Goal: Task Accomplishment & Management: Use online tool/utility

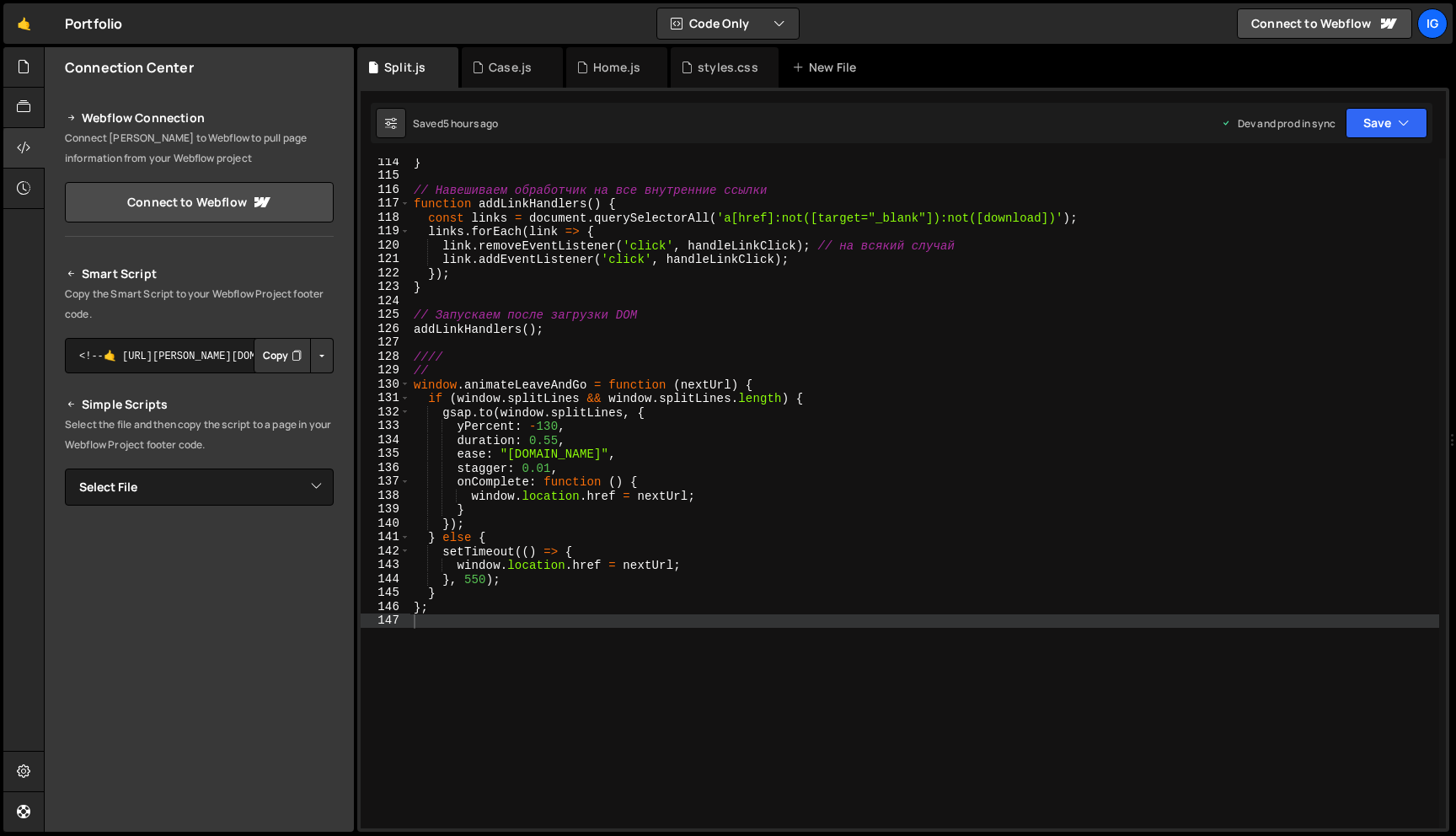
scroll to position [1574, 0]
click at [417, 618] on div "} // Навешиваем обработчик на все внутренние ссылки function addLinkHandlers ( …" at bounding box center [924, 504] width 1029 height 698
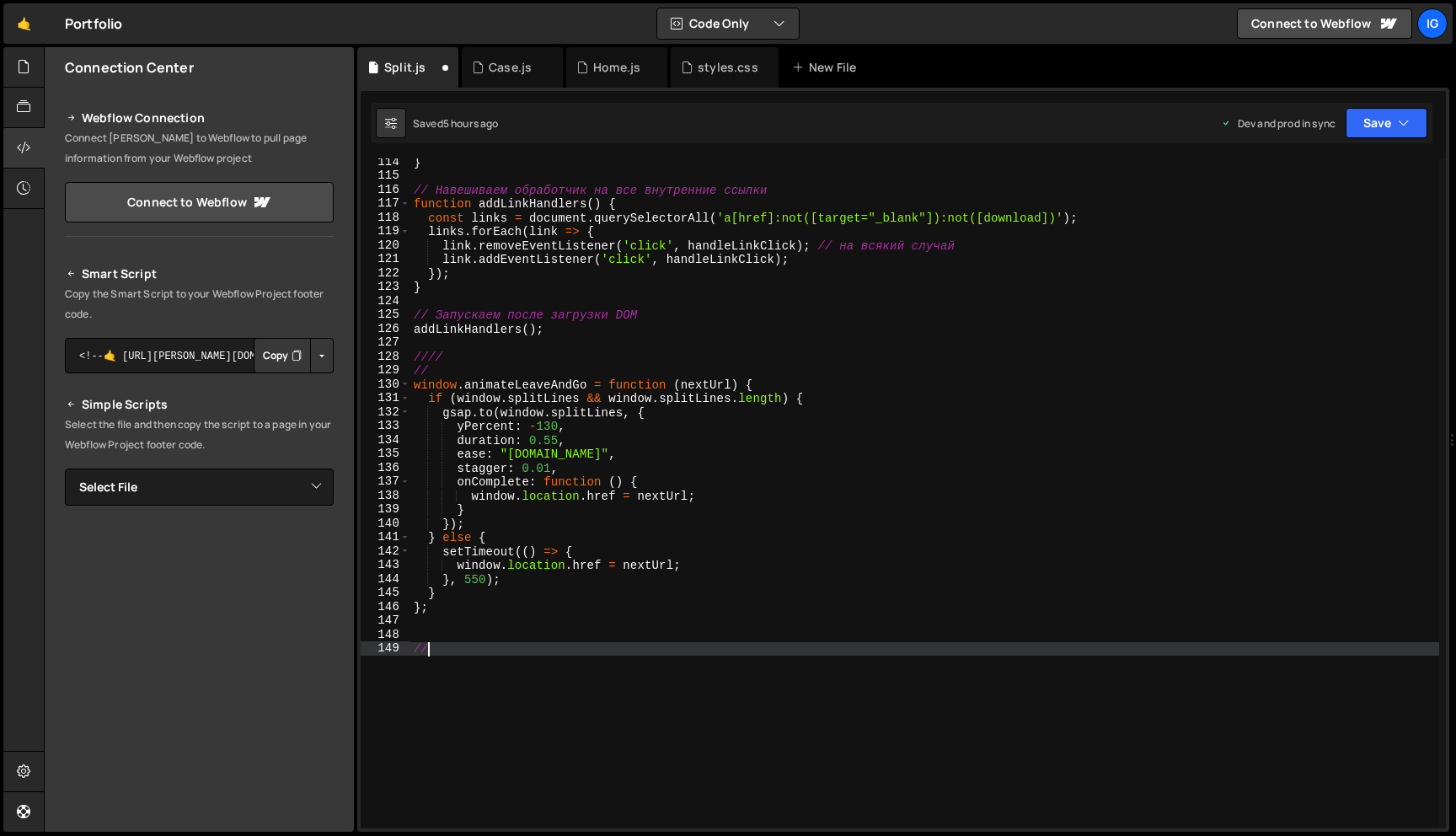
scroll to position [0, 0]
type textarea "////"
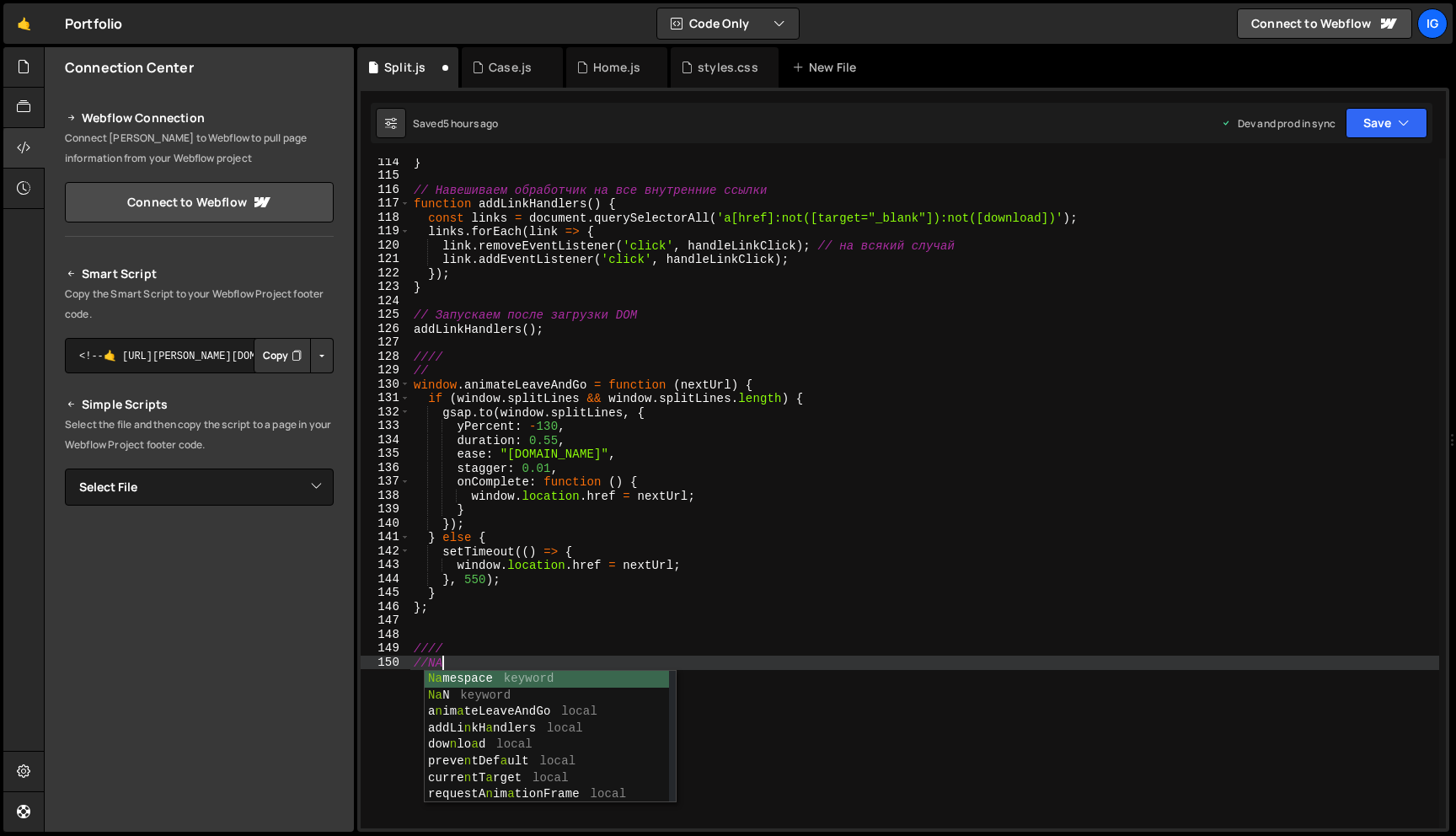
scroll to position [0, 2]
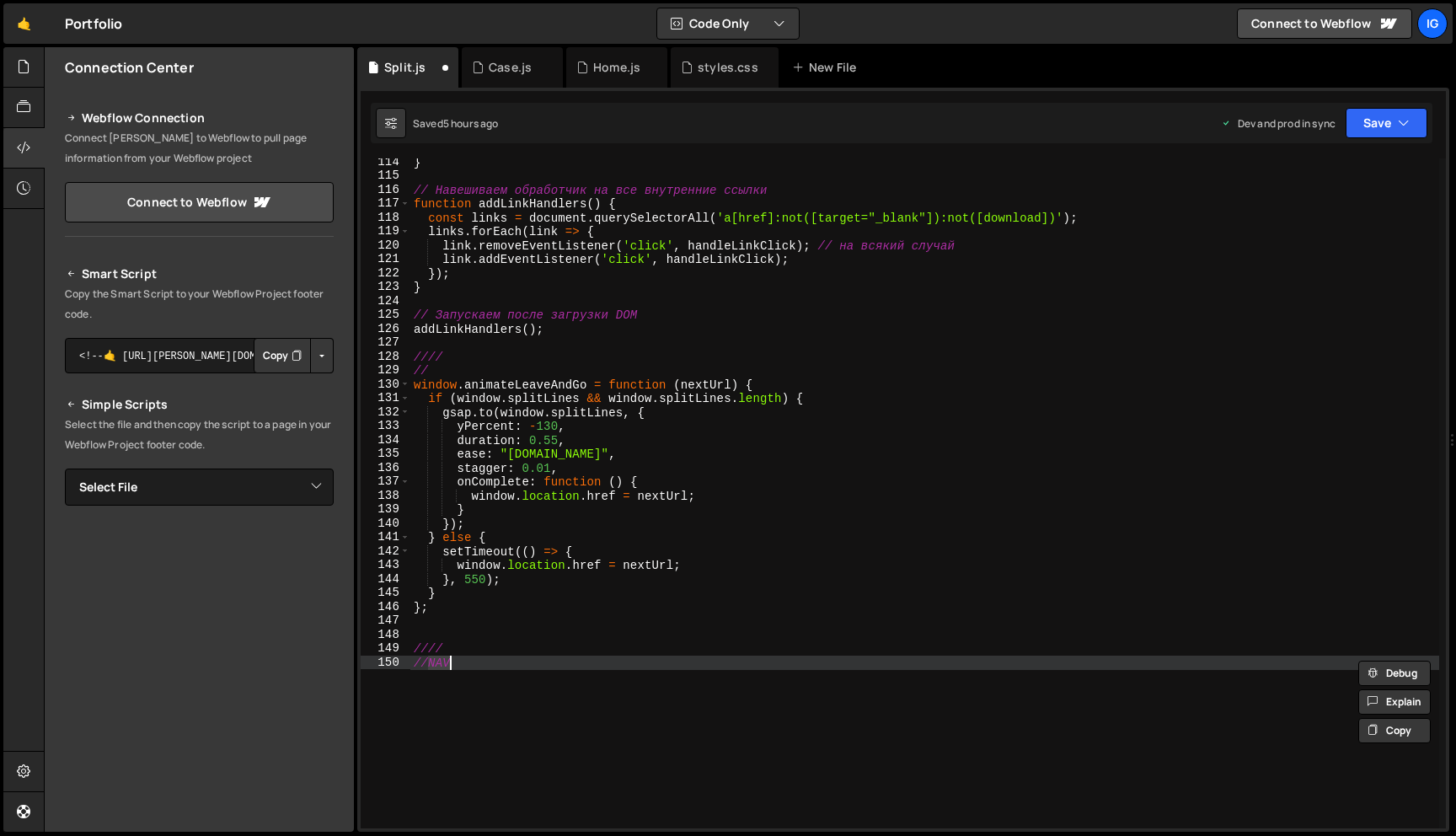
type textarea "//NAV"
click at [520, 656] on div "} // Навешиваем обработчик на все внутренние ссылки function addLinkHandlers ( …" at bounding box center [924, 504] width 1029 height 698
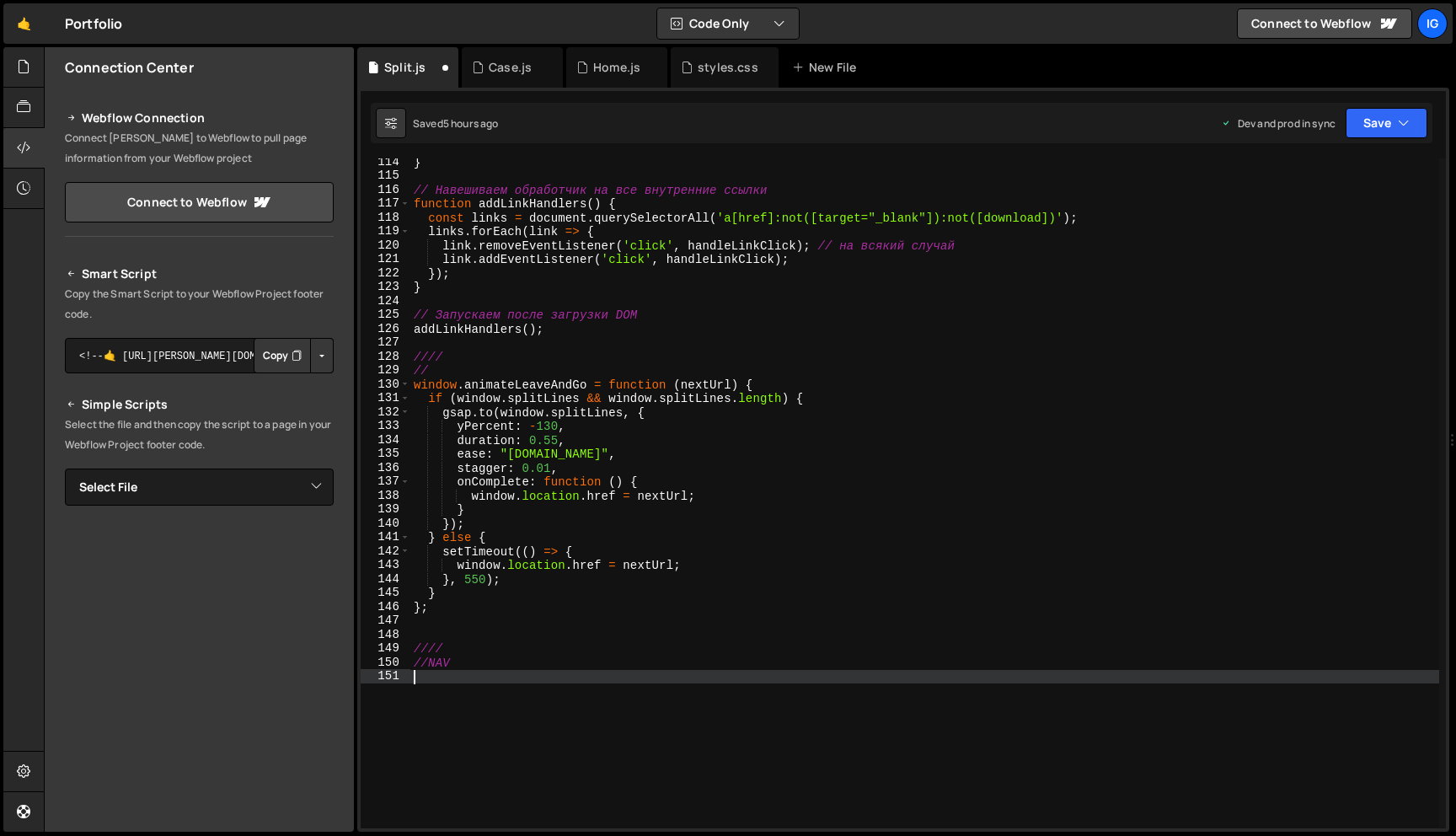
paste textarea "});"
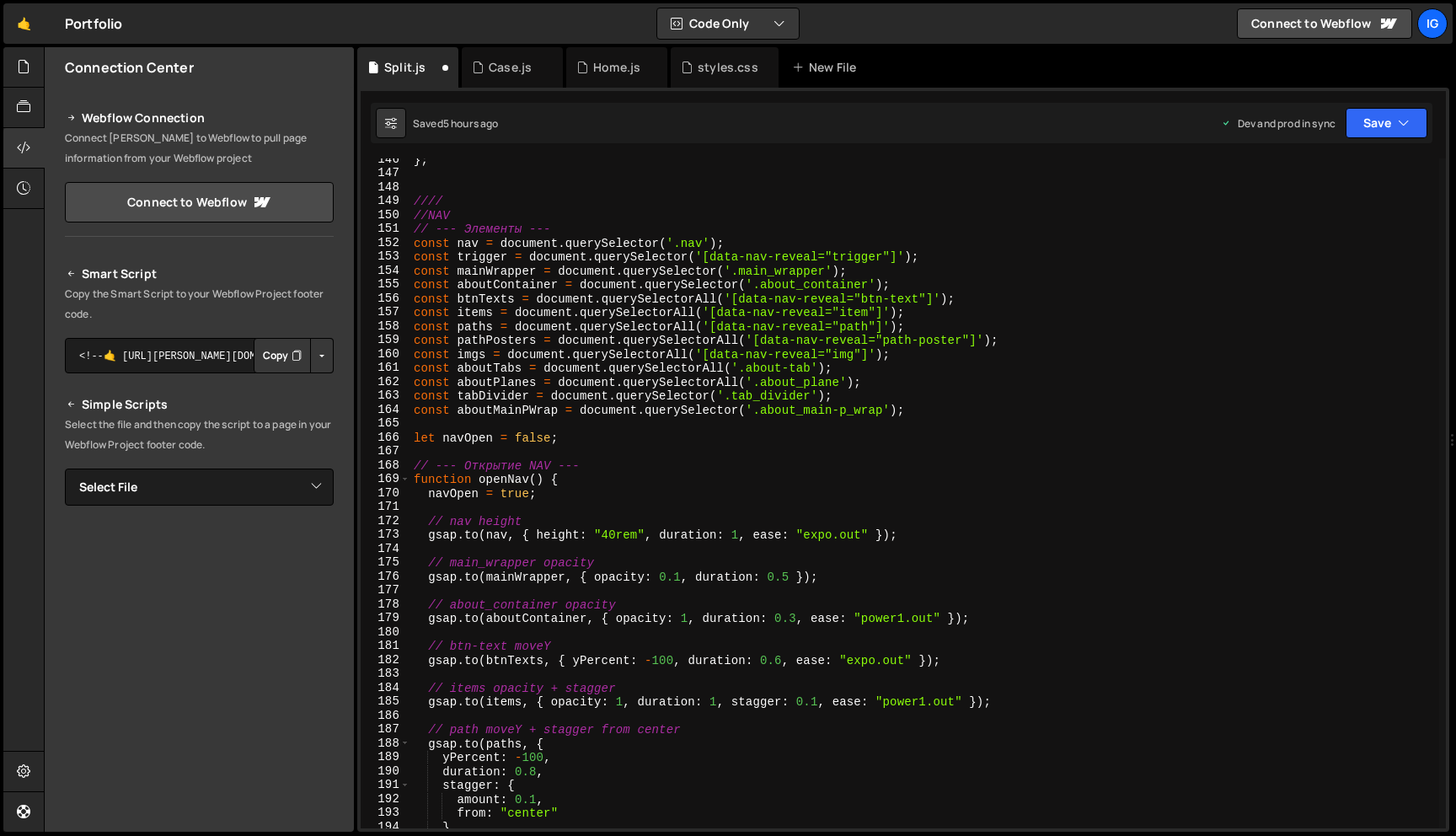
scroll to position [2021, 0]
click at [1351, 125] on button "Save" at bounding box center [1387, 122] width 82 height 30
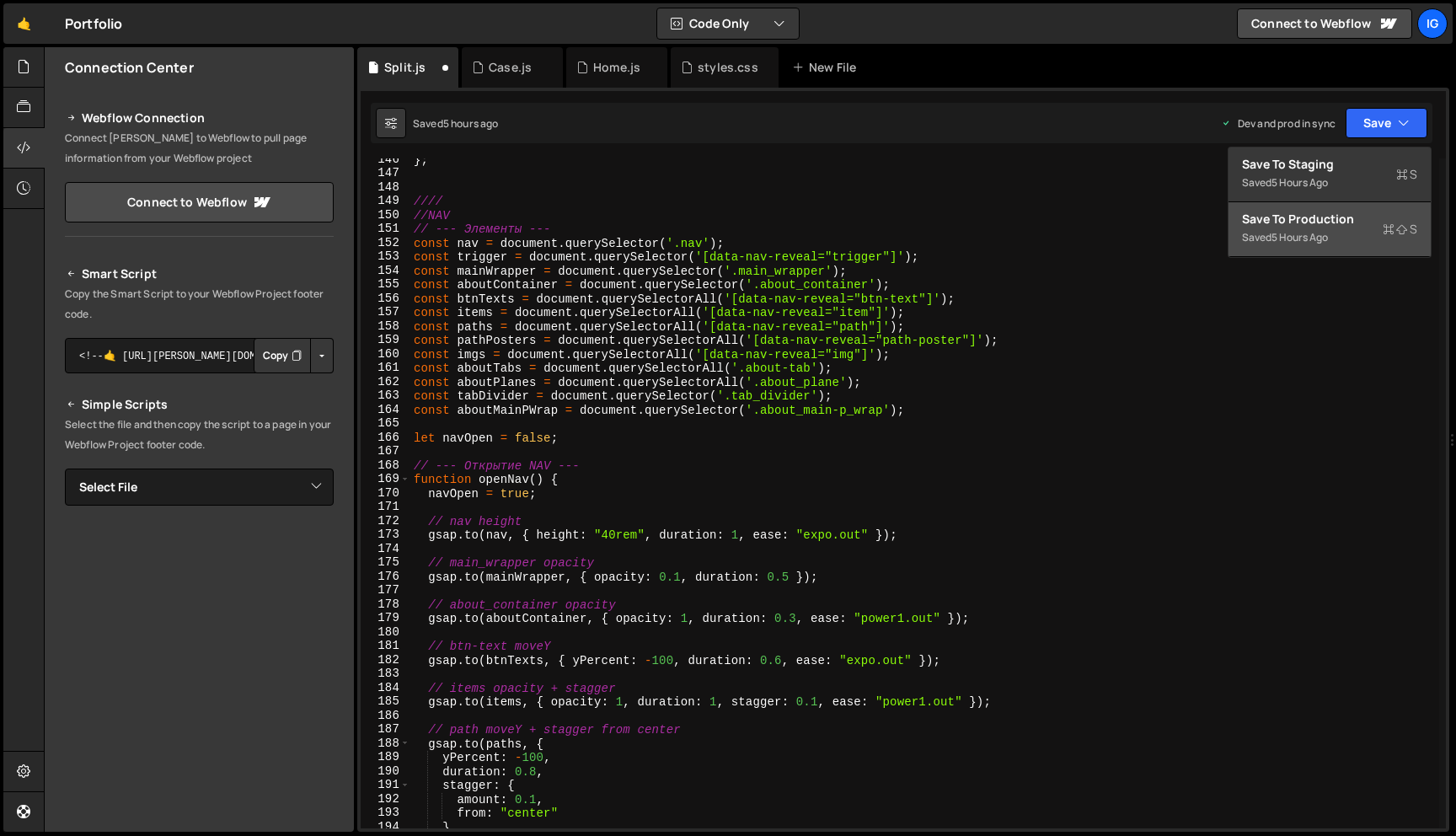
click at [1344, 237] on div "Saved 5 hours ago" at bounding box center [1329, 238] width 175 height 20
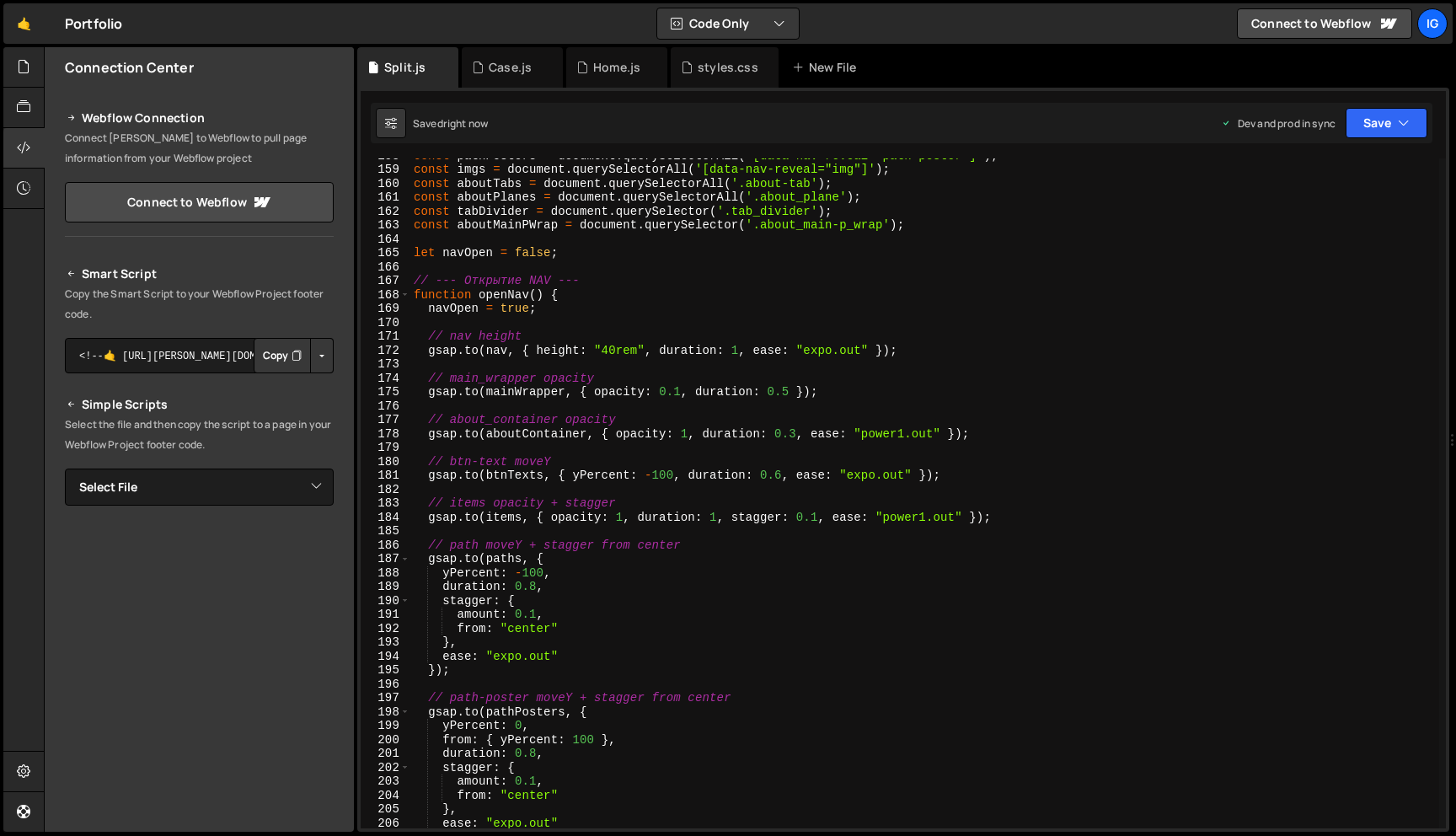
scroll to position [2252, 0]
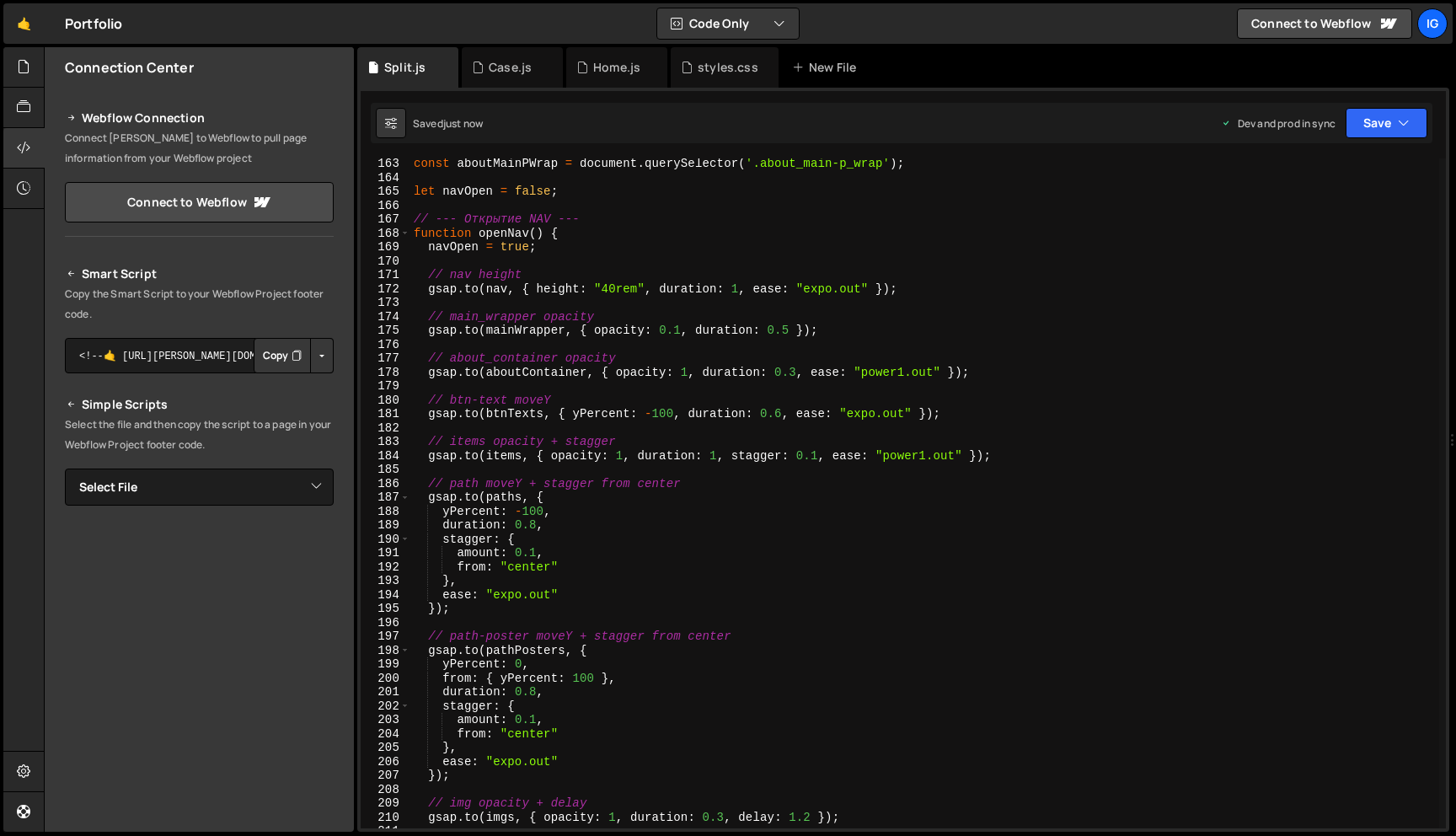
click at [523, 523] on div "const aboutMainPWrap = document . querySelector ( '.about_main-p_wrap' ) ; let …" at bounding box center [924, 505] width 1029 height 698
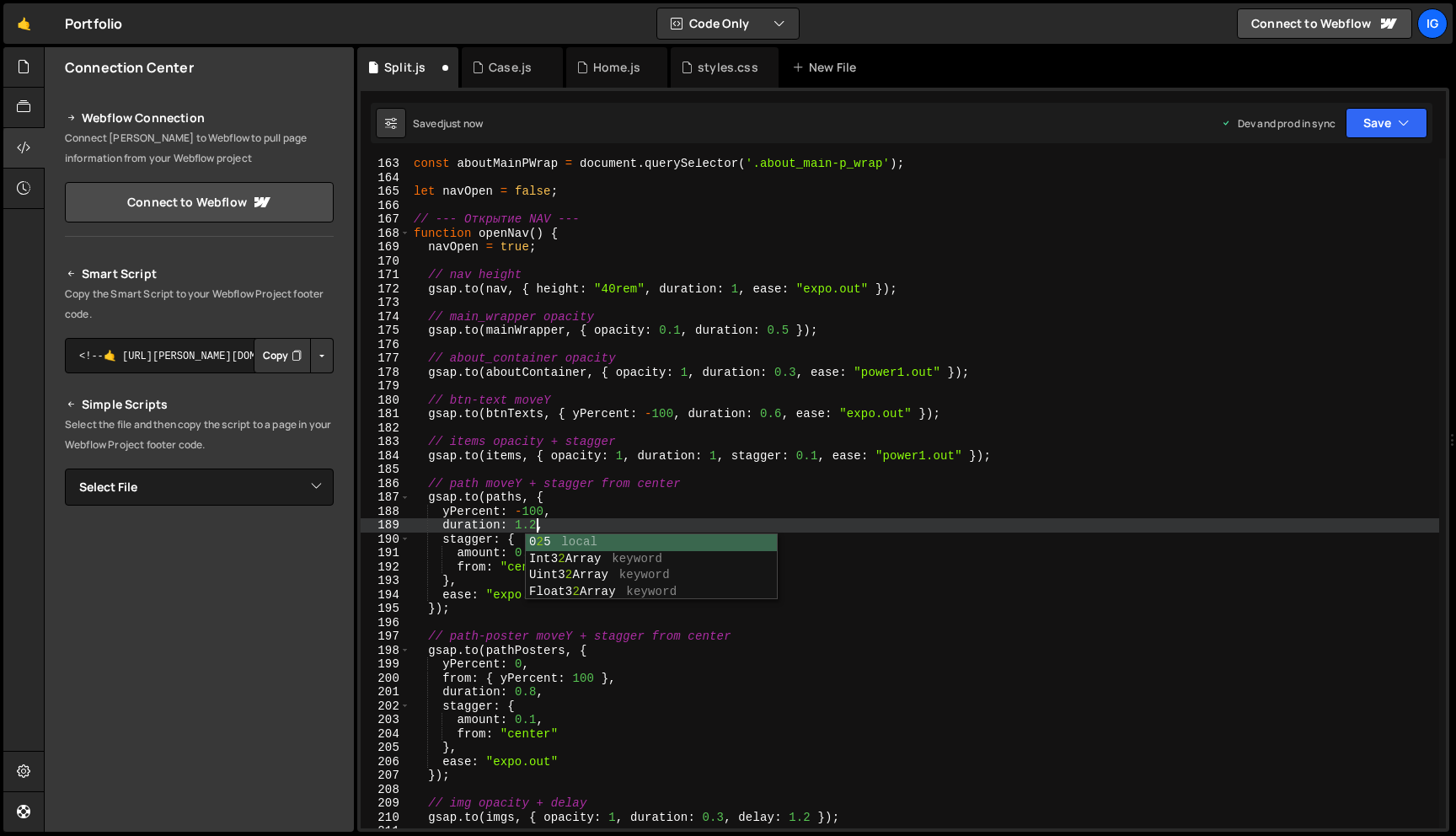
scroll to position [0, 7]
click at [463, 560] on div "const aboutMainPWrap = document . querySelector ( '.about_main-p_wrap' ) ; let …" at bounding box center [924, 505] width 1029 height 698
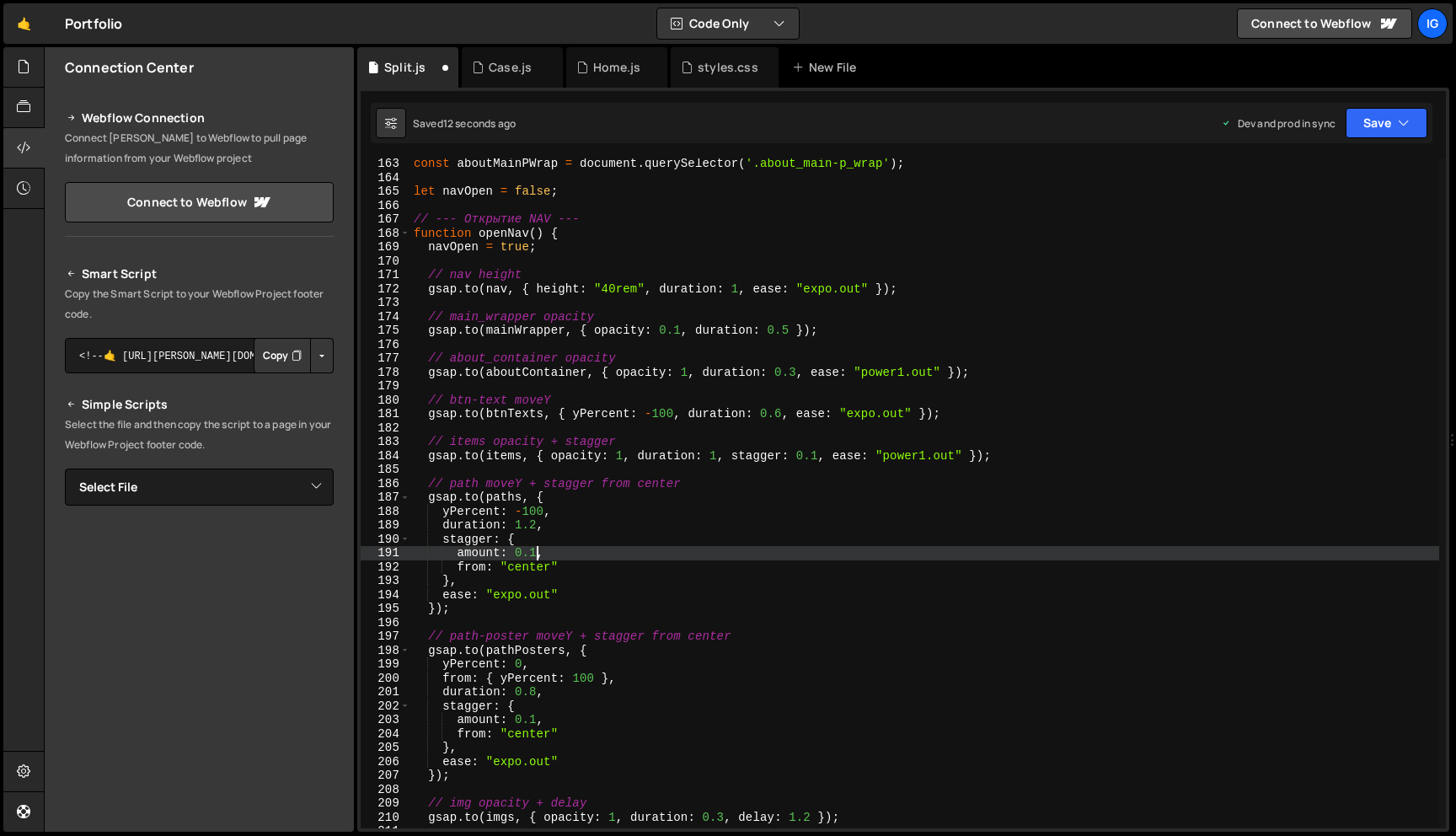
click at [535, 555] on div "const aboutMainPWrap = document . querySelector ( '.about_main-p_wrap' ) ; let …" at bounding box center [924, 505] width 1029 height 698
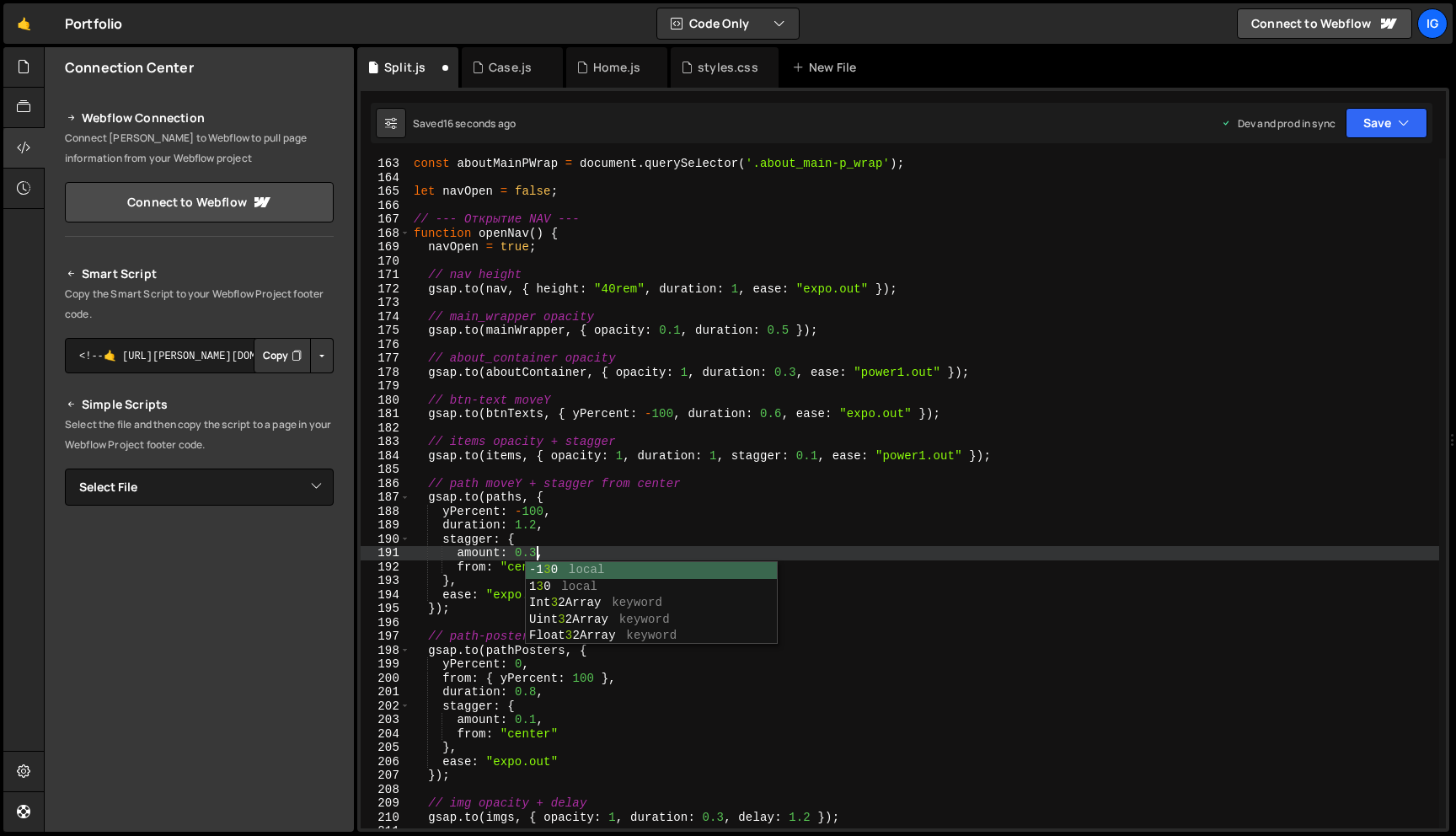
click at [499, 546] on div "const aboutMainPWrap = document . querySelector ( '.about_main-p_wrap' ) ; let …" at bounding box center [924, 505] width 1029 height 698
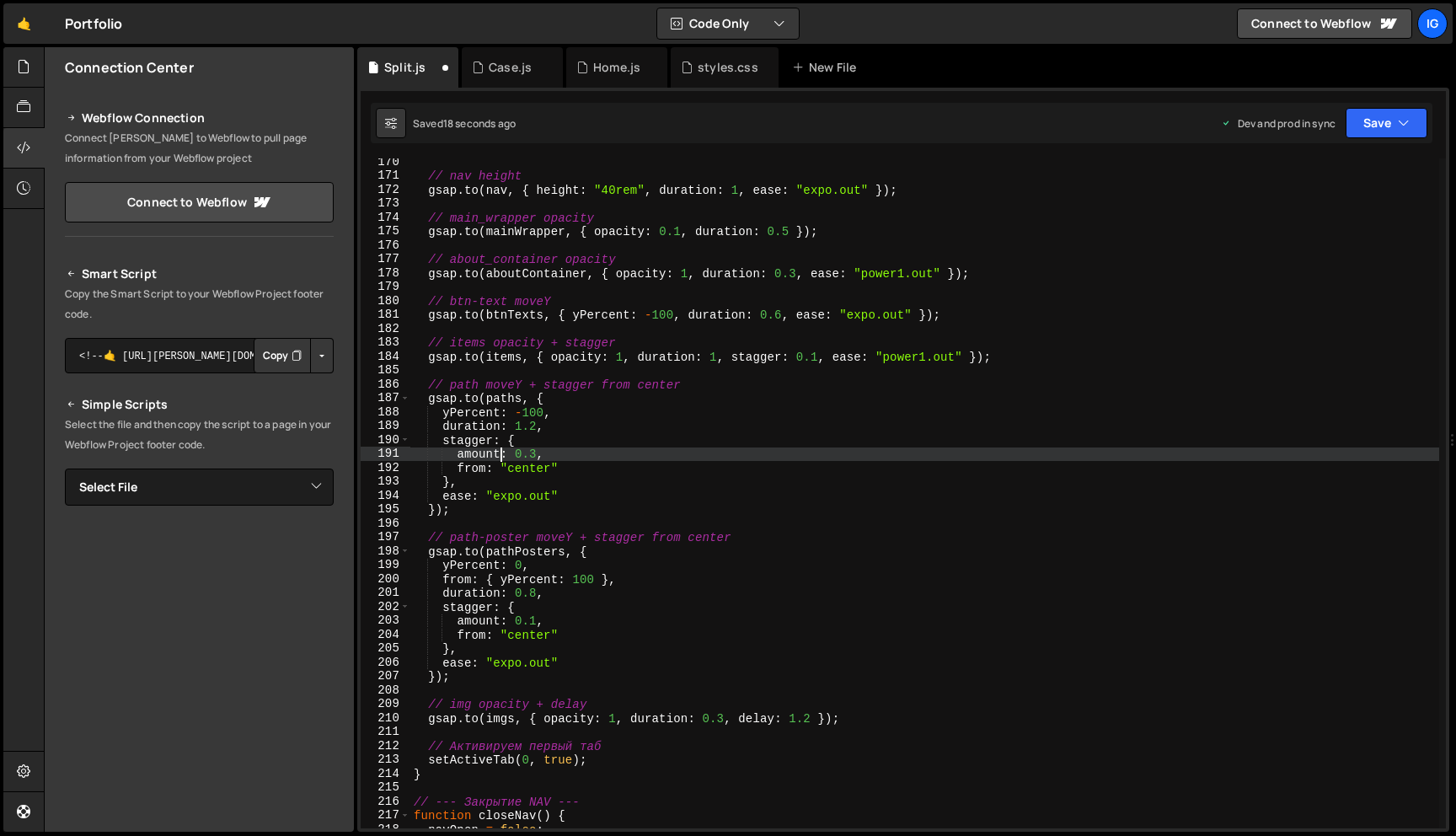
scroll to position [2352, 0]
click at [522, 590] on div "// nav height gsap . to ( nav , { height : "40rem" , duration : 1 , ease : "exp…" at bounding box center [924, 504] width 1029 height 698
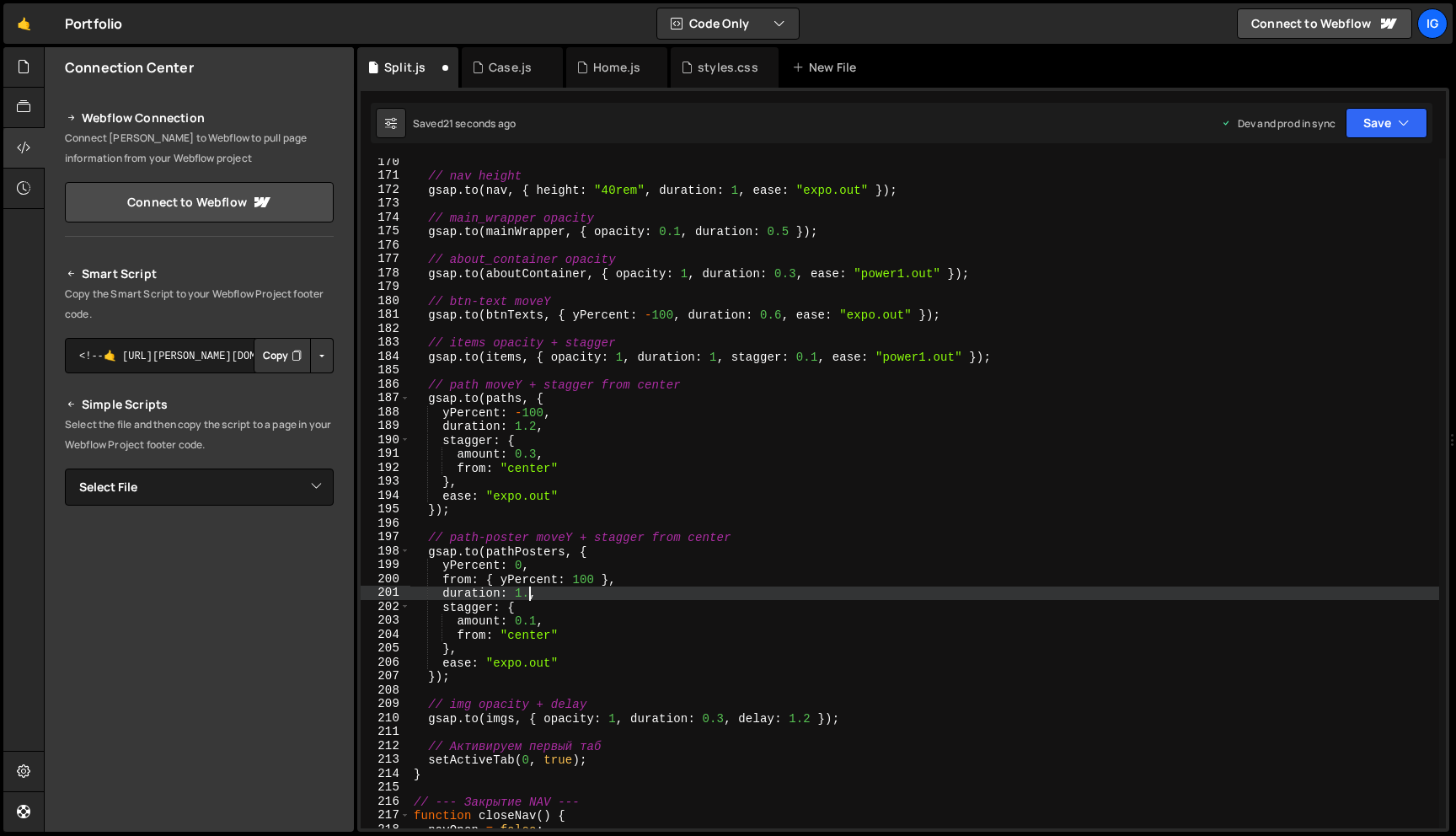
scroll to position [0, 7]
click at [498, 595] on div "// nav height gsap . to ( nav , { height : "40rem" , duration : 1 , ease : "exp…" at bounding box center [924, 504] width 1029 height 698
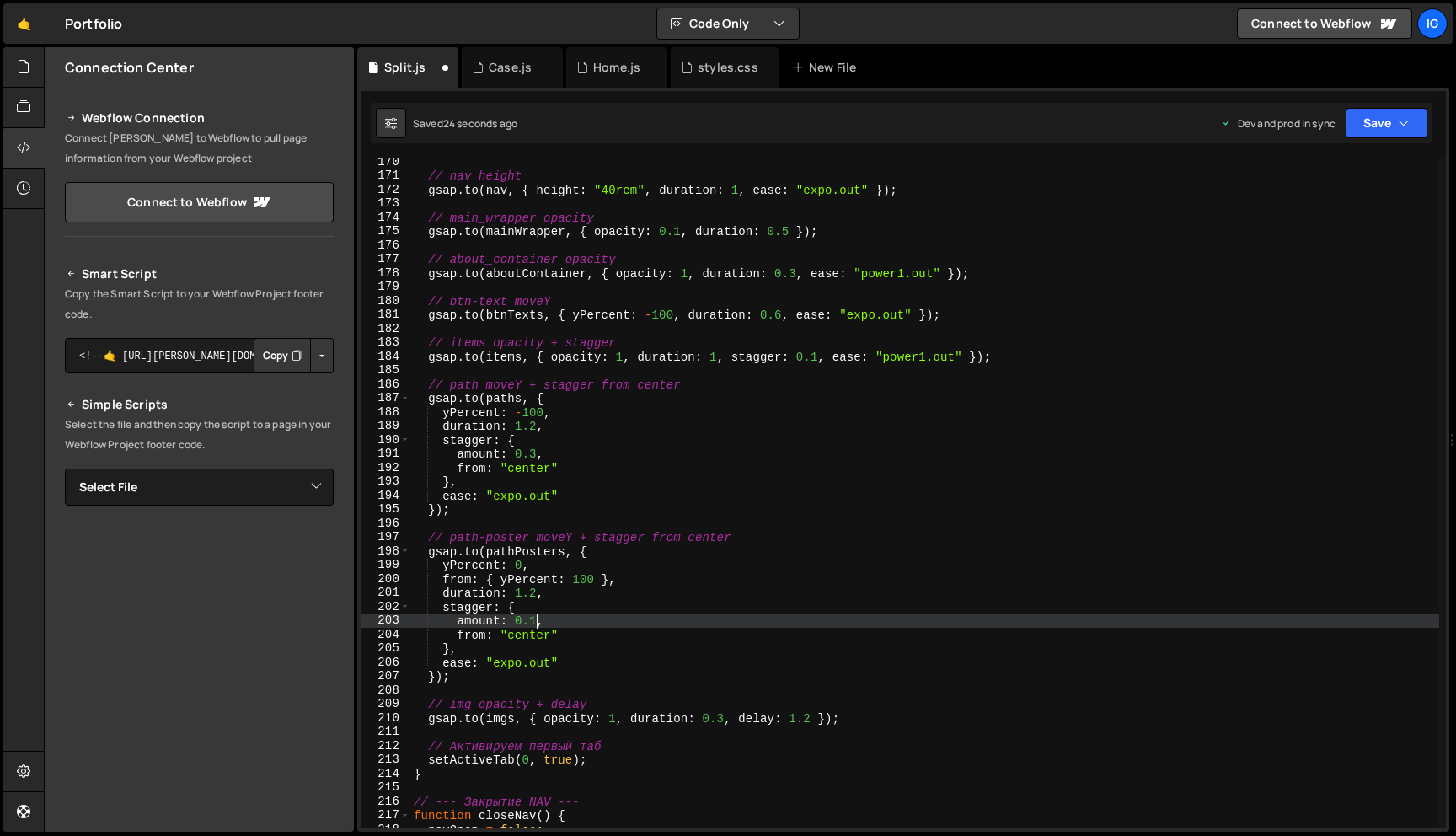
click at [539, 623] on div "// nav height gsap . to ( nav , { height : "40rem" , duration : 1 , ease : "exp…" at bounding box center [924, 504] width 1029 height 698
click at [485, 620] on div "// nav height gsap . to ( nav , { height : "40rem" , duration : 1 , ease : "exp…" at bounding box center [924, 504] width 1029 height 698
click at [1372, 123] on button "Save" at bounding box center [1387, 122] width 82 height 30
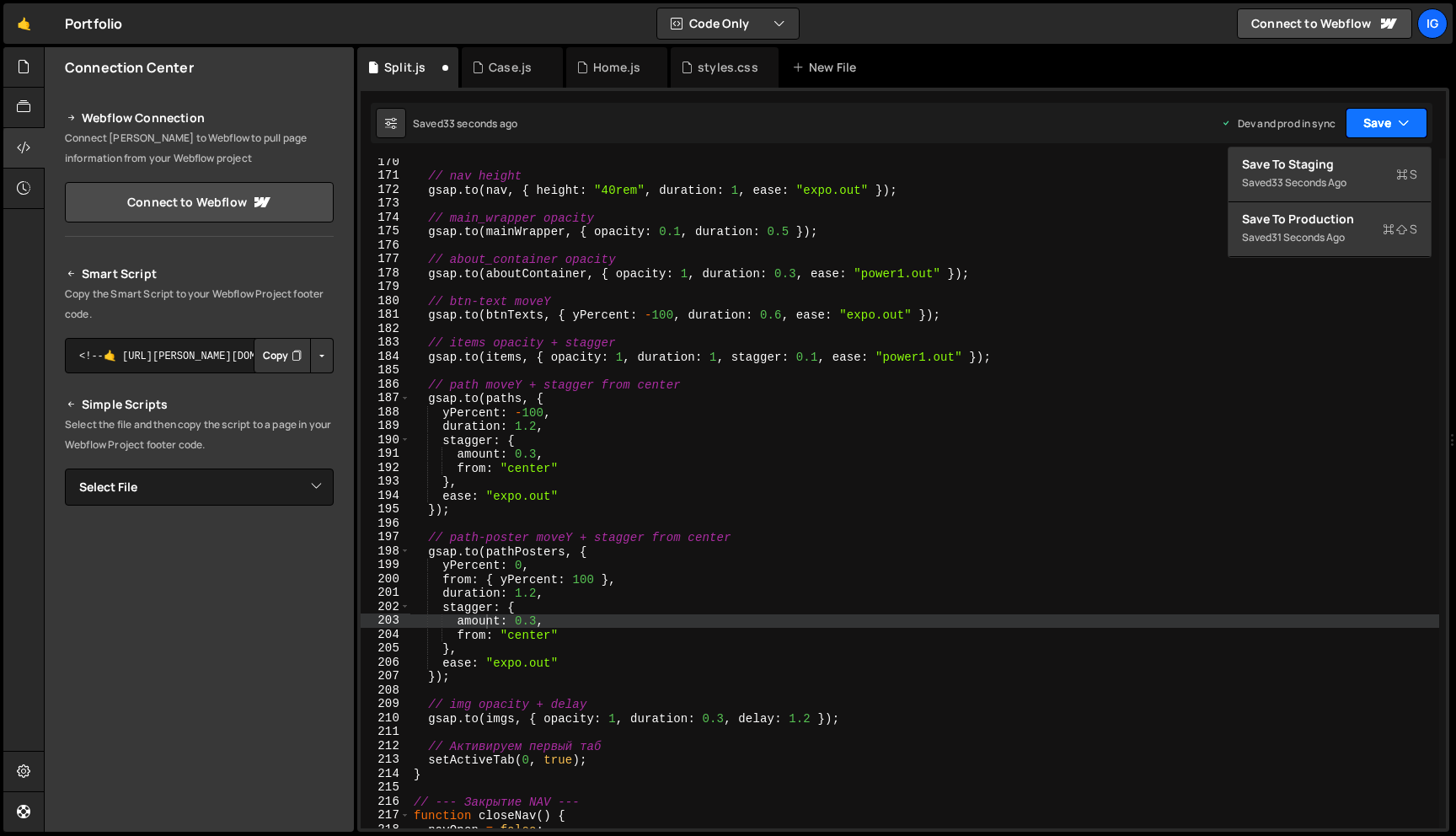
click at [1372, 123] on button "Save" at bounding box center [1387, 122] width 82 height 30
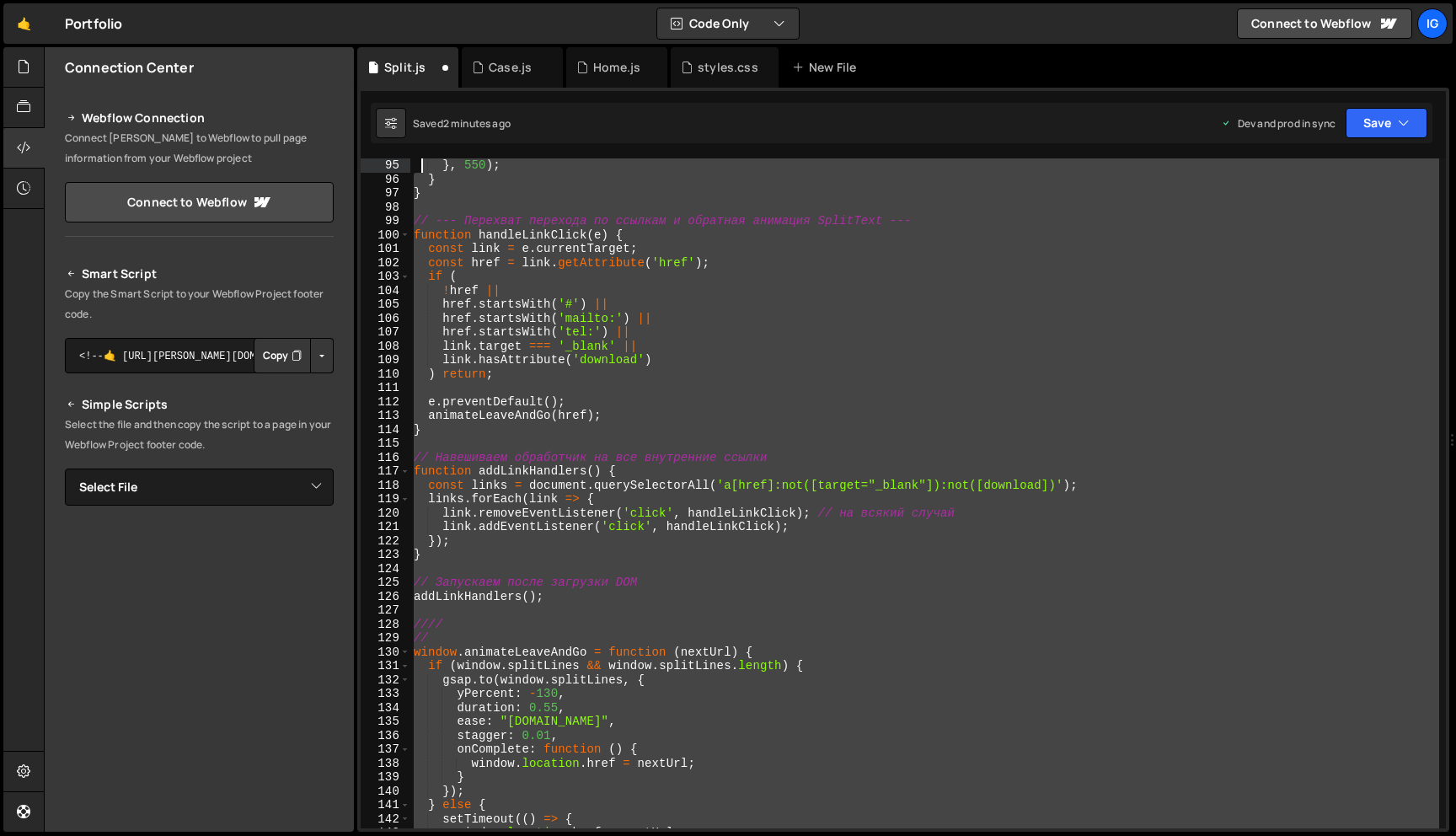
scroll to position [1001, 0]
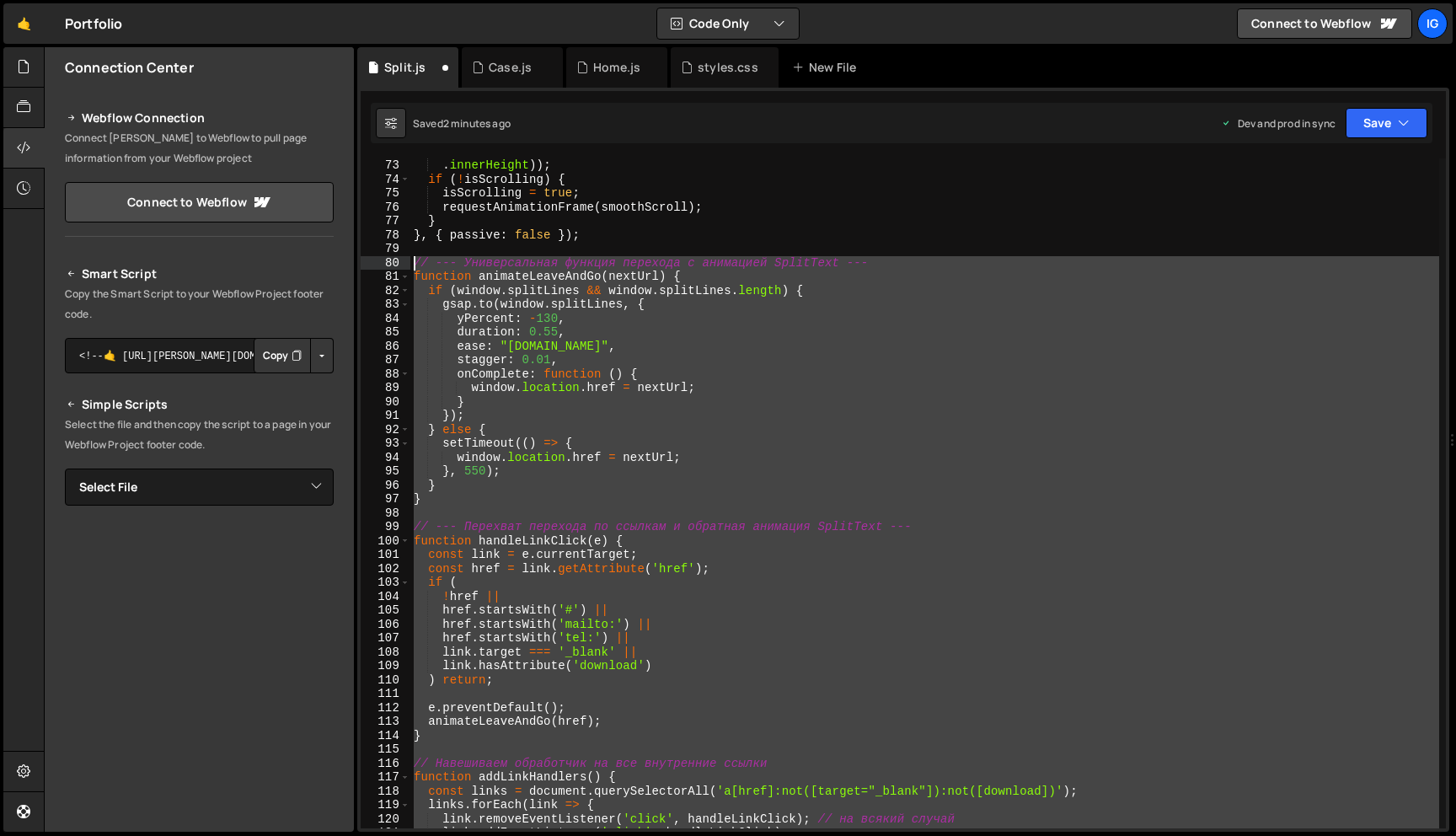
drag, startPoint x: 481, startPoint y: 495, endPoint x: 416, endPoint y: 331, distance: 176.4
click at [416, 331] on div ". innerHeight )) ; if ( ! isScrolling ) { isScrolling = true ; requestAnimation…" at bounding box center [924, 507] width 1029 height 698
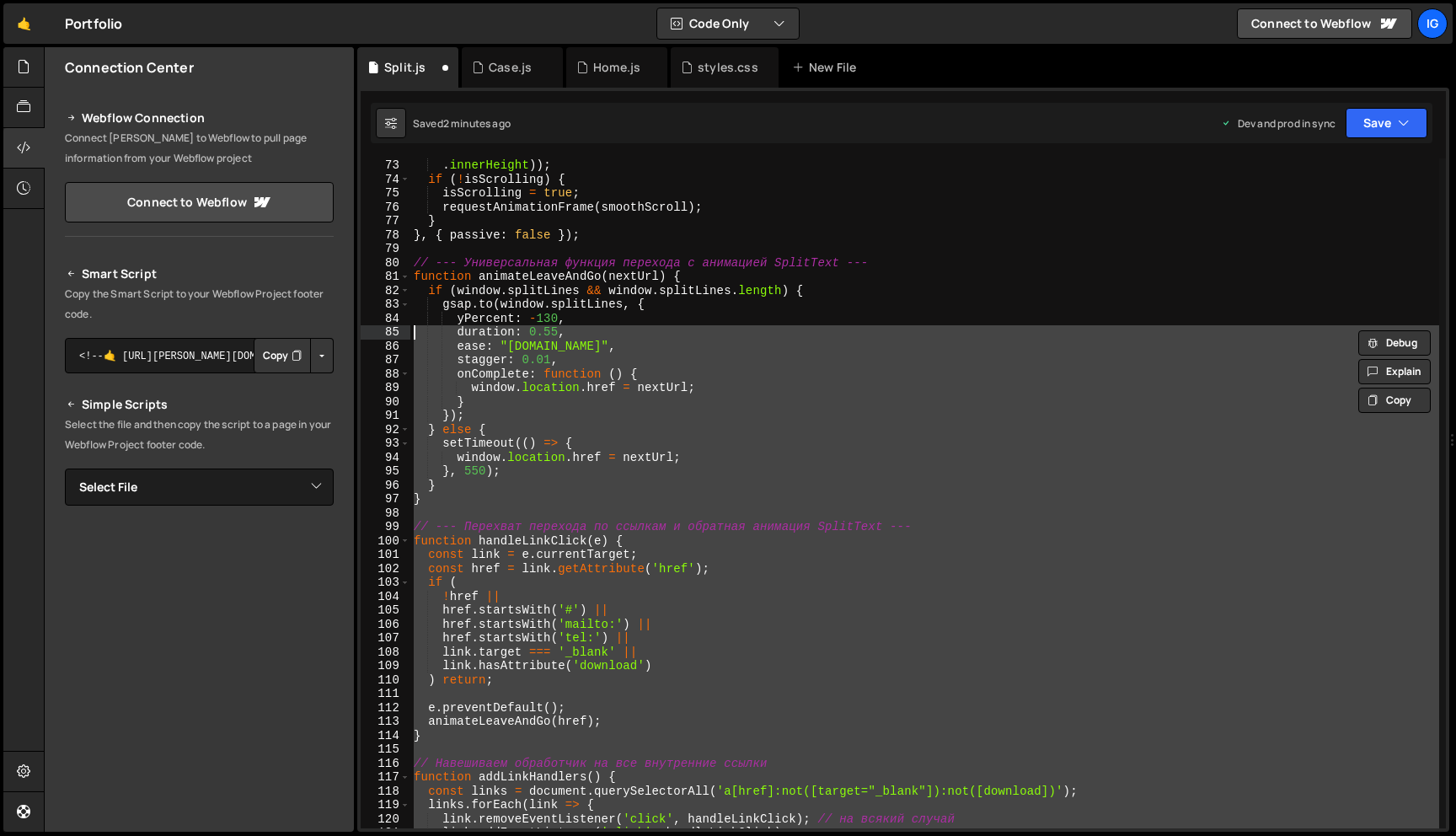
click at [413, 331] on div ". innerHeight )) ; if ( ! isScrolling ) { isScrolling = true ; requestAnimation…" at bounding box center [924, 493] width 1029 height 669
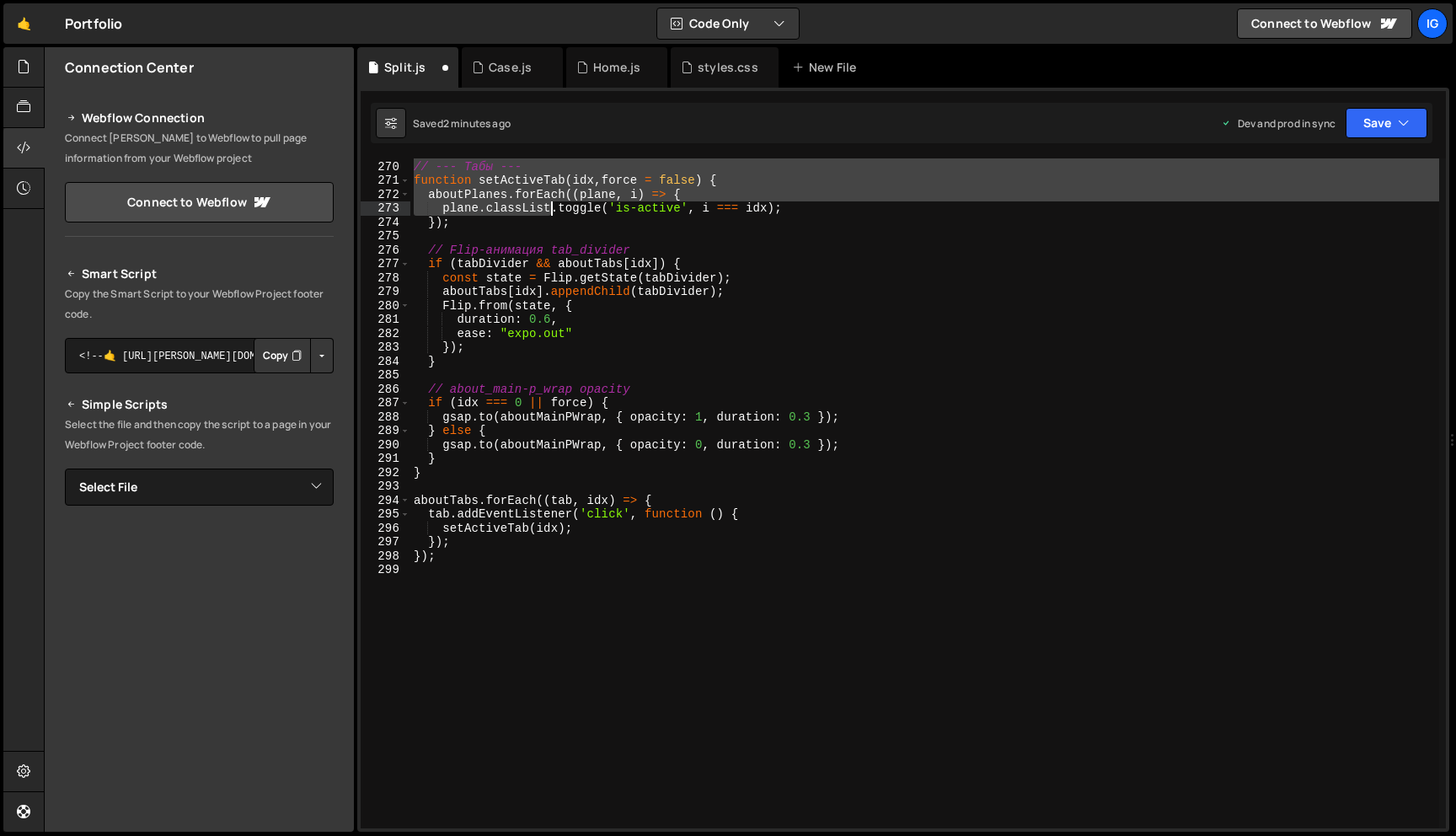
scroll to position [3814, 0]
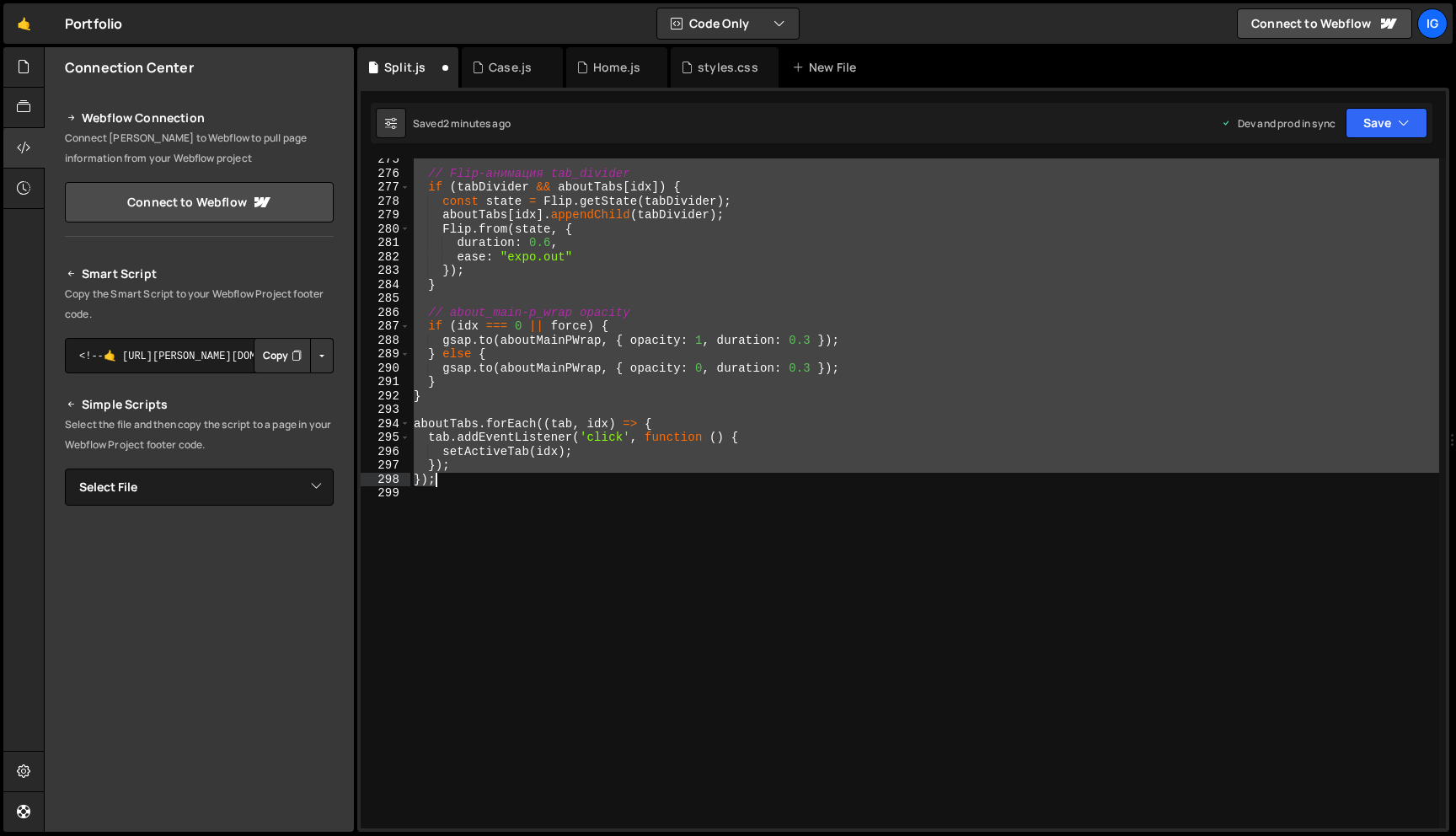
drag, startPoint x: 416, startPoint y: 349, endPoint x: 469, endPoint y: 481, distance: 142.2
click at [469, 481] on div "// Flip-анимация tab_divider if ( tabDivider && aboutTabs [ idx ]) { const stat…" at bounding box center [924, 501] width 1029 height 698
type textarea "}); });"
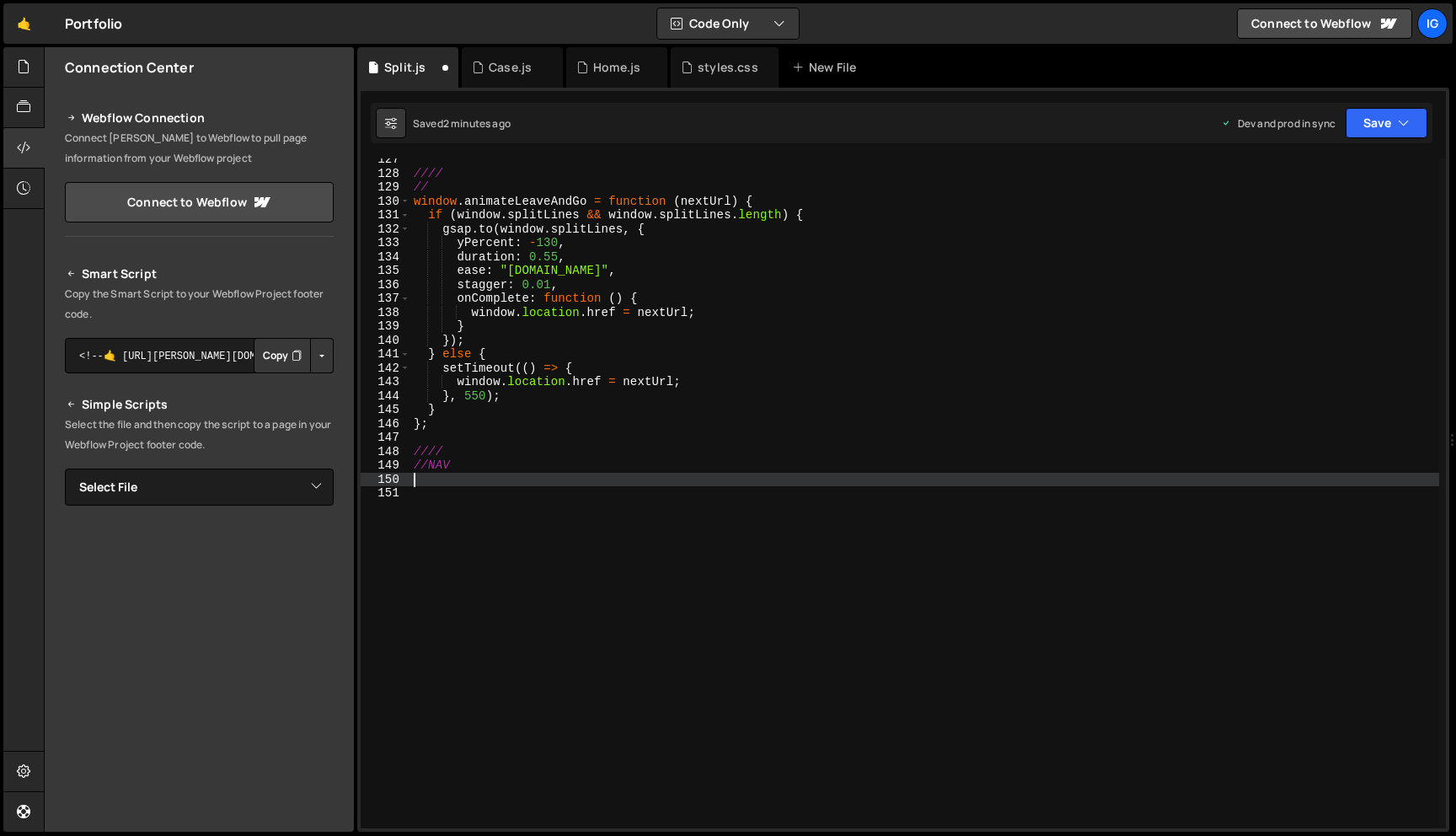
scroll to position [0, 0]
paste textarea "});"
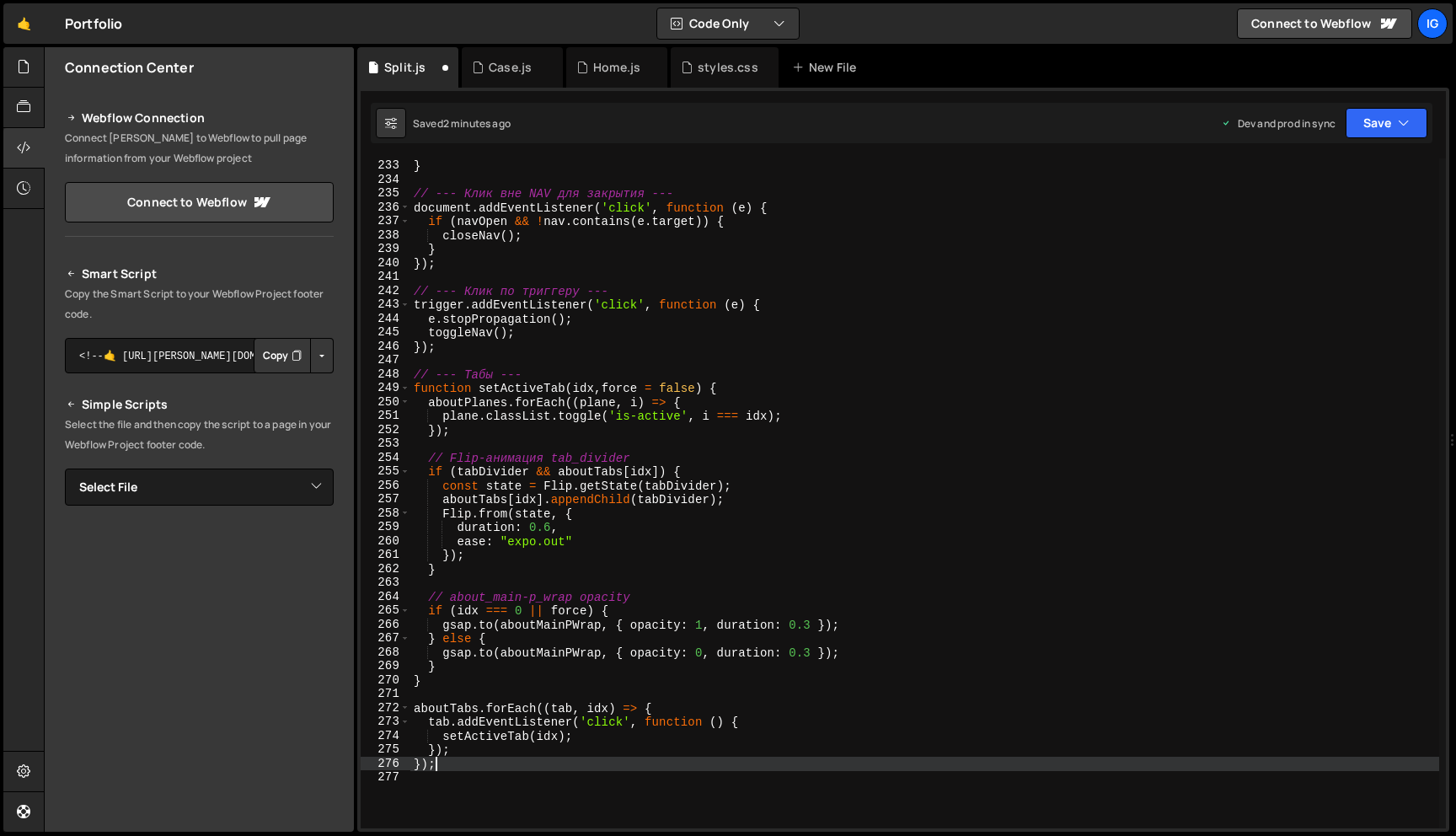
scroll to position [3287, 0]
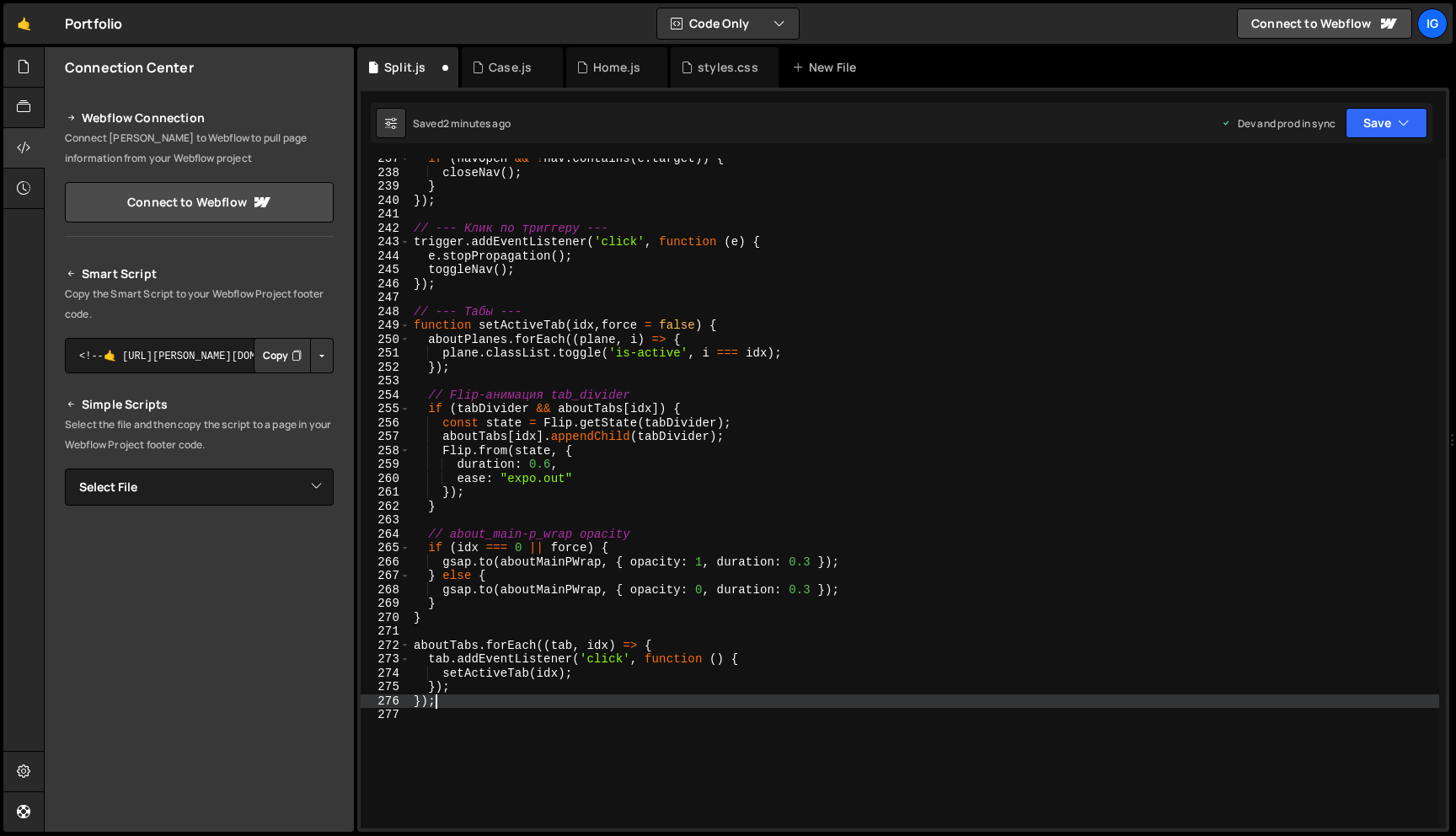
click at [1395, 139] on div "Saved 2 minutes ago Dev and prod in sync Upgrade to Edit Save Save to Staging S…" at bounding box center [901, 123] width 1061 height 40
click at [1392, 129] on button "Save" at bounding box center [1387, 122] width 82 height 30
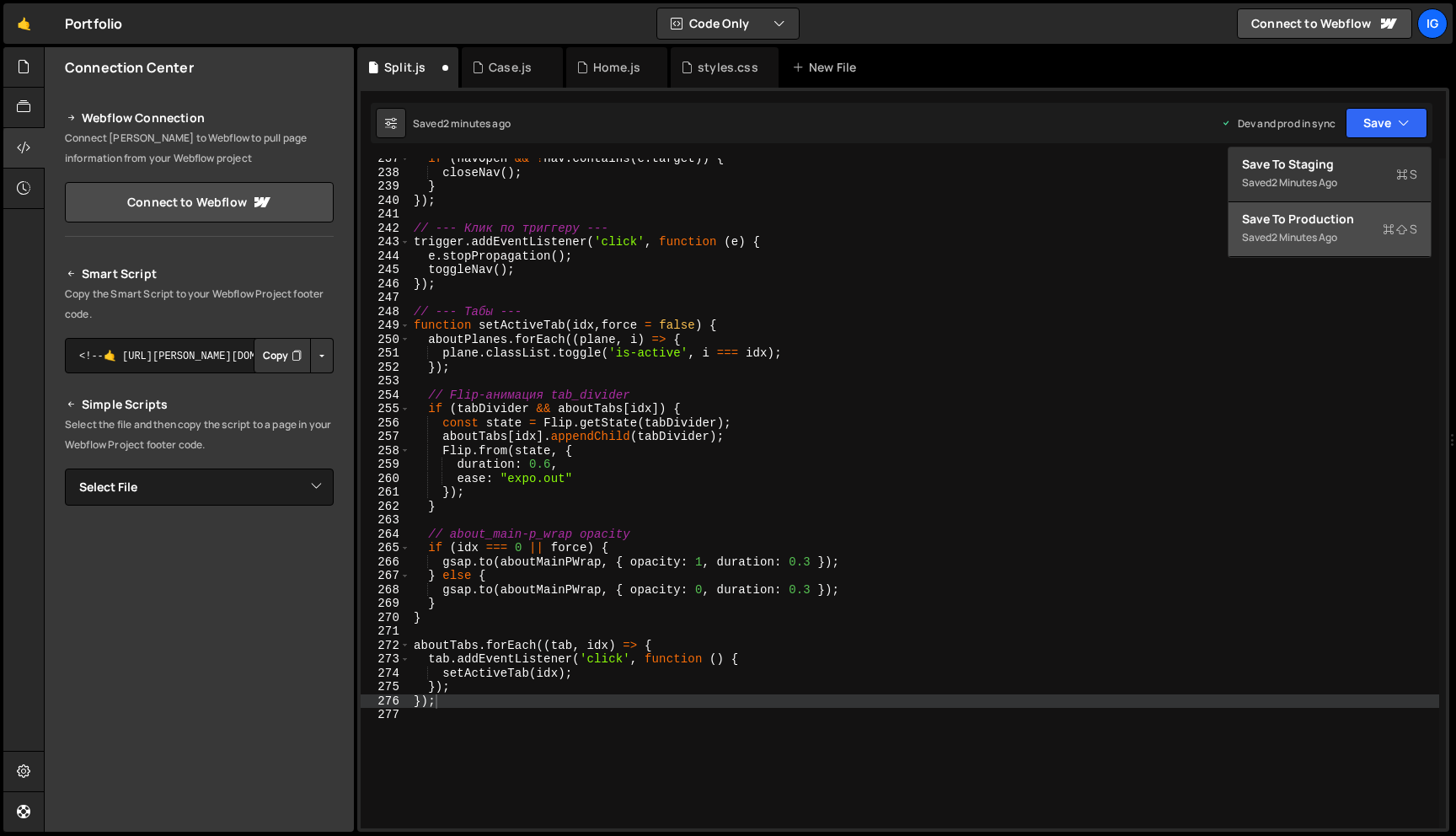
click at [1366, 231] on div "Saved 2 minutes ago" at bounding box center [1329, 238] width 175 height 20
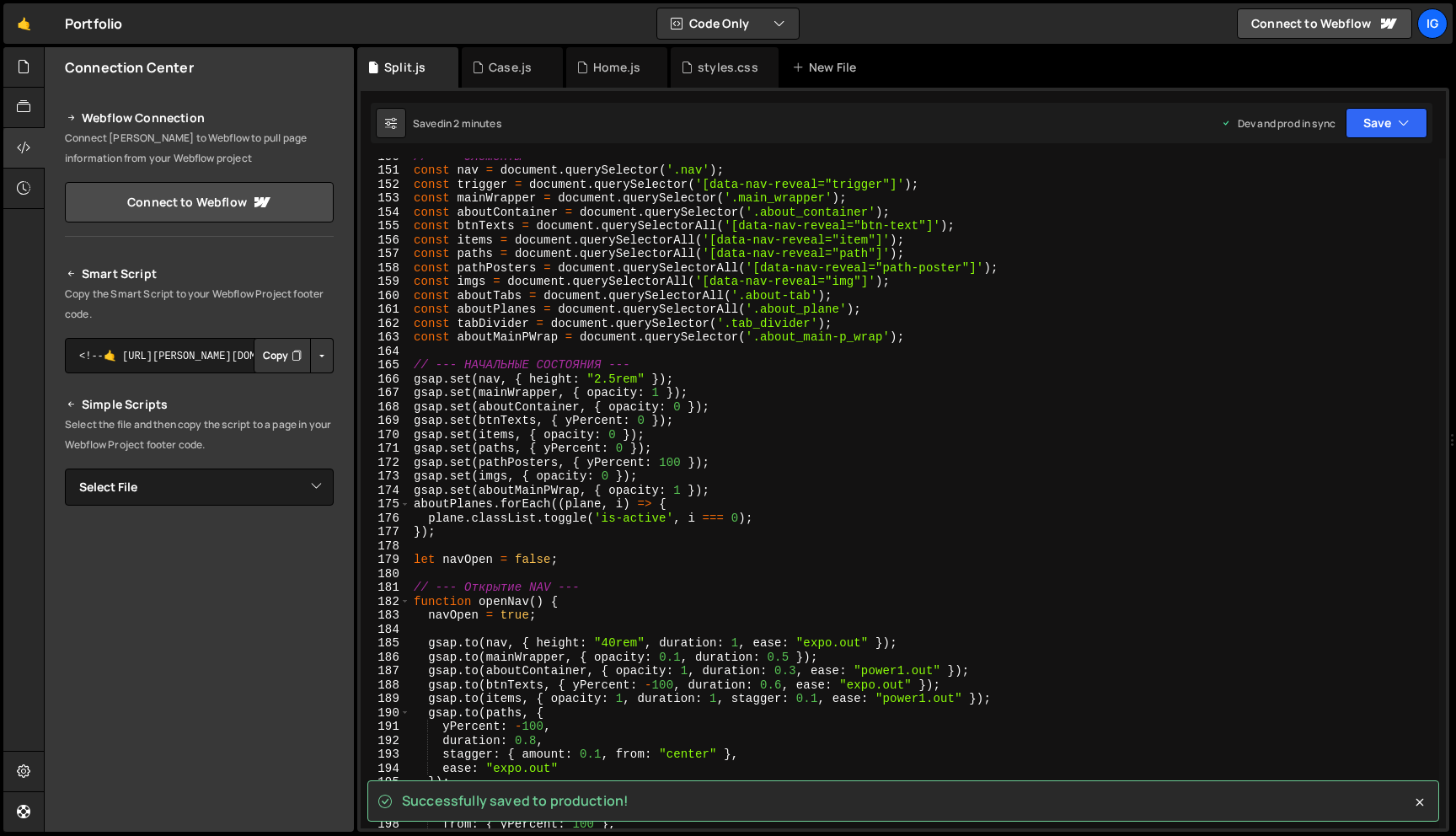
scroll to position [2008, 0]
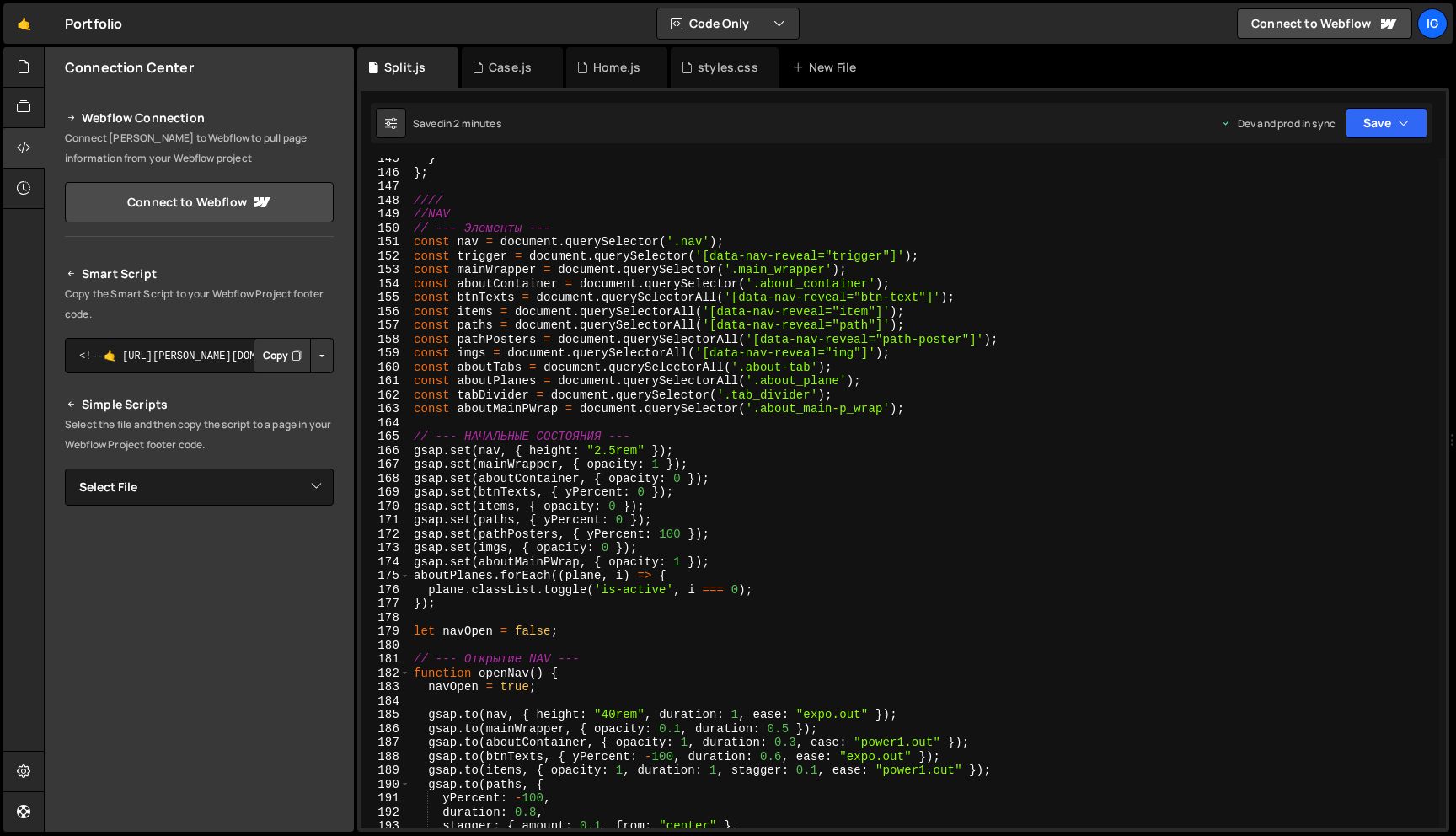
click at [820, 375] on div "} } ; //// //NAV // --- Элементы --- const nav = document . querySelector ( '.n…" at bounding box center [924, 500] width 1029 height 698
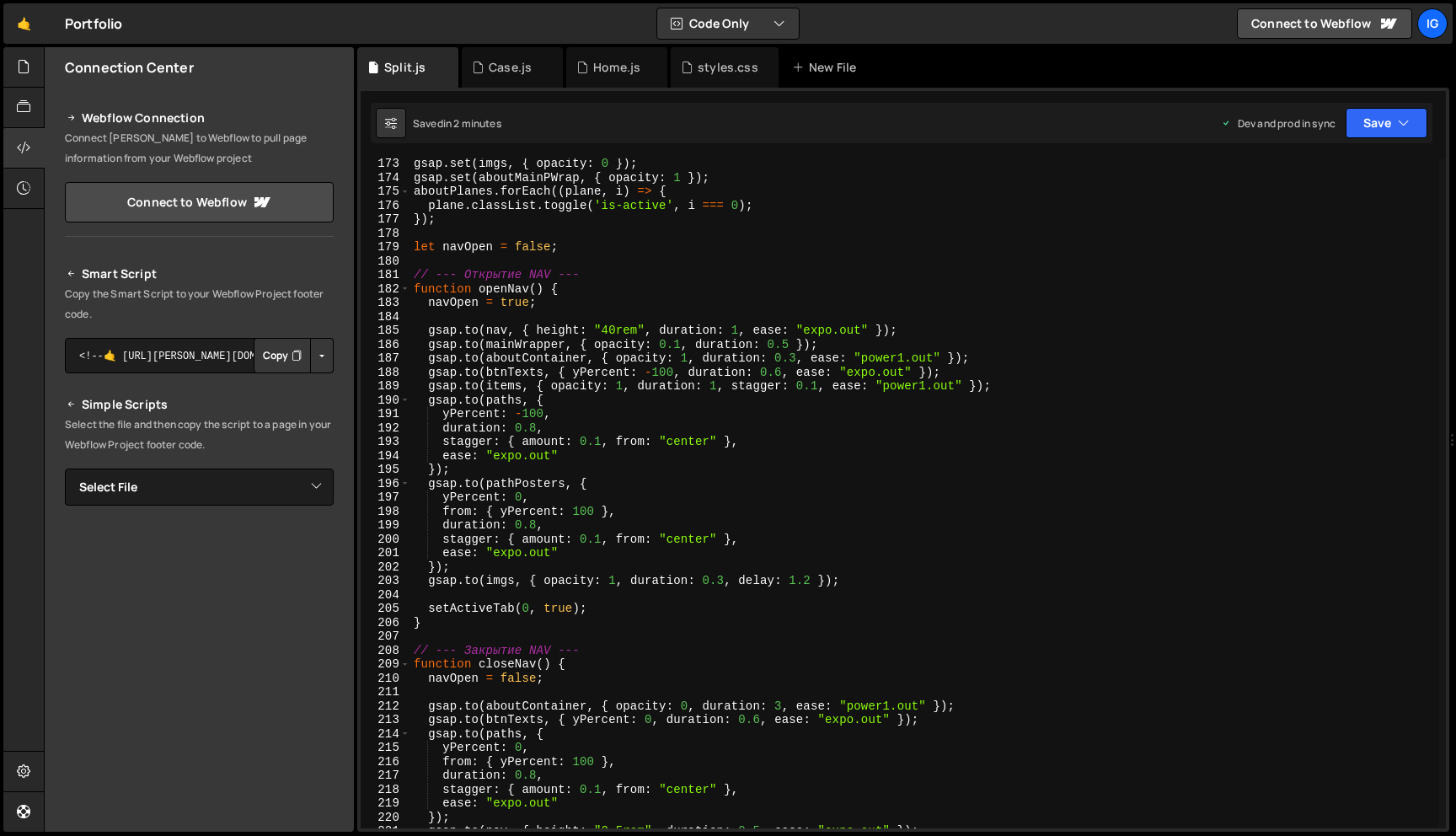
scroll to position [2395, 0]
click at [750, 346] on div "gsap . set ( imgs , { opacity : 0 }) ; gsap . set ( aboutMainPWrap , { opacity …" at bounding box center [924, 503] width 1029 height 698
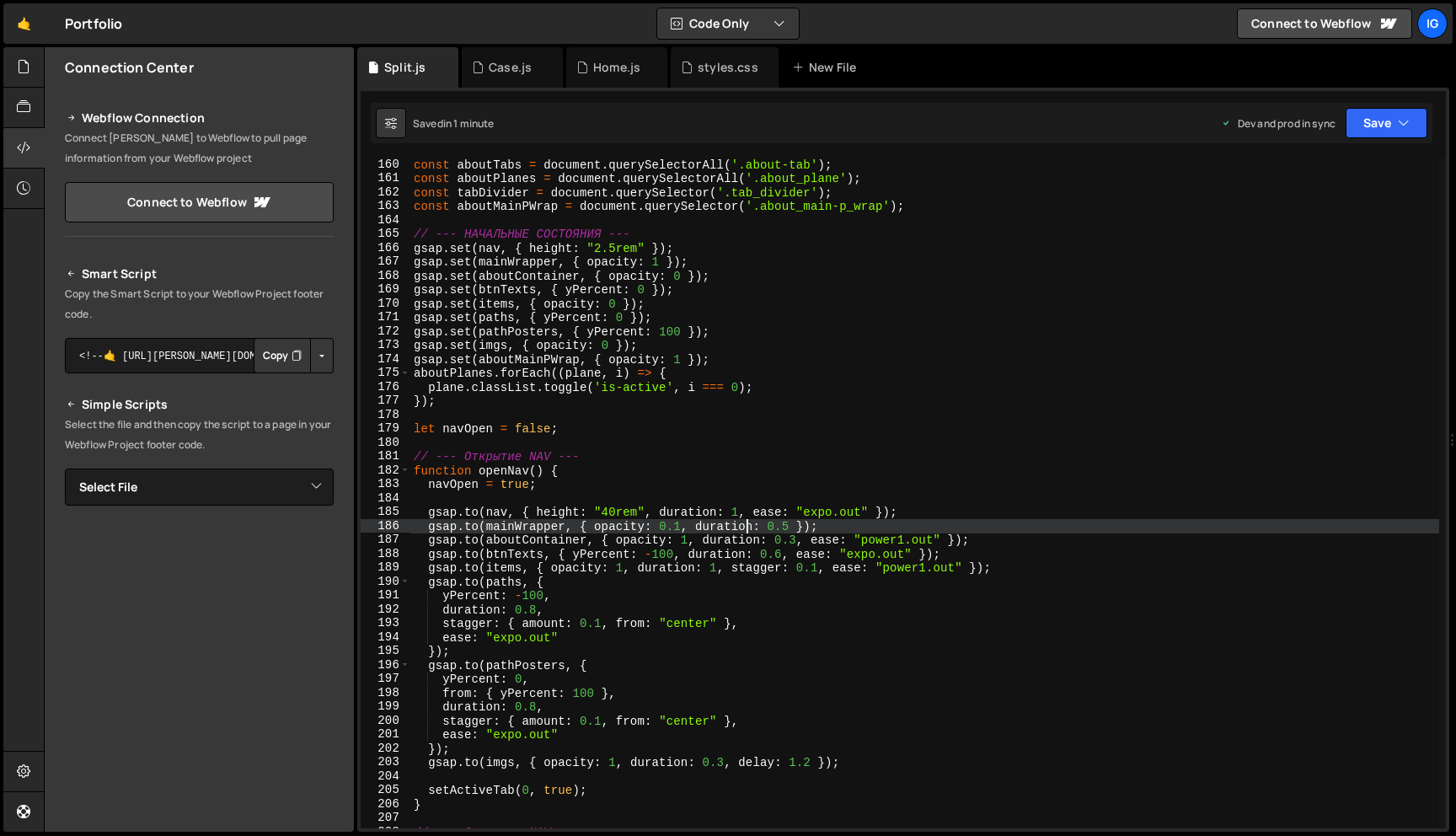
scroll to position [2270, 0]
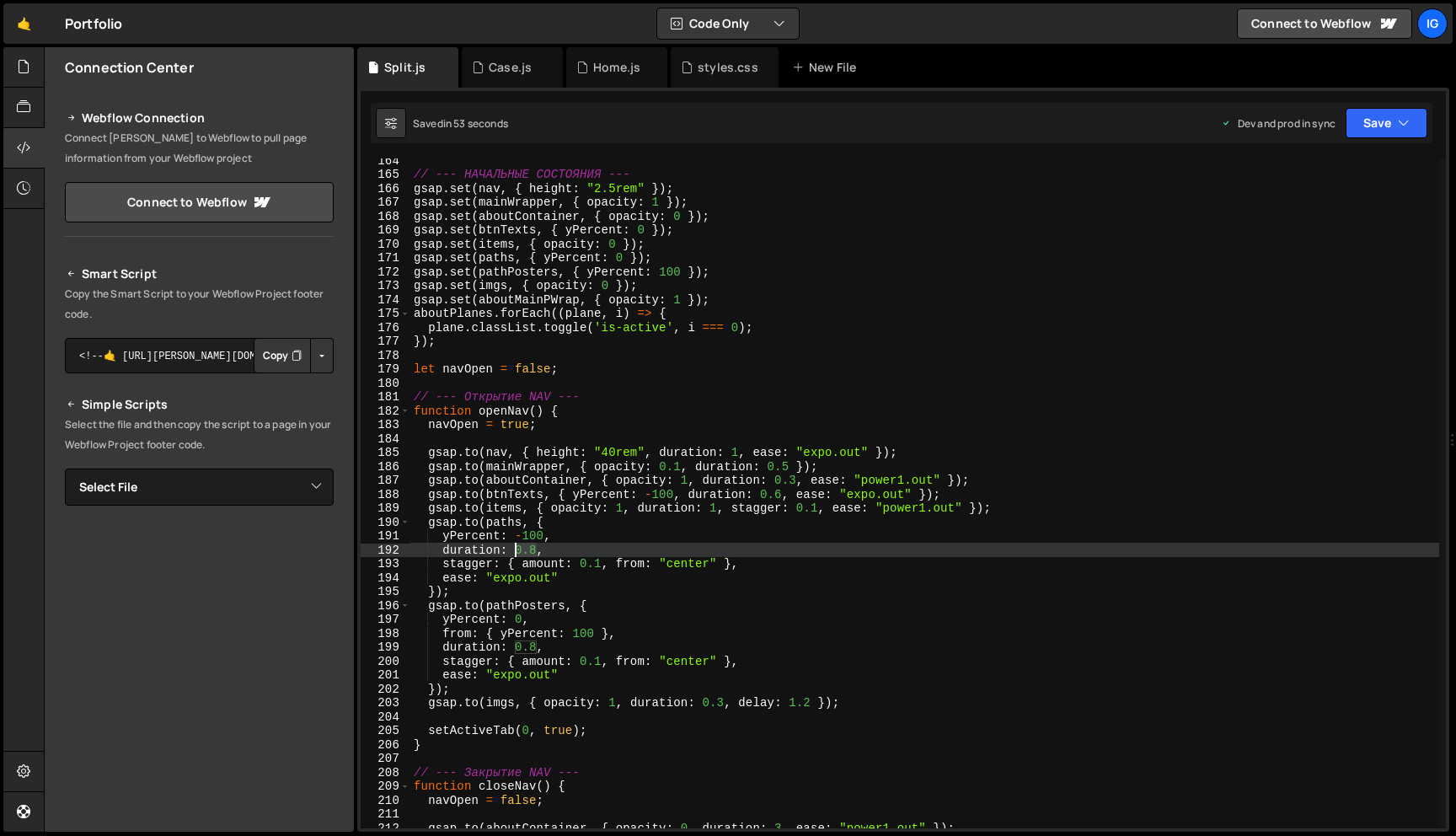
drag, startPoint x: 538, startPoint y: 547, endPoint x: 518, endPoint y: 546, distance: 20.0
click at [518, 546] on div "// --- НАЧАЛЬНЫЕ СОСТОЯНИЯ --- gsap . set ( nav , { height : "2.5rem" }) ; gsap…" at bounding box center [924, 502] width 1029 height 698
click at [609, 515] on div "// --- НАЧАЛЬНЫЕ СОСТОЯНИЯ --- gsap . set ( nav , { height : "2.5rem" }) ; gsap…" at bounding box center [924, 502] width 1029 height 698
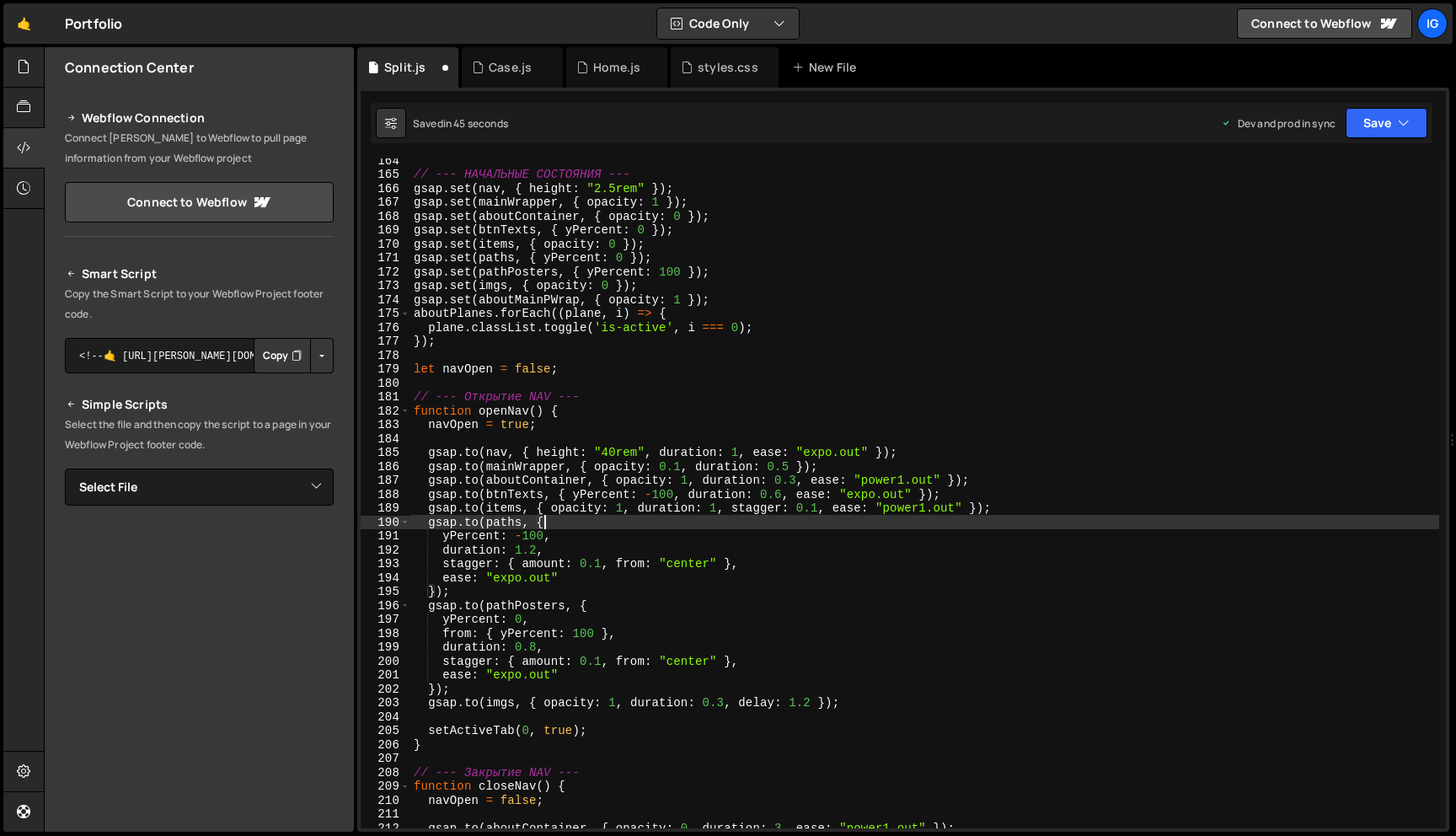
click at [602, 561] on div "// --- НАЧАЛЬНЫЕ СОСТОЯНИЯ --- gsap . set ( nav , { height : "2.5rem" }) ; gsap…" at bounding box center [924, 502] width 1029 height 698
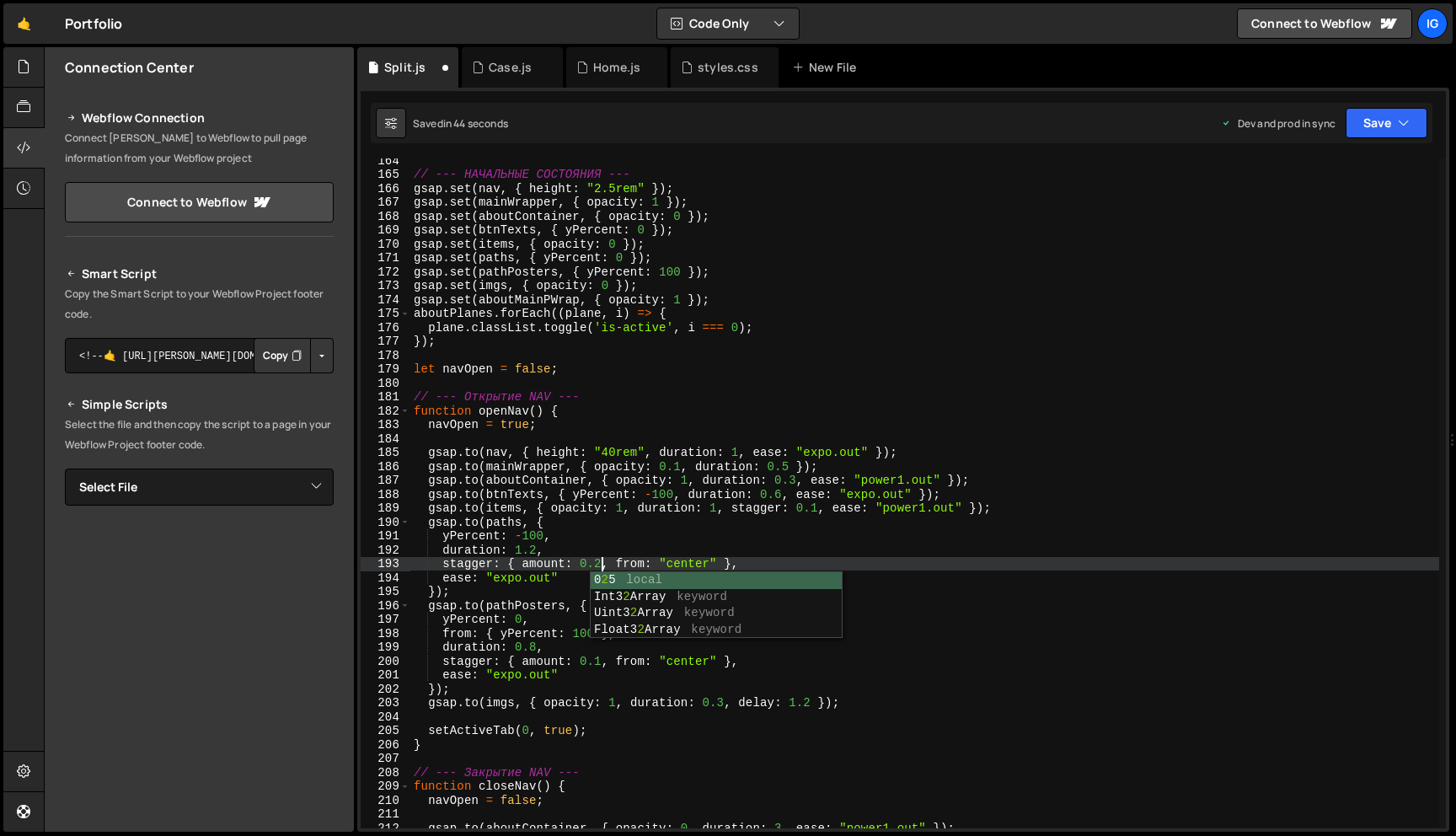
scroll to position [0, 13]
click at [562, 584] on div "// --- НАЧАЛЬНЫЕ СОСТОЯНИЯ --- gsap . set ( nav , { height : "2.5rem" }) ; gsap…" at bounding box center [924, 502] width 1029 height 698
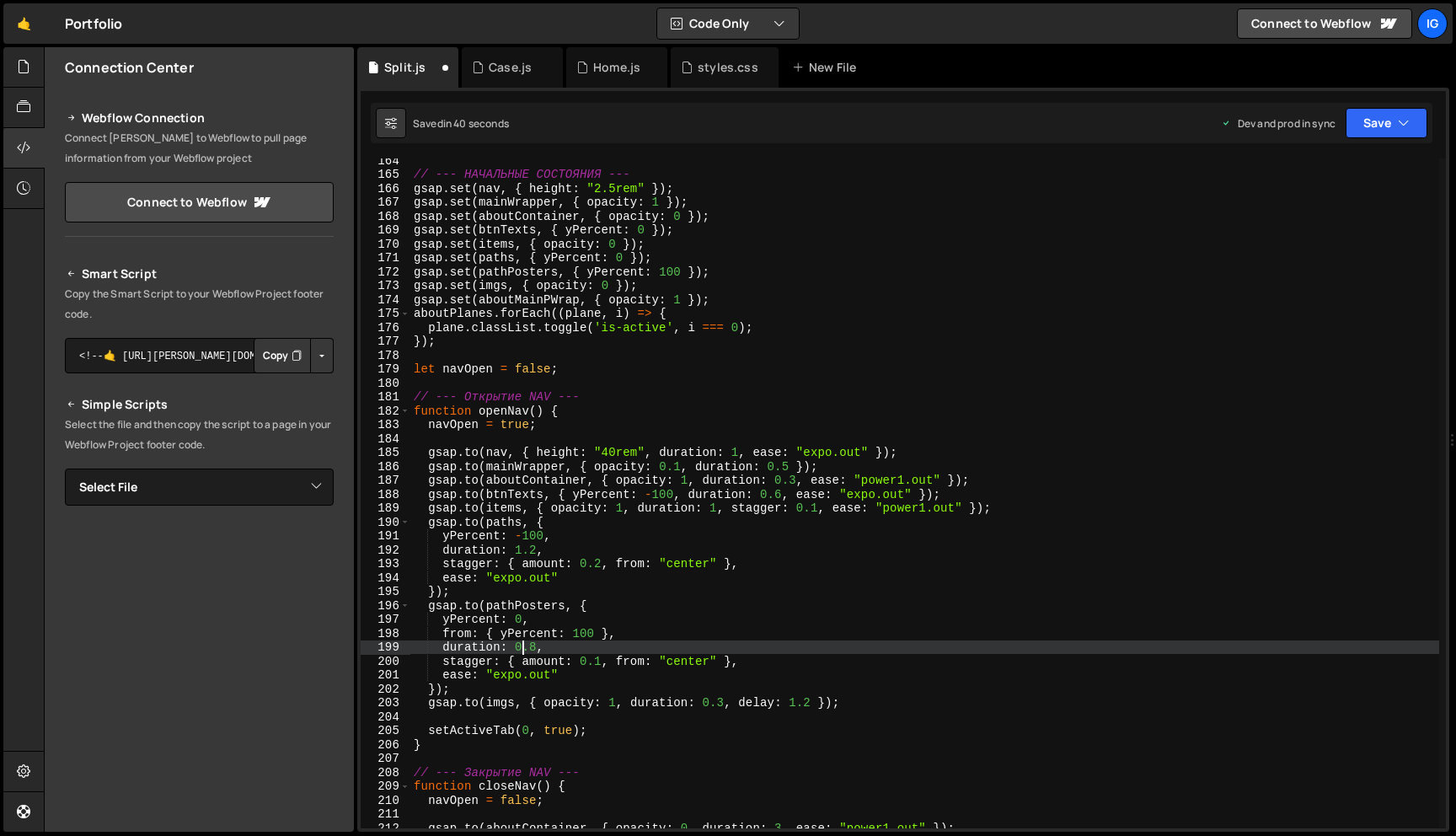
click at [525, 647] on div "// --- НАЧАЛЬНЫЕ СОСТОЯНИЯ --- gsap . set ( nav , { height : "2.5rem" }) ; gsap…" at bounding box center [924, 502] width 1029 height 698
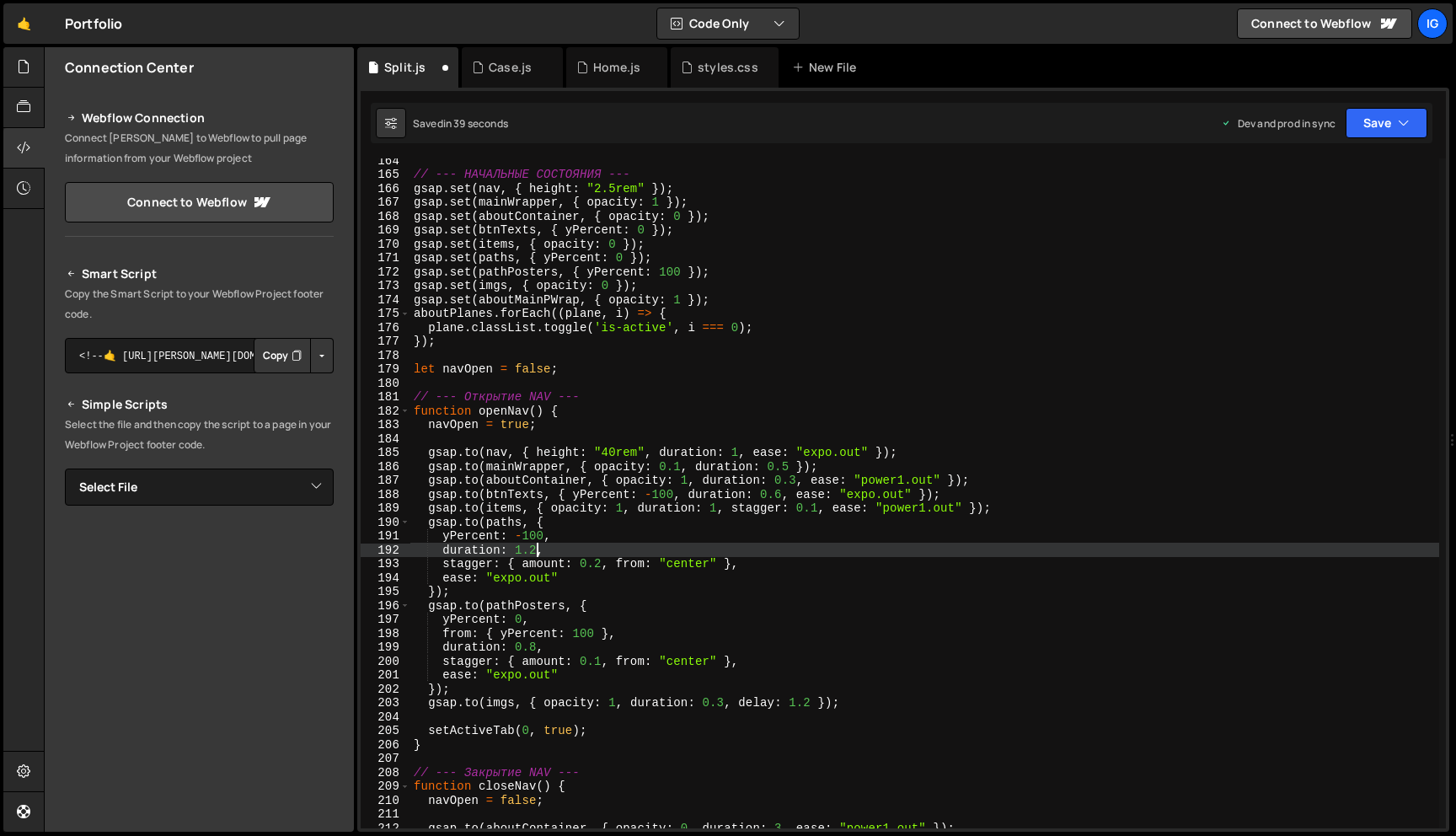
click at [538, 553] on div "// --- НАЧАЛЬНЫЕ СОСТОЯНИЯ --- gsap . set ( nav , { height : "2.5rem" }) ; gsap…" at bounding box center [924, 502] width 1029 height 698
click at [521, 646] on div "// --- НАЧАЛЬНЫЕ СОСТОЯНИЯ --- gsap . set ( nav , { height : "2.5rem" }) ; gsap…" at bounding box center [924, 502] width 1029 height 698
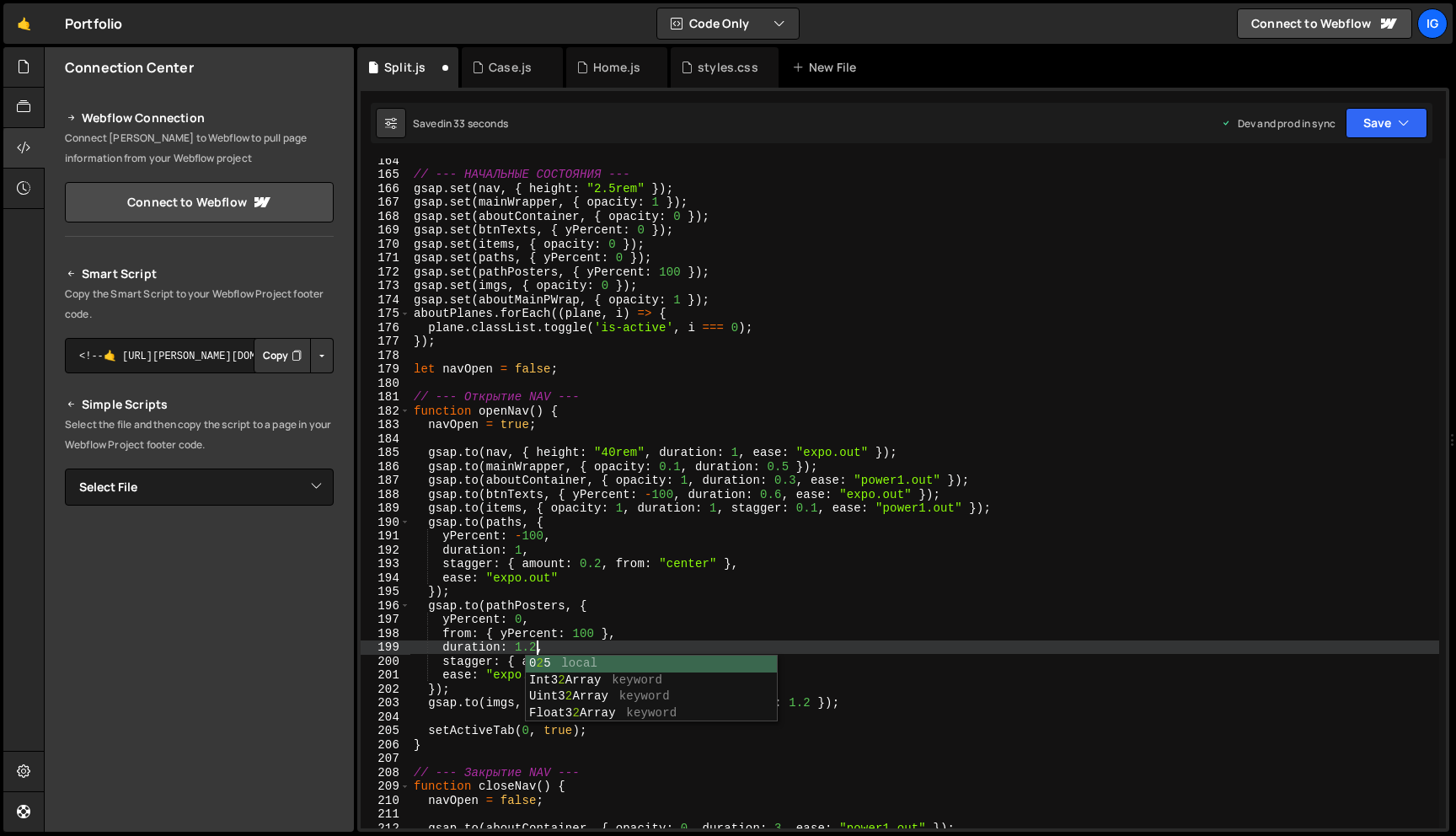
click at [684, 586] on div "// --- НАЧАЛЬНЫЕ СОСТОЯНИЯ --- gsap . set ( nav , { height : "2.5rem" }) ; gsap…" at bounding box center [924, 502] width 1029 height 698
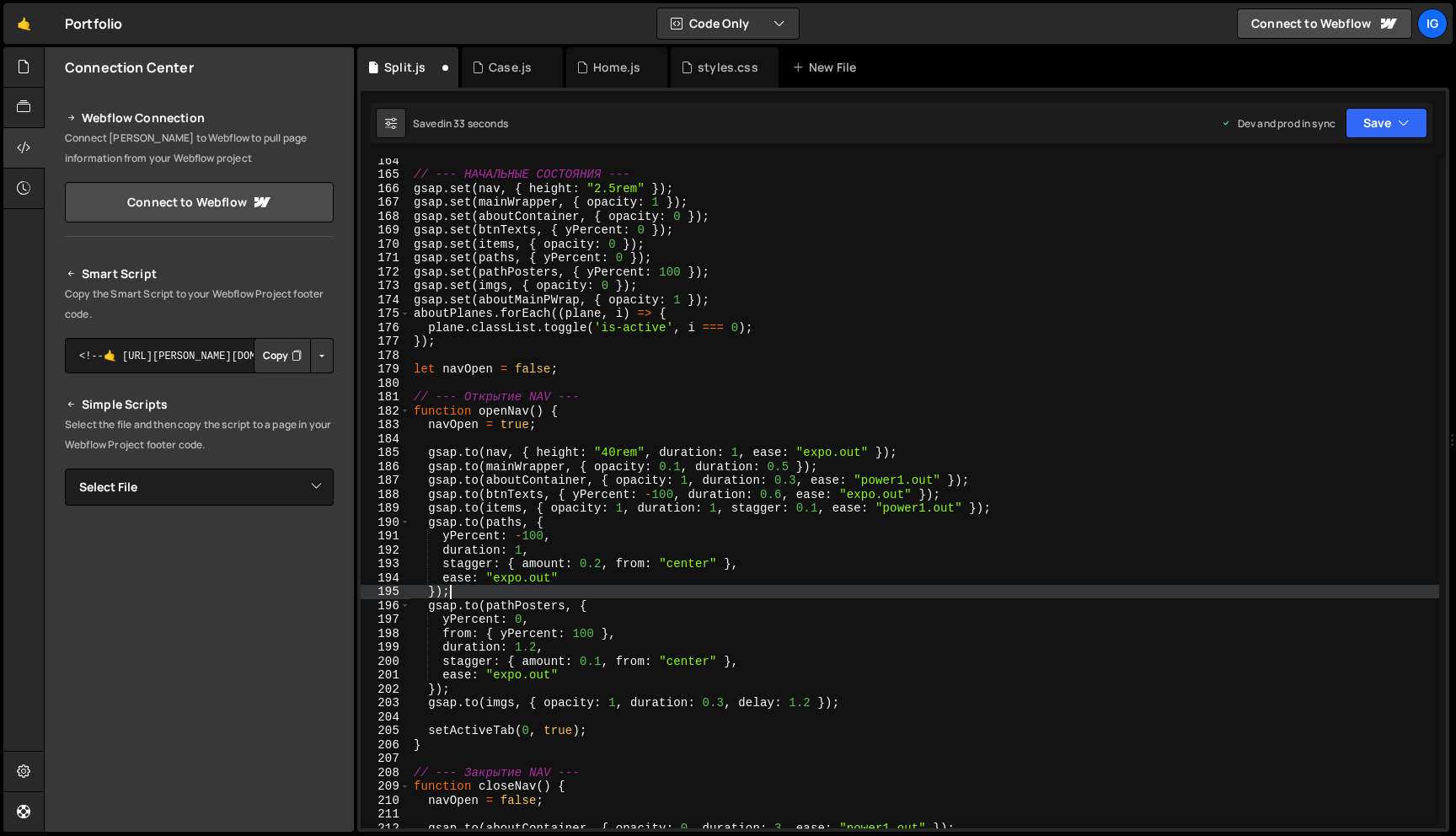
scroll to position [0, 2]
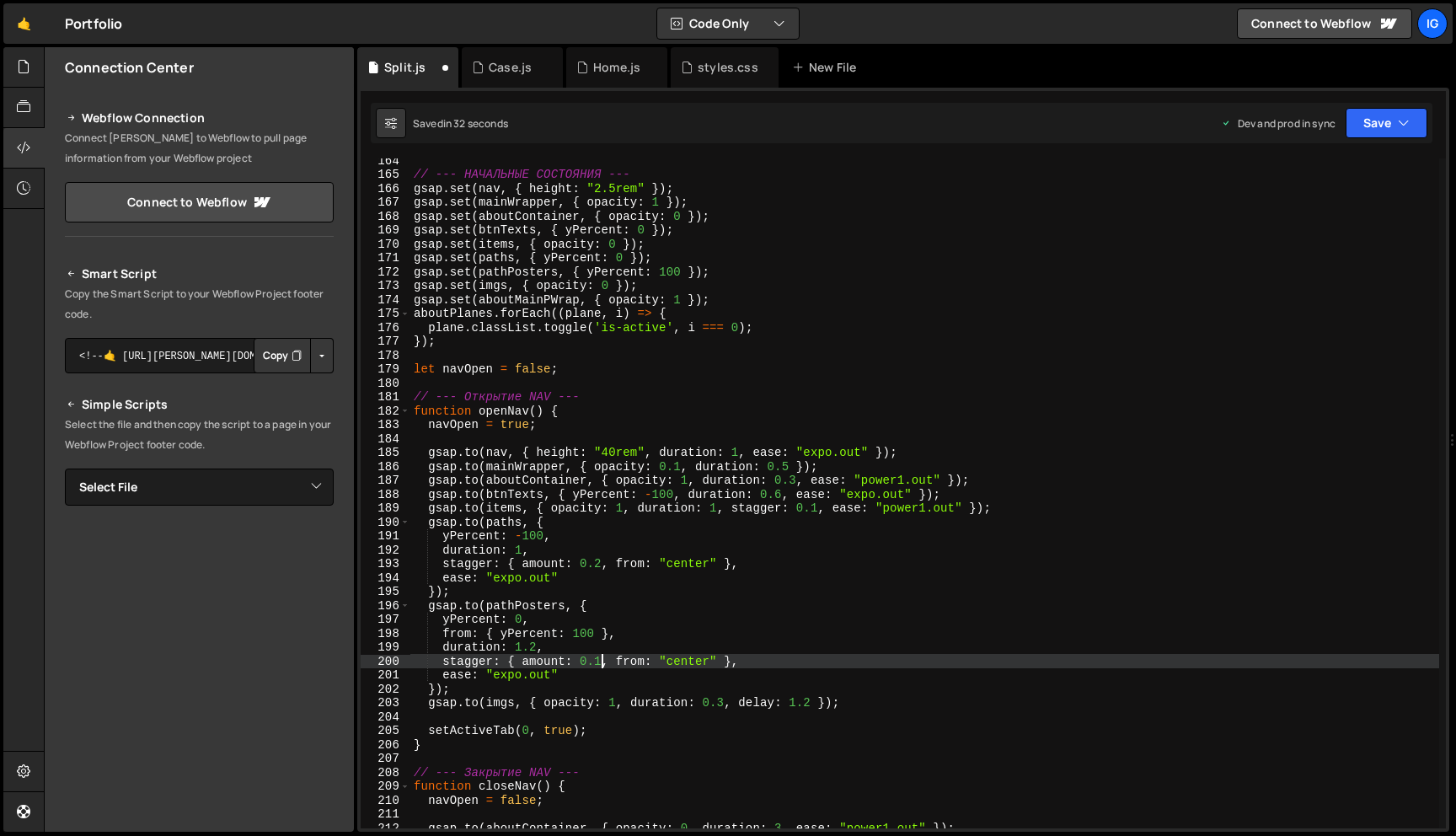
click at [600, 666] on div "// --- НАЧАЛЬНЫЕ СОСТОЯНИЯ --- gsap . set ( nav , { height : "2.5rem" }) ; gsap…" at bounding box center [924, 502] width 1029 height 698
click at [560, 652] on div "// --- НАЧАЛЬНЫЕ СОСТОЯНИЯ --- gsap . set ( nav , { height : "2.5rem" }) ; gsap…" at bounding box center [924, 502] width 1029 height 698
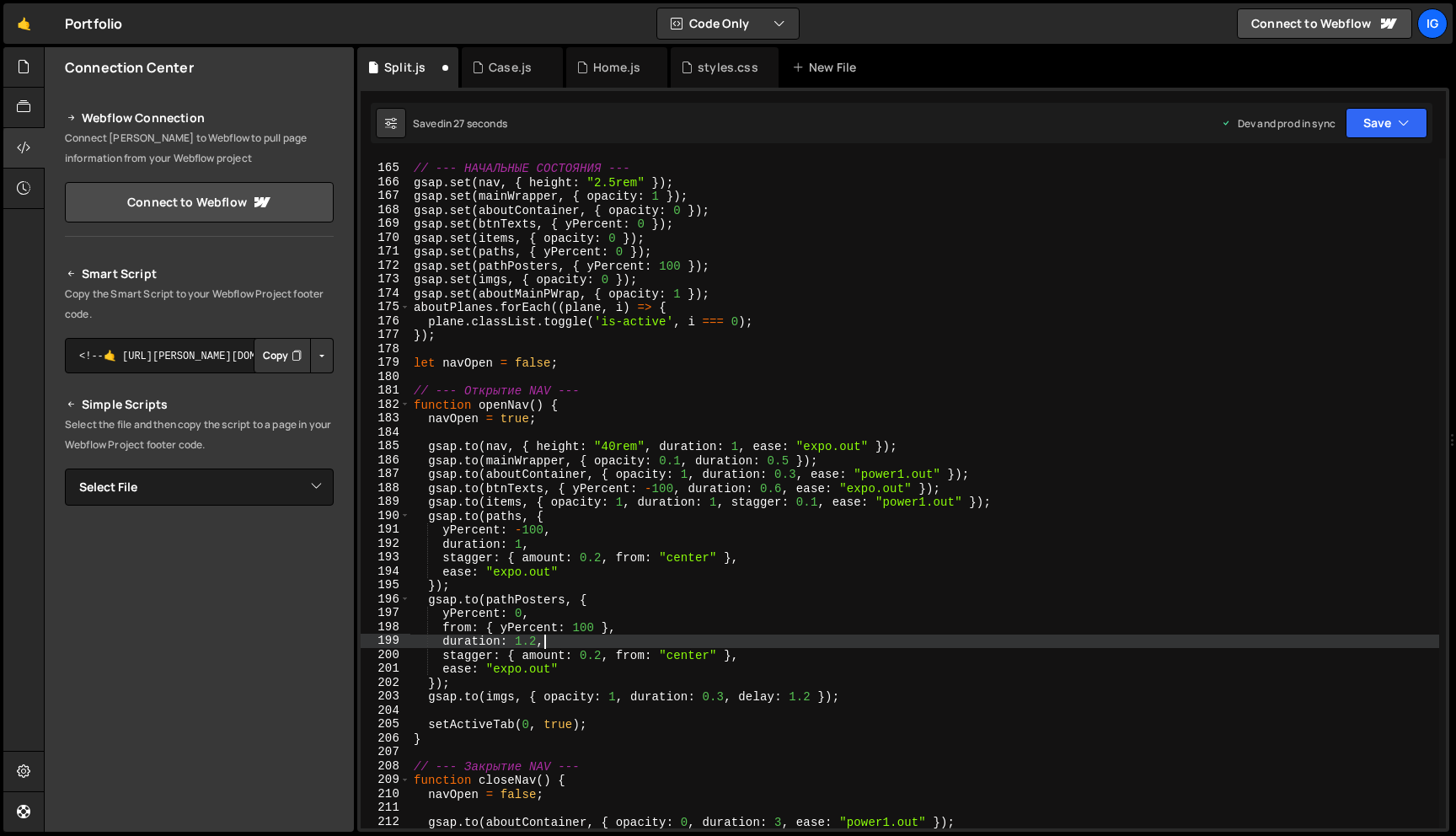
scroll to position [2299, 0]
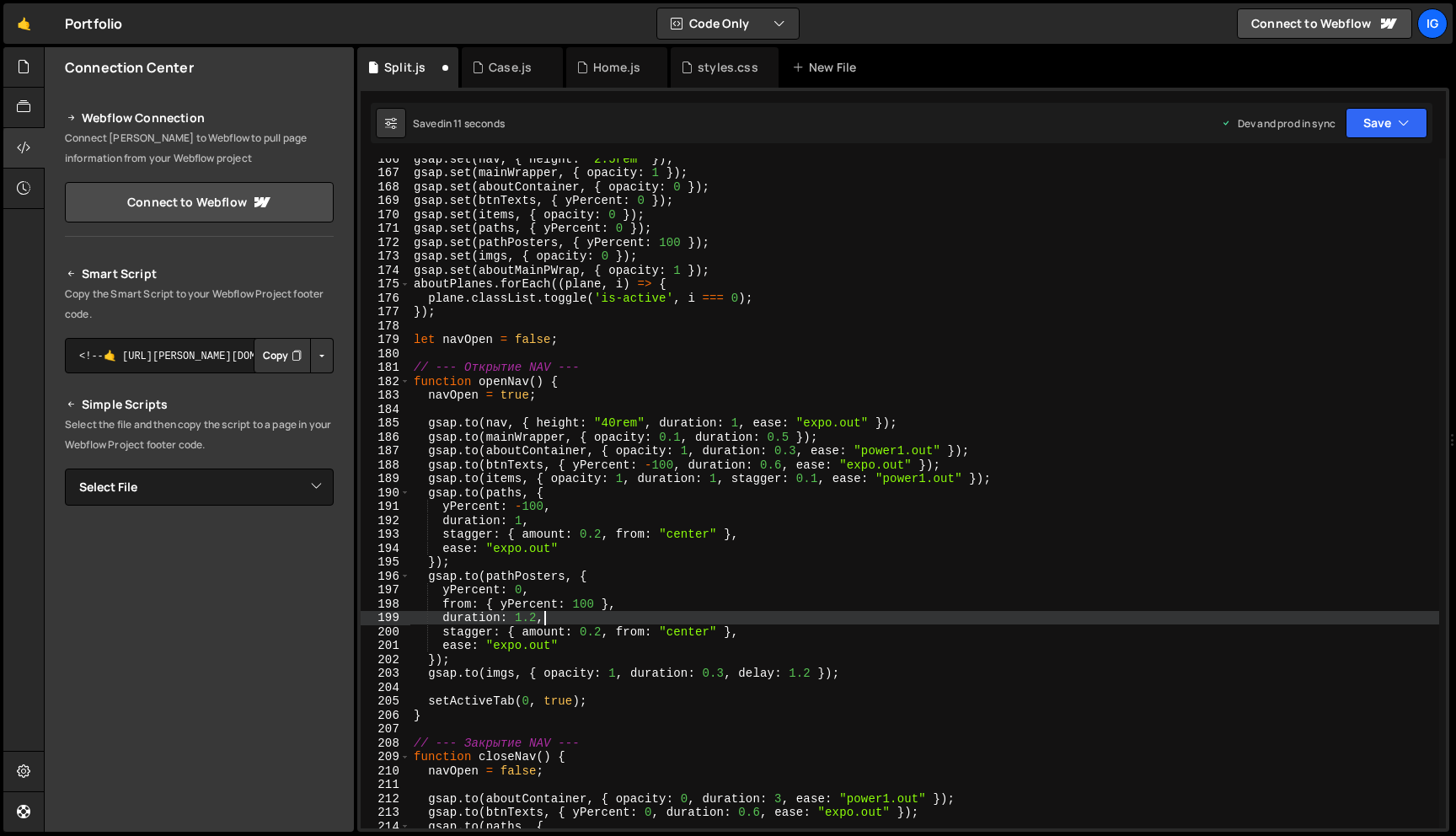
click at [798, 452] on div "gsap . set ( nav , { height : "2.5rem" }) ; gsap . set ( mainWrapper , { opacit…" at bounding box center [924, 500] width 1029 height 698
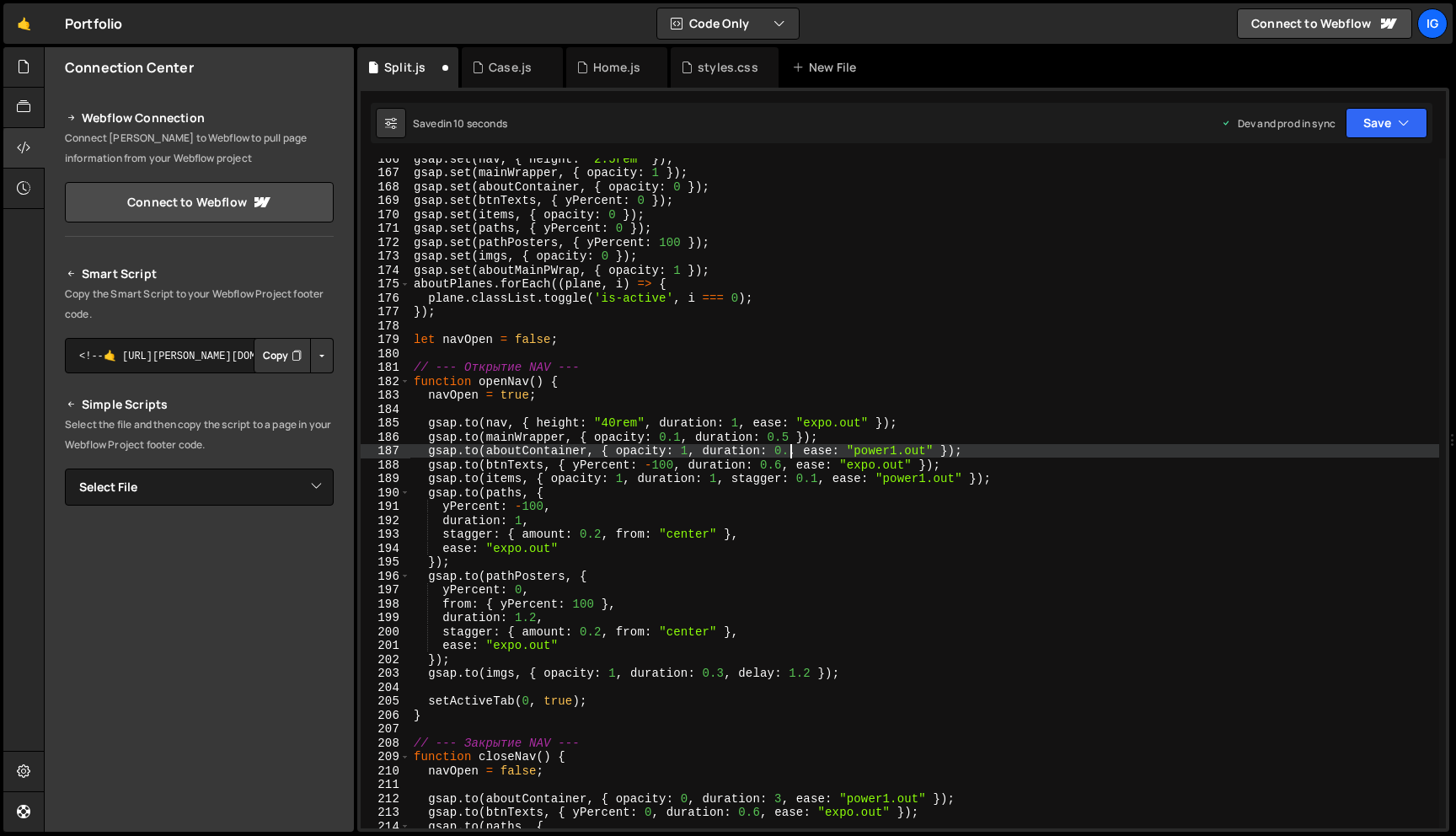
scroll to position [0, 26]
click at [759, 454] on div "gsap . set ( nav , { height : "2.5rem" }) ; gsap . set ( mainWrapper , { opacit…" at bounding box center [924, 500] width 1029 height 698
click at [904, 449] on div "gsap . set ( nav , { height : "2.5rem" }) ; gsap . set ( mainWrapper , { opacit…" at bounding box center [924, 500] width 1029 height 698
click at [746, 484] on div "gsap . set ( nav , { height : "2.5rem" }) ; gsap . set ( mainWrapper , { opacit…" at bounding box center [924, 500] width 1029 height 698
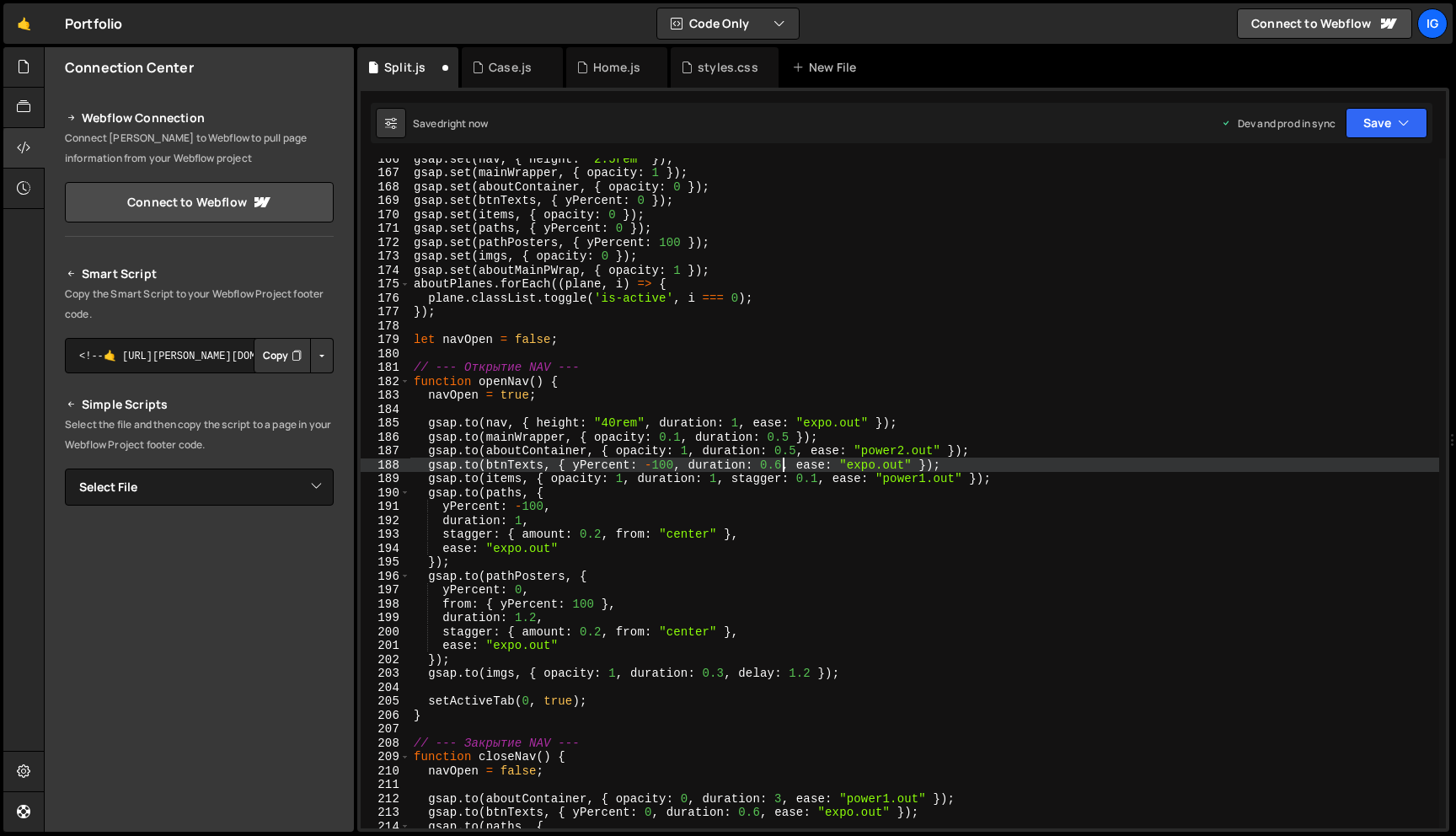
click at [784, 466] on div "gsap . set ( nav , { height : "2.5rem" }) ; gsap . set ( mainWrapper , { opacit…" at bounding box center [924, 500] width 1029 height 698
click at [806, 445] on div "gsap . set ( nav , { height : "2.5rem" }) ; gsap . set ( mainWrapper , { opacit…" at bounding box center [924, 500] width 1029 height 698
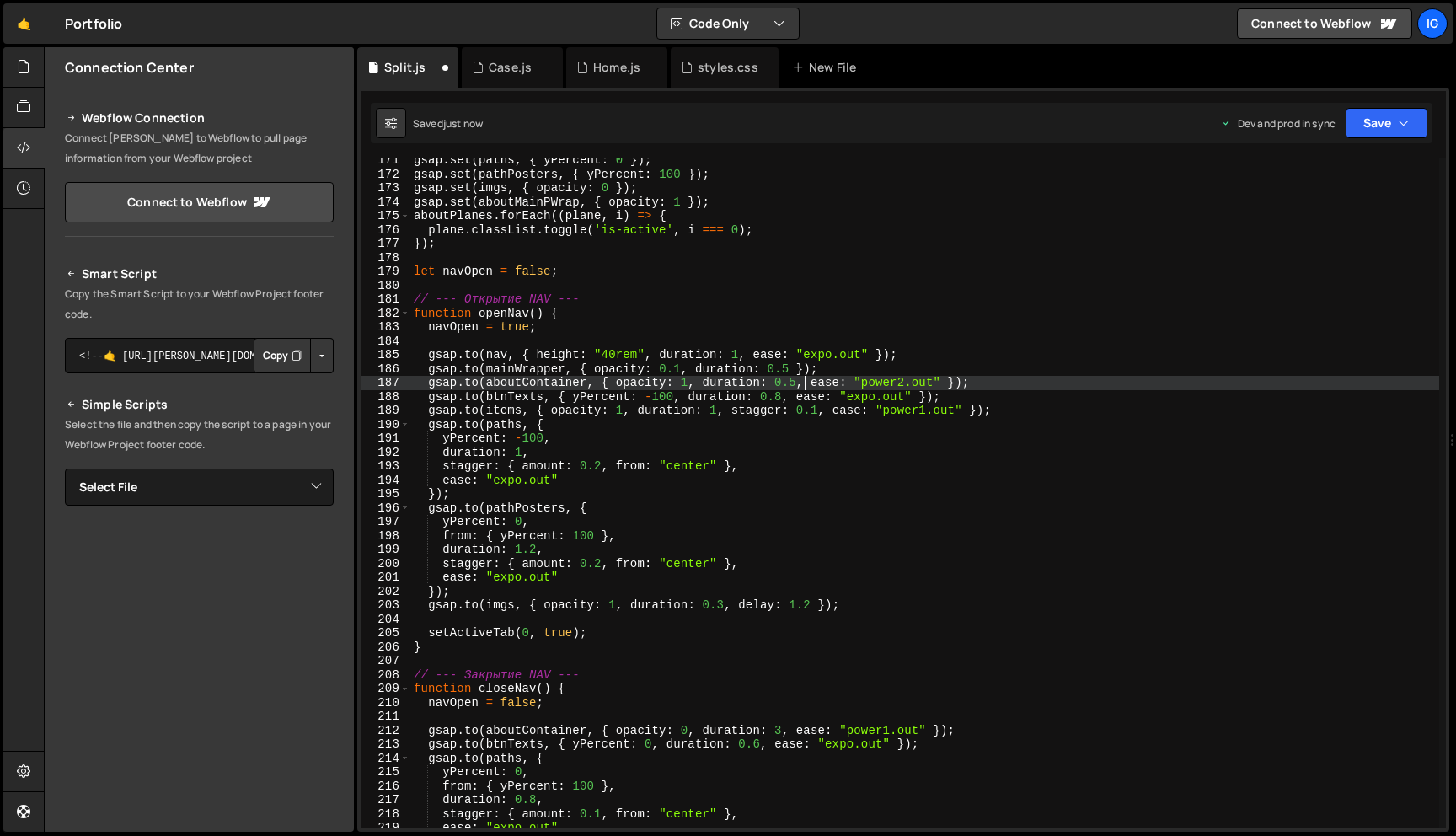
scroll to position [2374, 0]
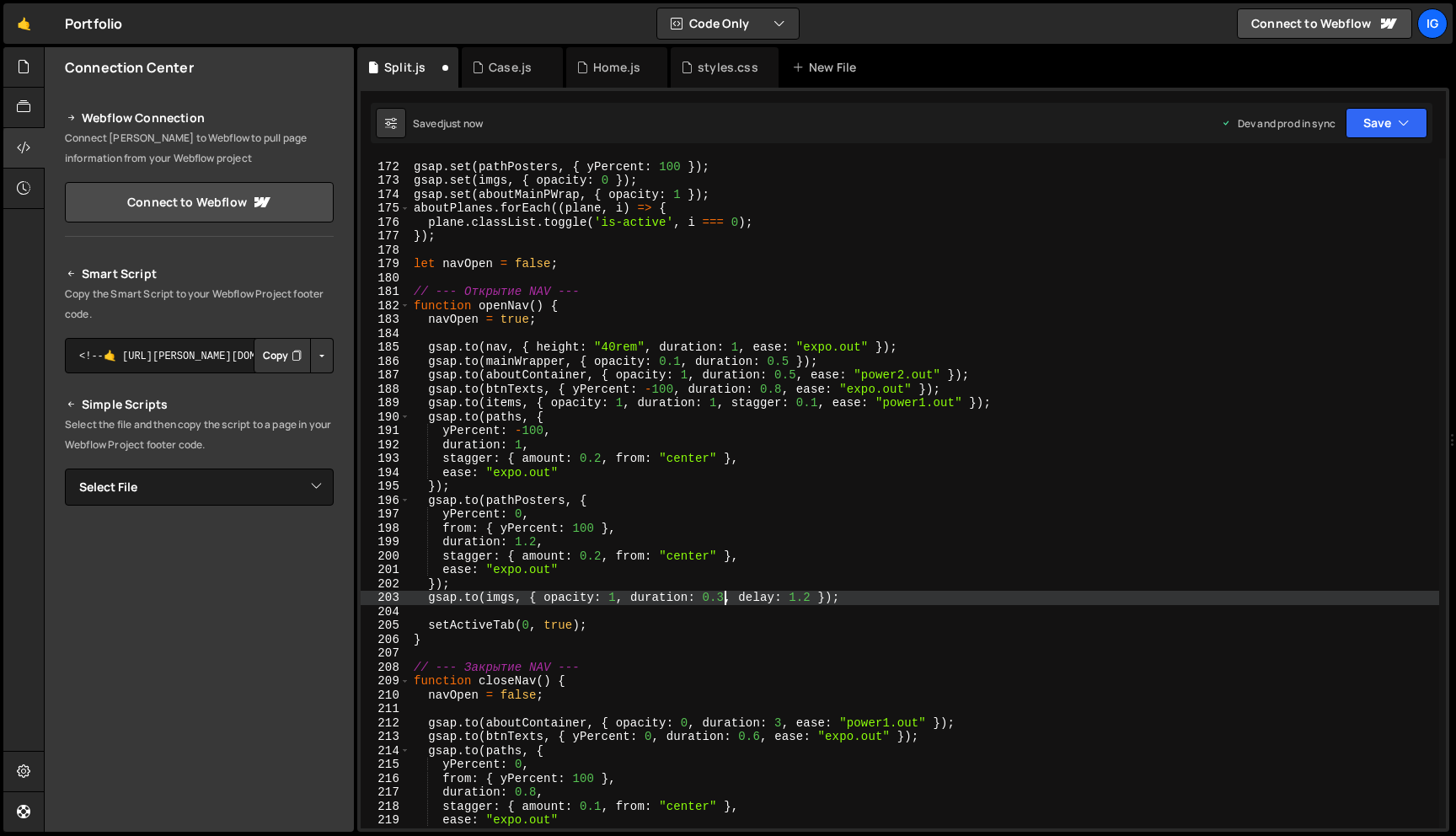
click at [725, 597] on div "gsap . set ( paths , { yPercent : 0 }) ; gsap . set ( pathPosters , { yPercent …" at bounding box center [924, 494] width 1029 height 698
click at [813, 599] on div "gsap . set ( paths , { yPercent : 0 }) ; gsap . set ( pathPosters , { yPercent …" at bounding box center [924, 494] width 1029 height 698
click at [1383, 118] on button "Save" at bounding box center [1387, 122] width 82 height 30
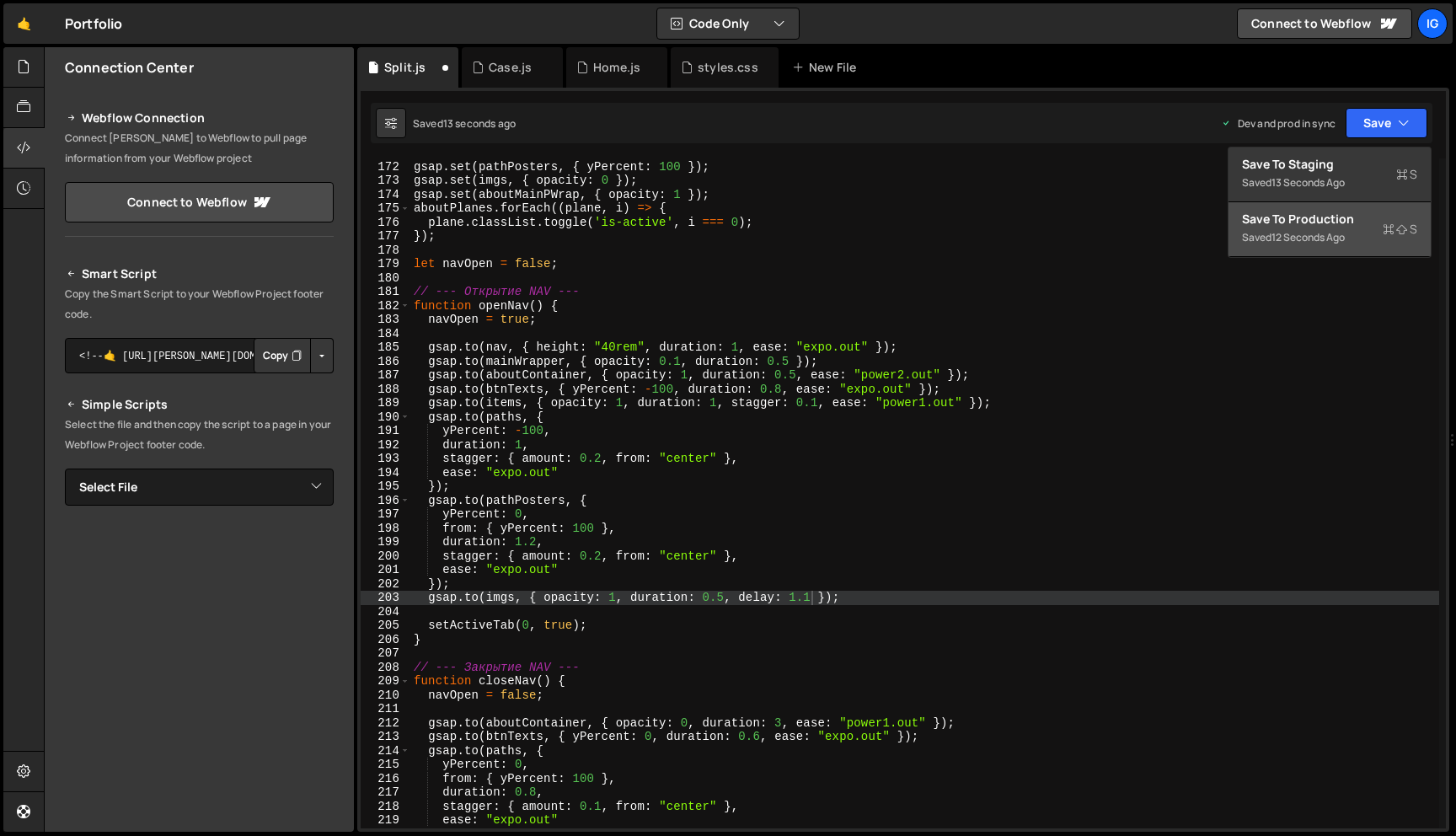
click at [1347, 225] on div "Save to Production S" at bounding box center [1329, 219] width 175 height 16
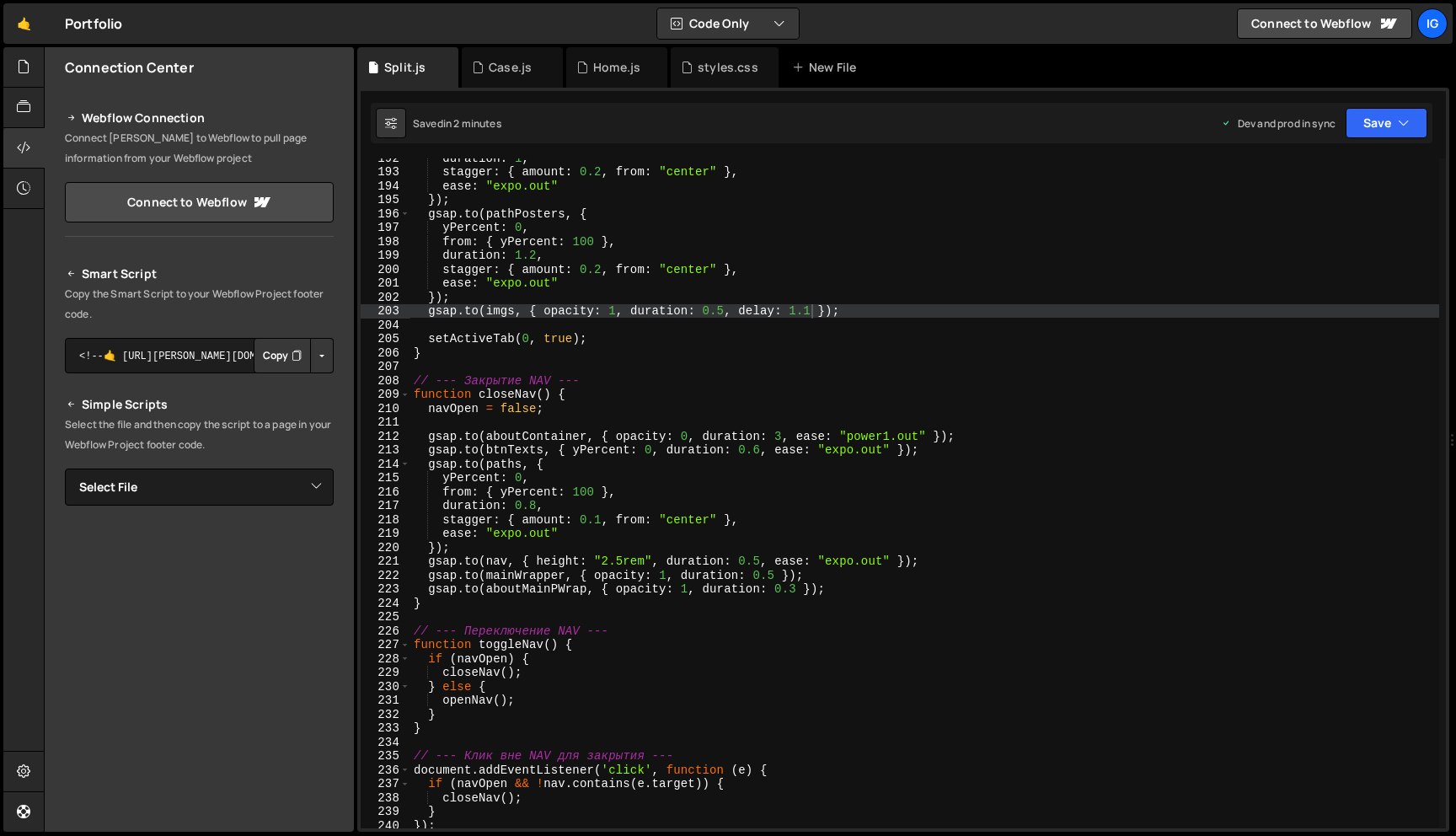
scroll to position [2675, 0]
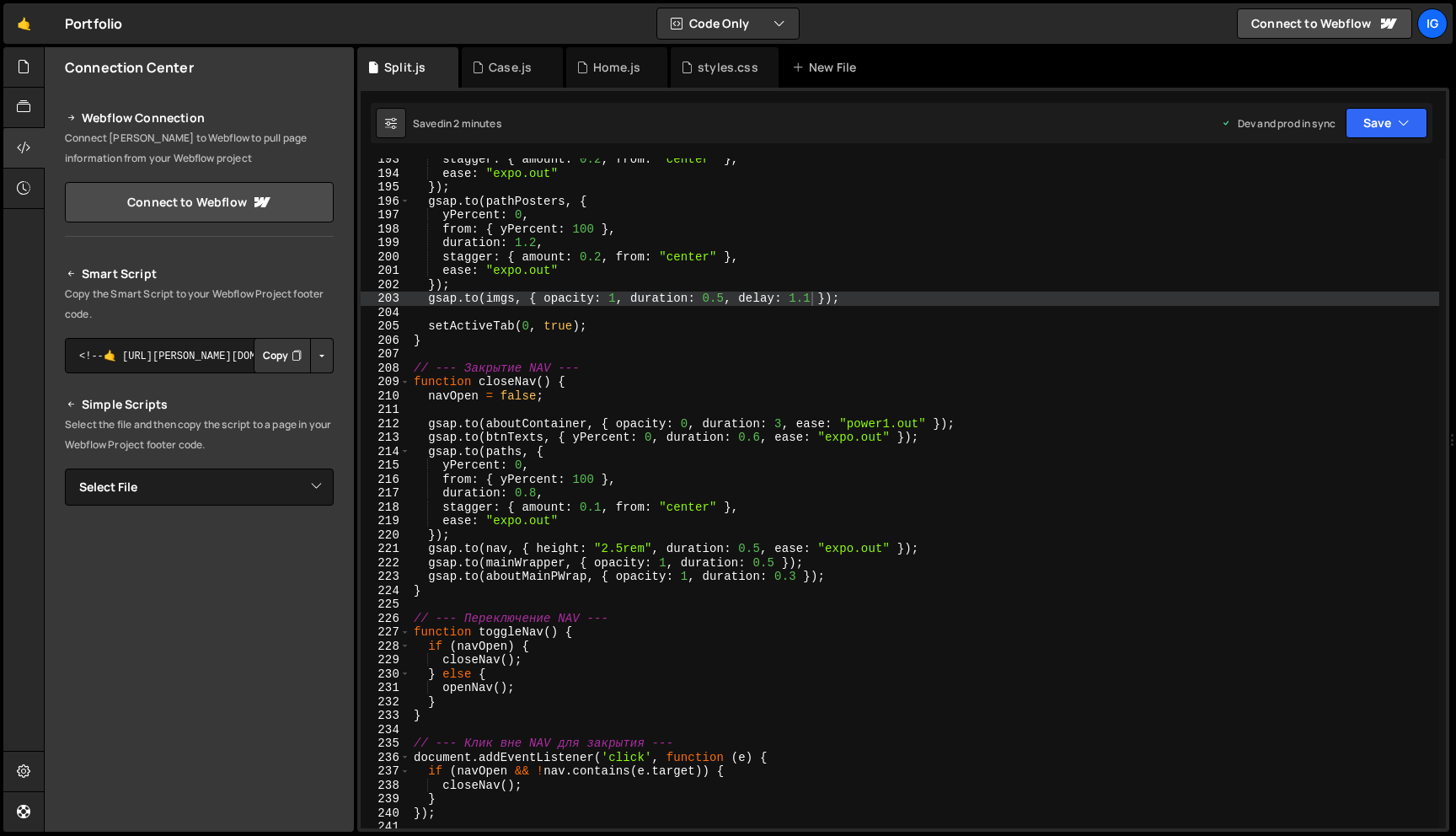
click at [782, 424] on div "stagger : { amount : 0.2 , from : "center" } , ease : "expo.out" }) ; gsap . to…" at bounding box center [924, 501] width 1029 height 698
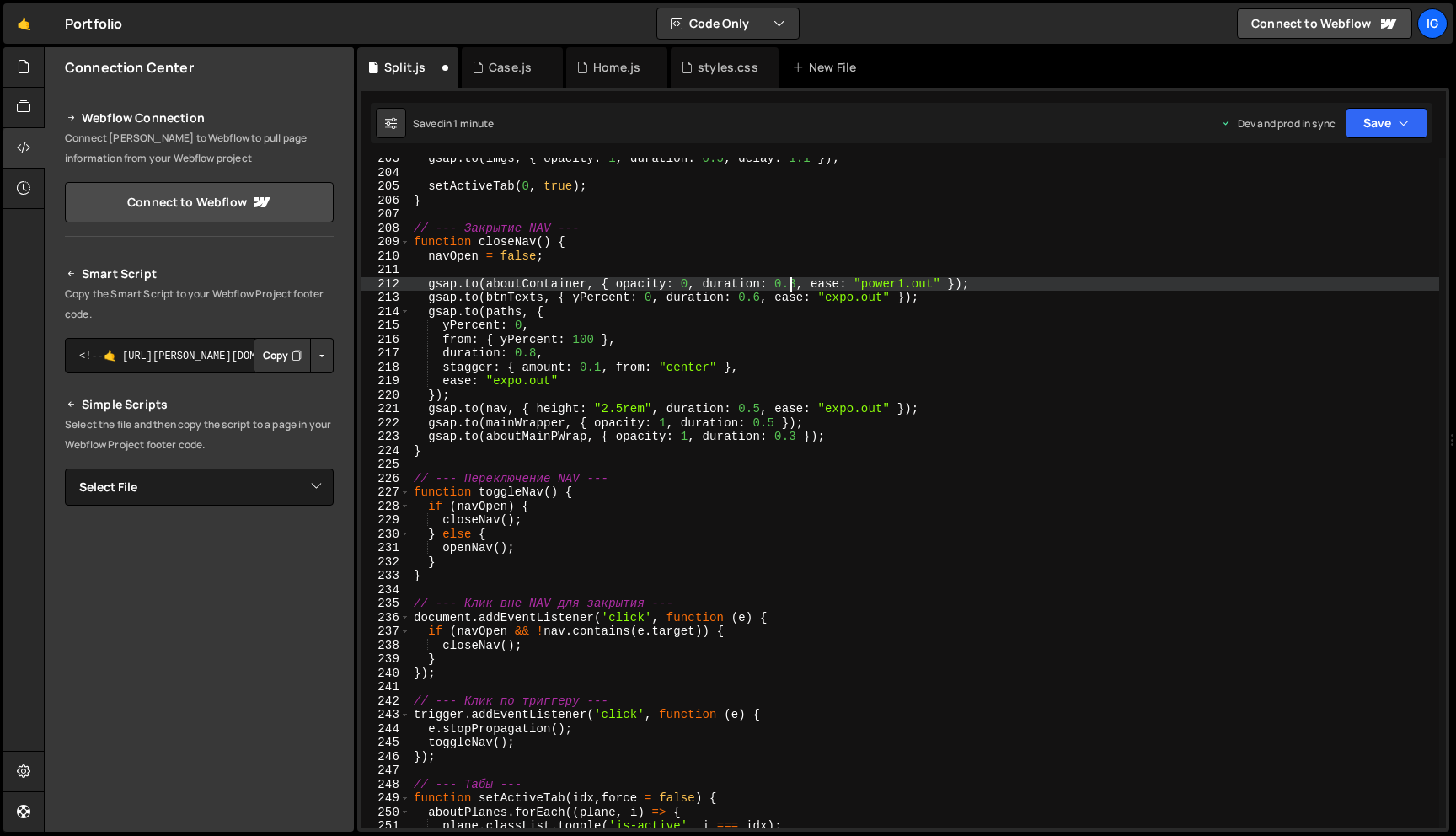
scroll to position [2827, 0]
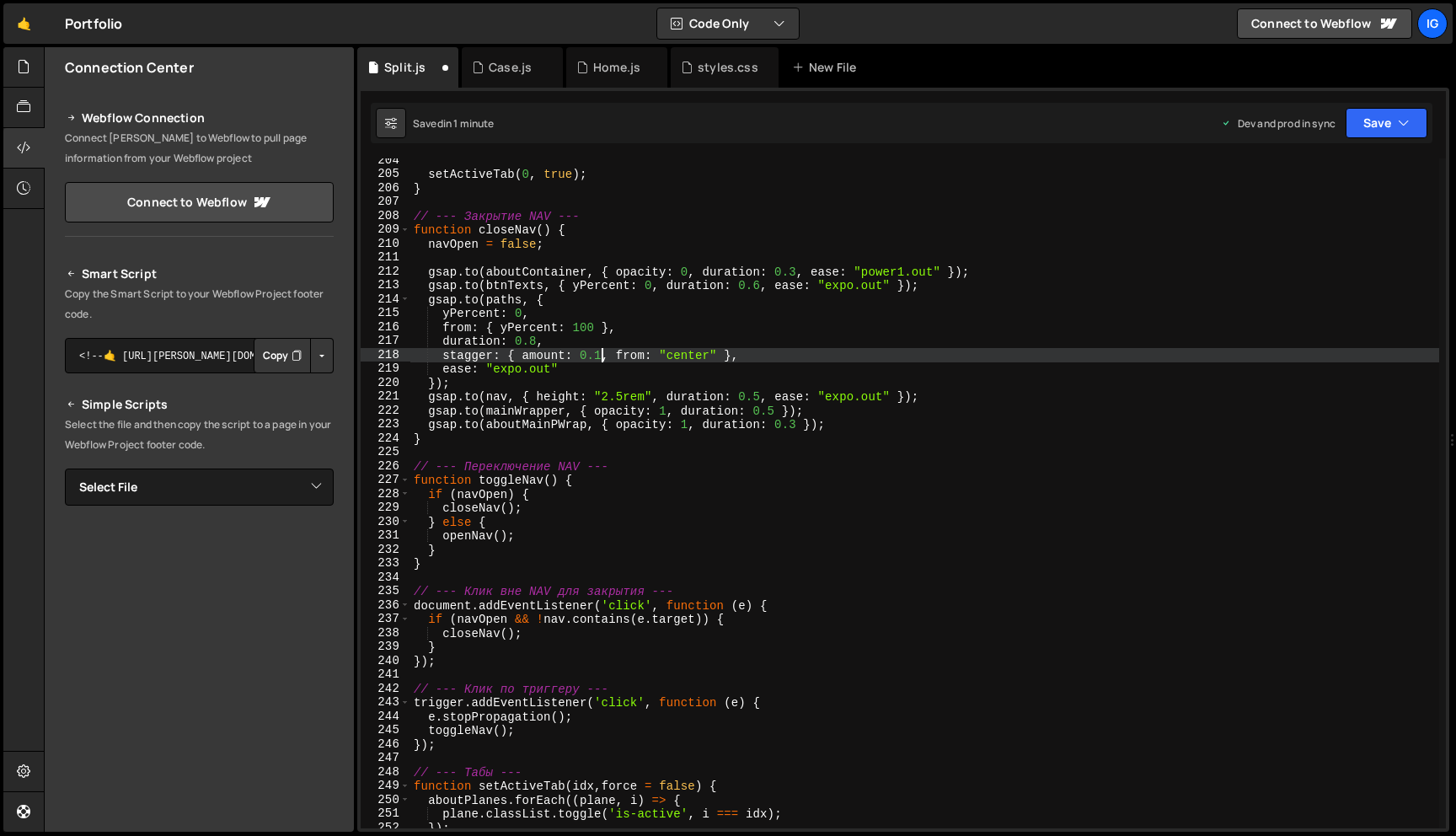
click at [603, 353] on div "setActiveTab ( 0 , true ) ; } // --- Закрытие NAV --- function closeNav ( ) { n…" at bounding box center [924, 502] width 1029 height 698
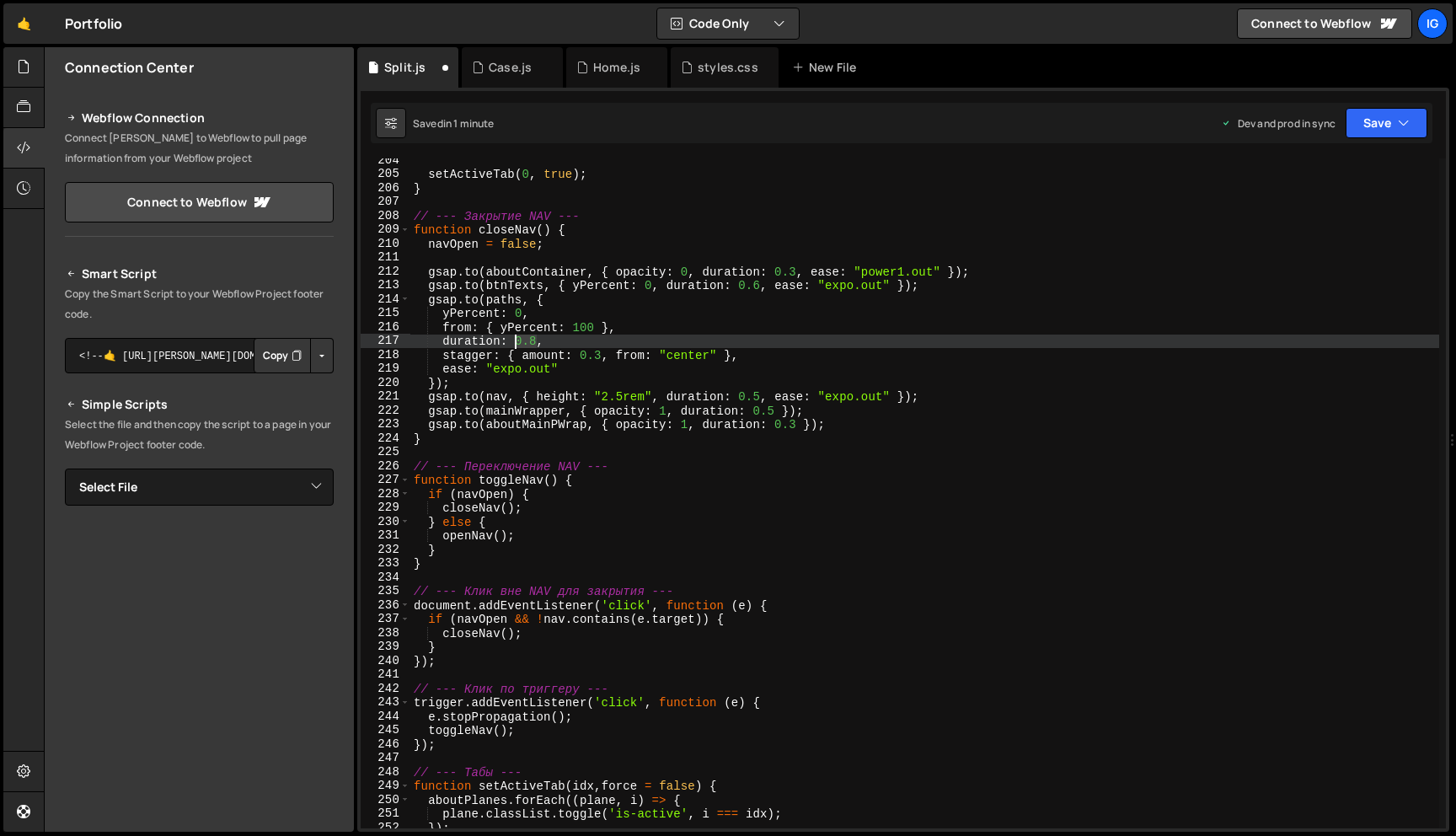
drag, startPoint x: 538, startPoint y: 342, endPoint x: 514, endPoint y: 342, distance: 24.0
click at [514, 342] on div "setActiveTab ( 0 , true ) ; } // --- Закрытие NAV --- function closeNav ( ) { n…" at bounding box center [924, 502] width 1029 height 698
type textarea "duration: 1,"
click at [535, 341] on div "setActiveTab ( 0 , true ) ; } // --- Закрытие NAV --- function closeNav ( ) { n…" at bounding box center [924, 502] width 1029 height 698
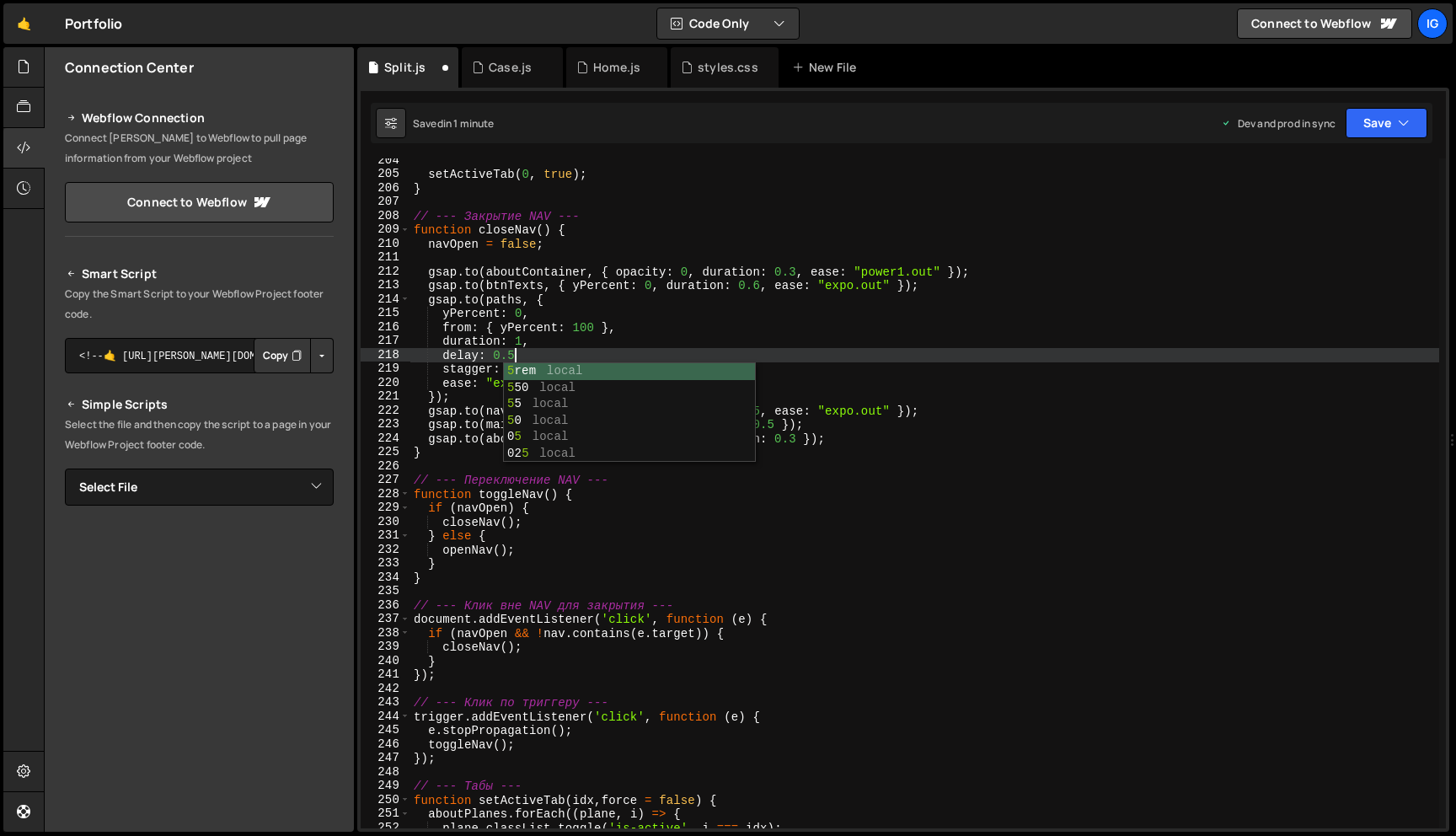
scroll to position [0, 5]
click at [1436, 117] on div "1 2 ההההההההההההההההההההההההההההההההההההההההההההההההההההההההההההההההההההההההההה…" at bounding box center [903, 459] width 1092 height 744
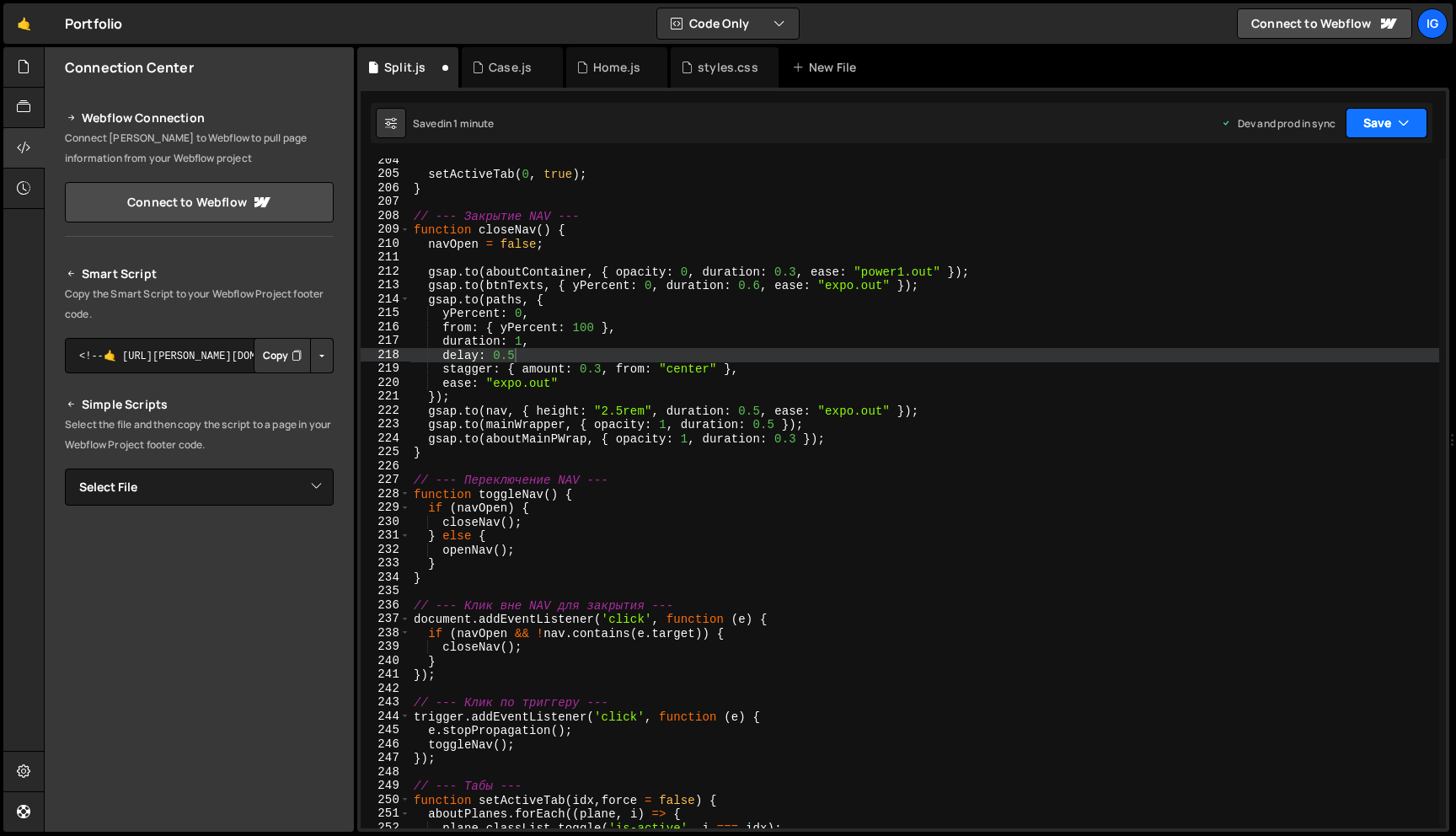
click at [1415, 117] on button "Save" at bounding box center [1387, 122] width 82 height 30
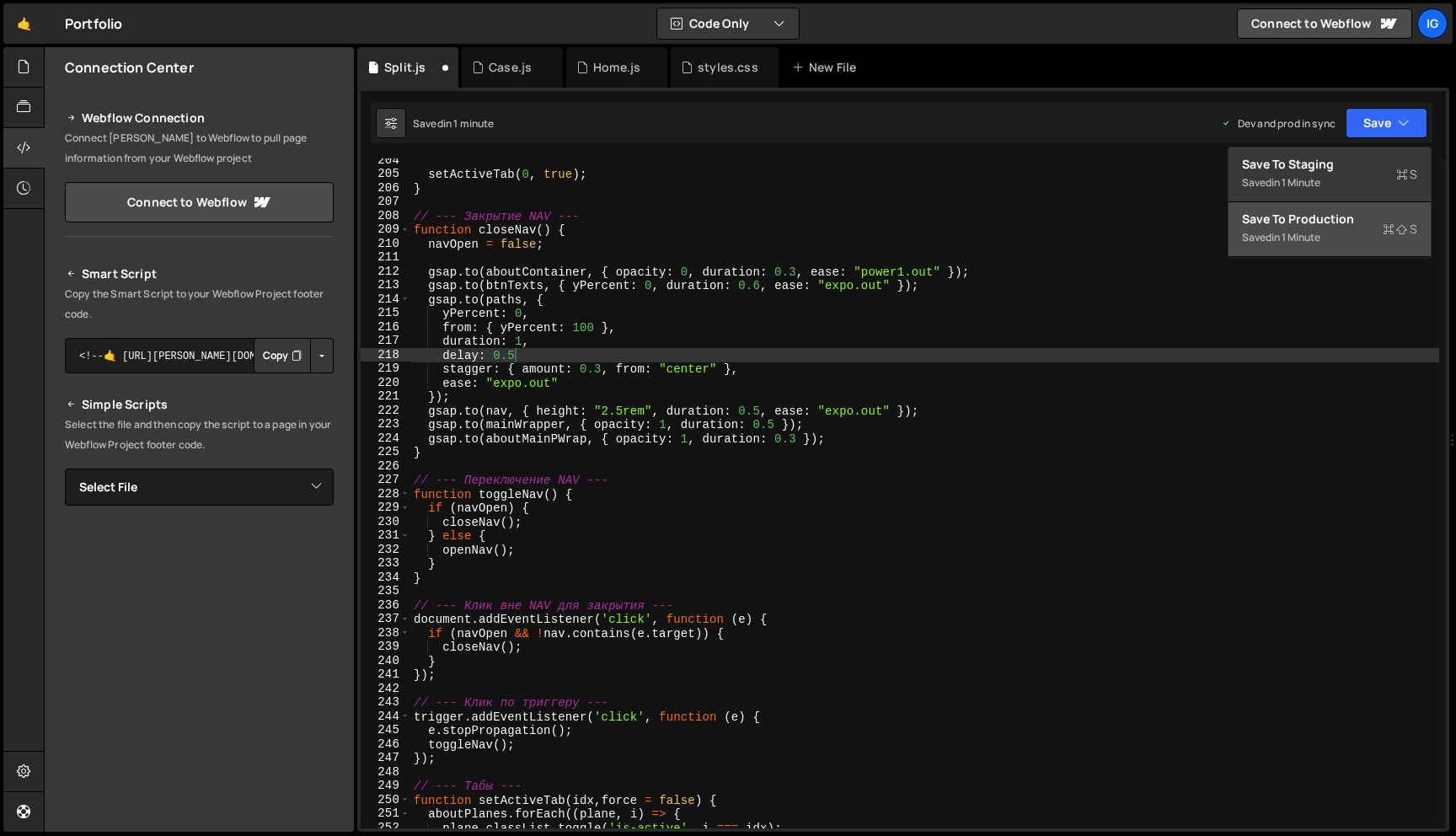
click at [1348, 213] on div "Save to Production S" at bounding box center [1329, 219] width 175 height 16
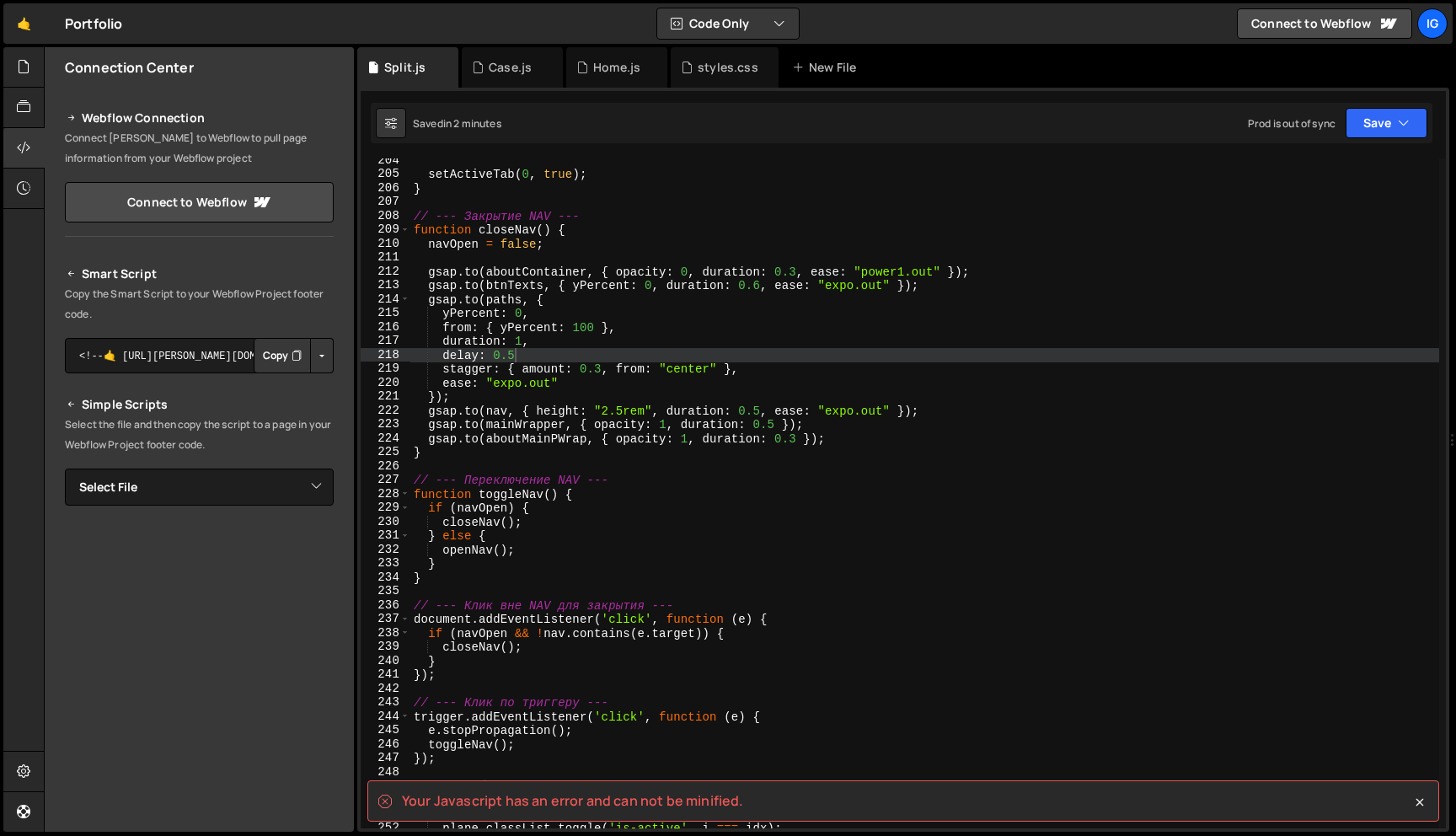
click at [533, 358] on div "setActiveTab ( 0 , true ) ; } // --- Закрытие NAV --- function closeNav ( ) { n…" at bounding box center [924, 502] width 1029 height 698
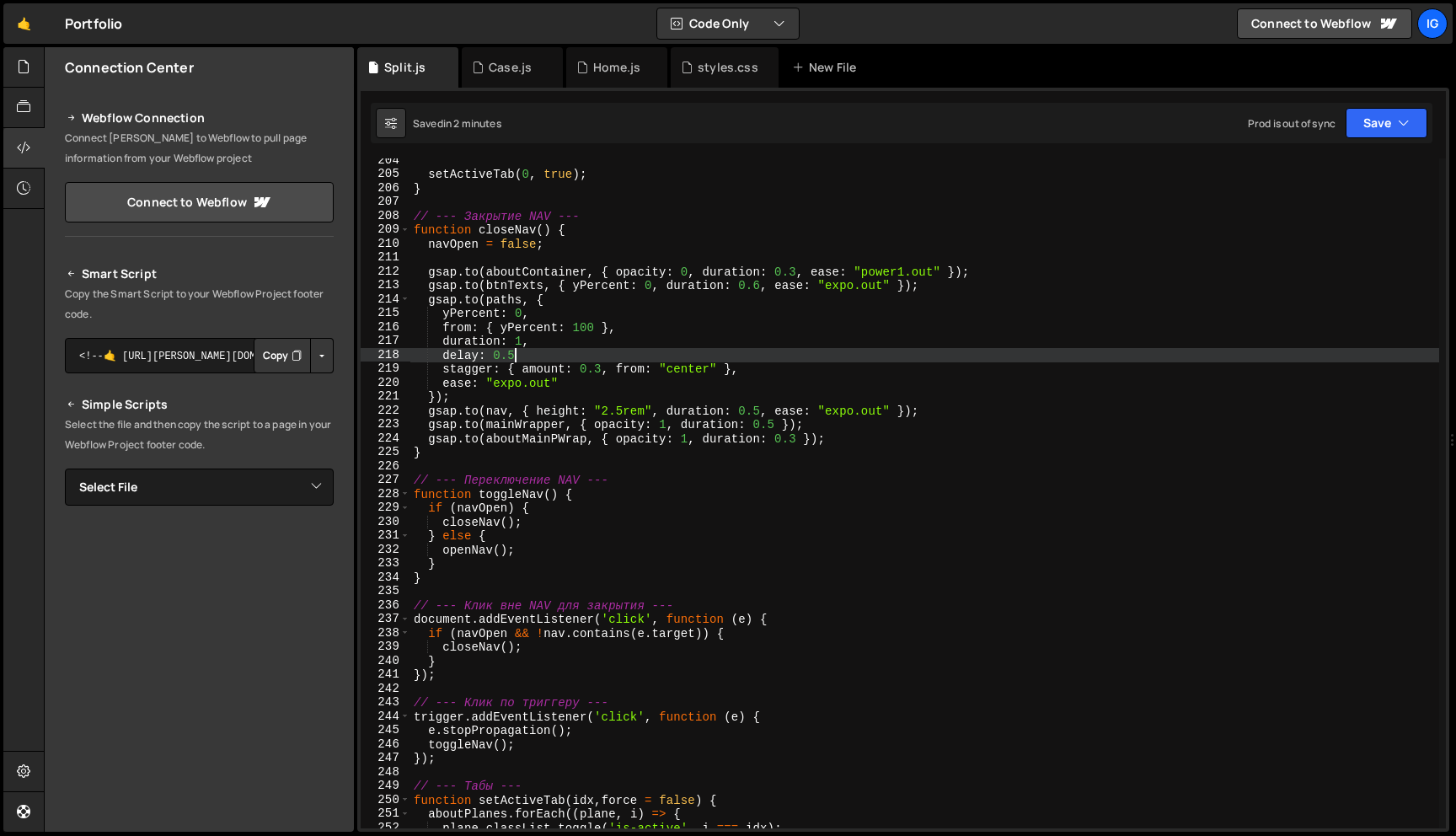
scroll to position [0, 6]
click at [1361, 120] on button "Save" at bounding box center [1387, 122] width 82 height 30
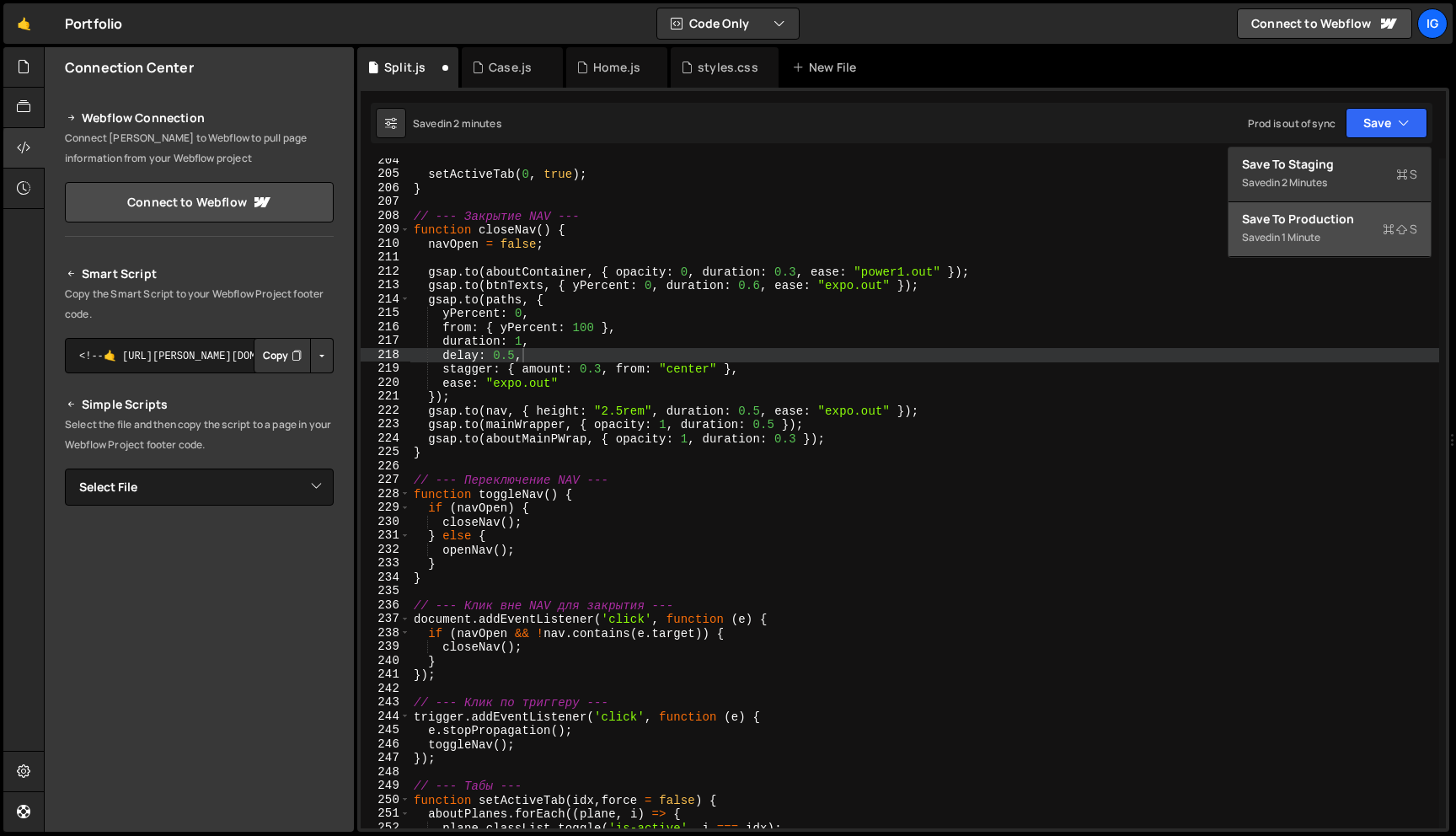
click at [1318, 232] on div "in 1 minute" at bounding box center [1297, 238] width 49 height 15
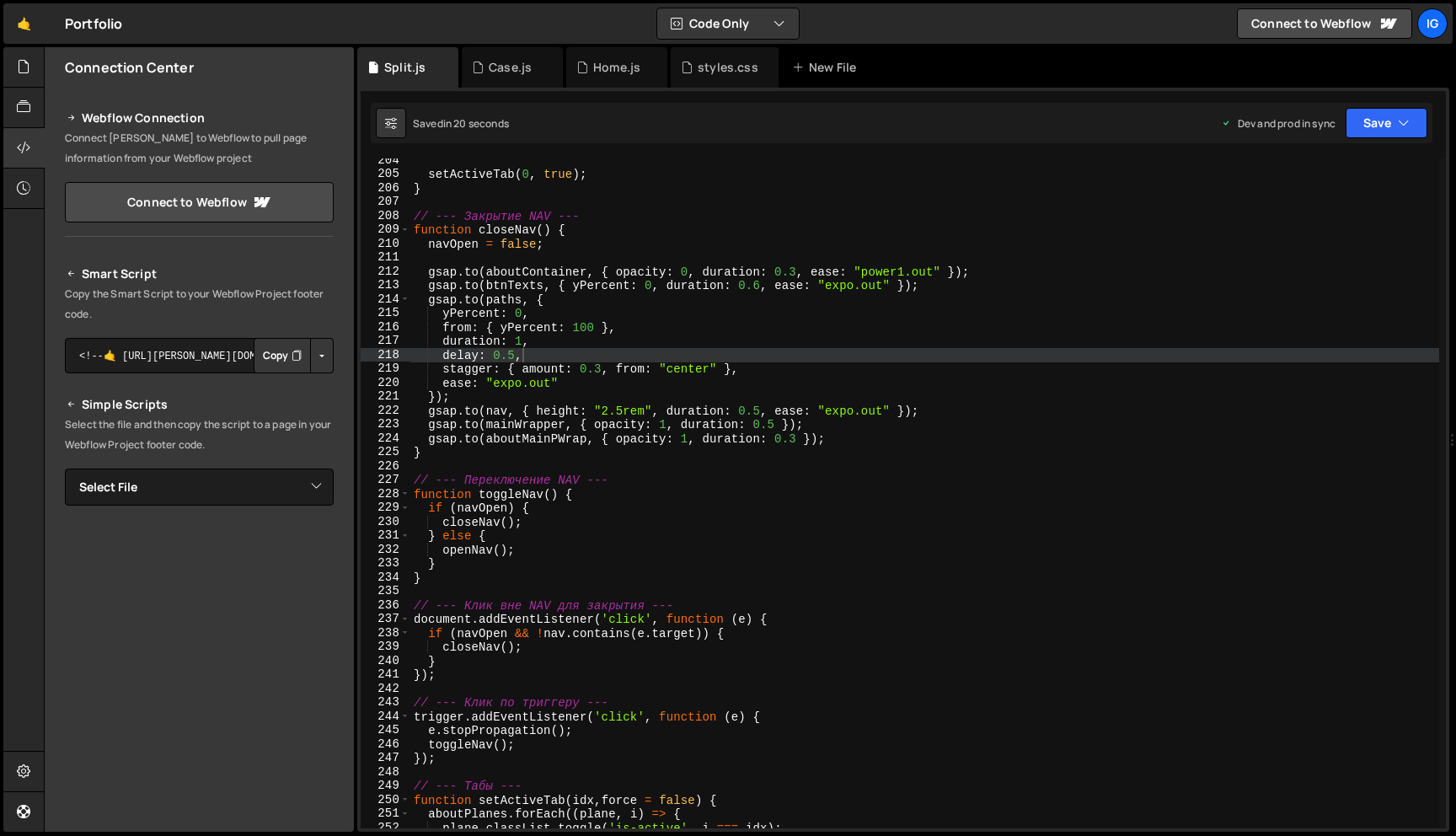
click at [602, 367] on div "setActiveTab ( 0 , true ) ; } // --- Закрытие NAV --- function closeNav ( ) { n…" at bounding box center [924, 502] width 1029 height 698
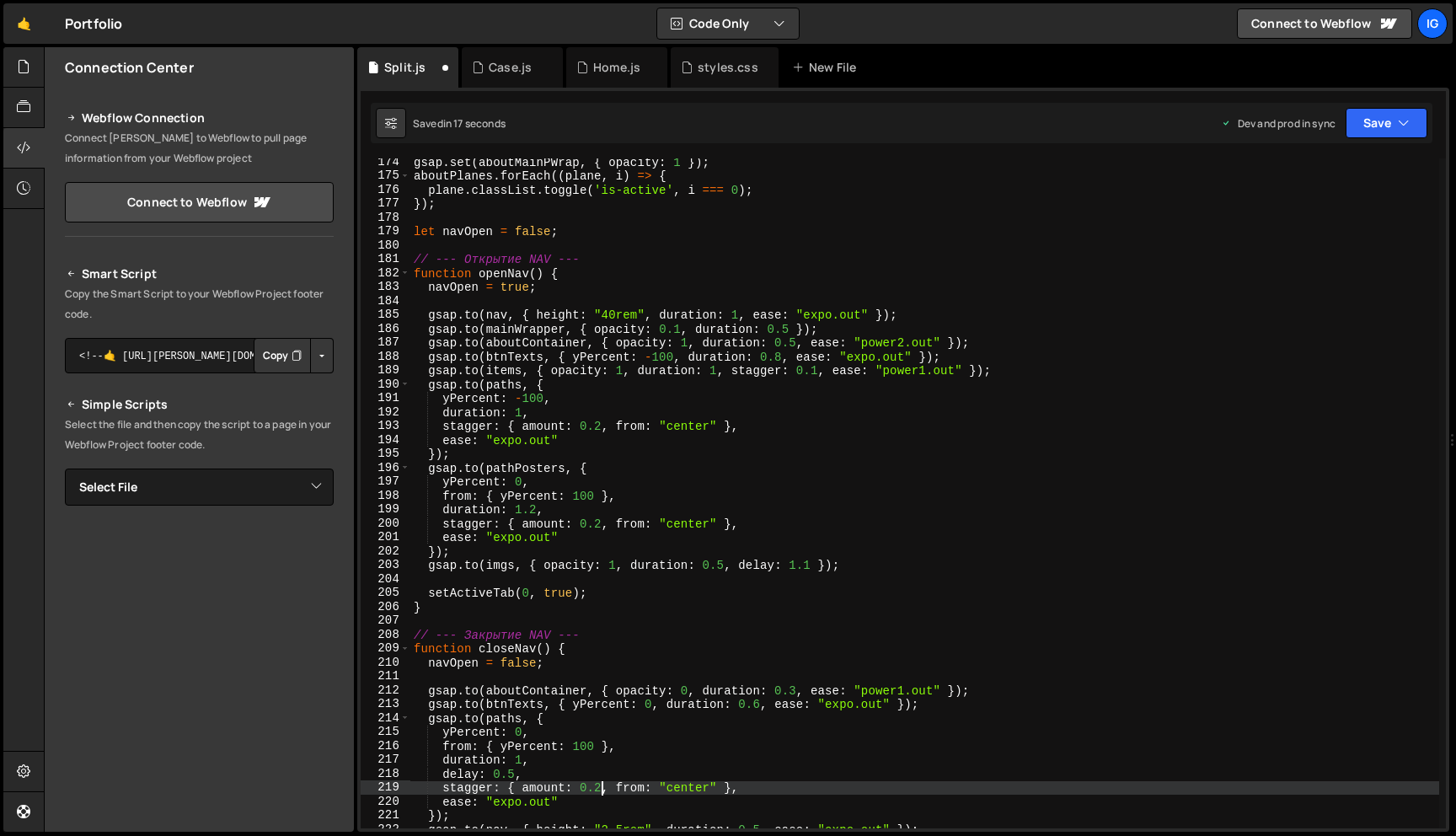
scroll to position [2403, 0]
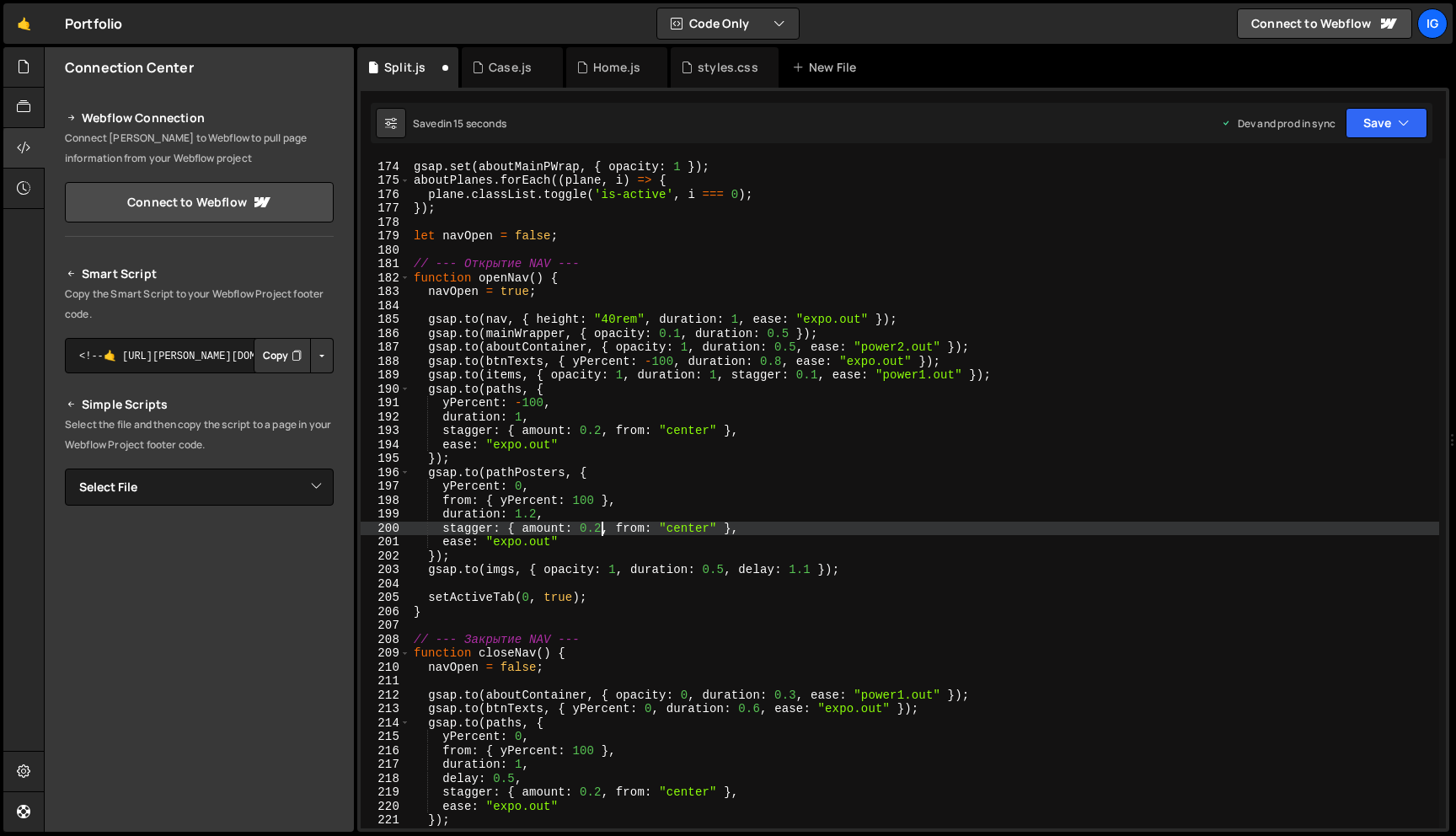
click at [600, 529] on div "gsap . set ( imgs , { opacity : 0 }) ; gsap . set ( aboutMainPWrap , { opacity …" at bounding box center [924, 494] width 1029 height 698
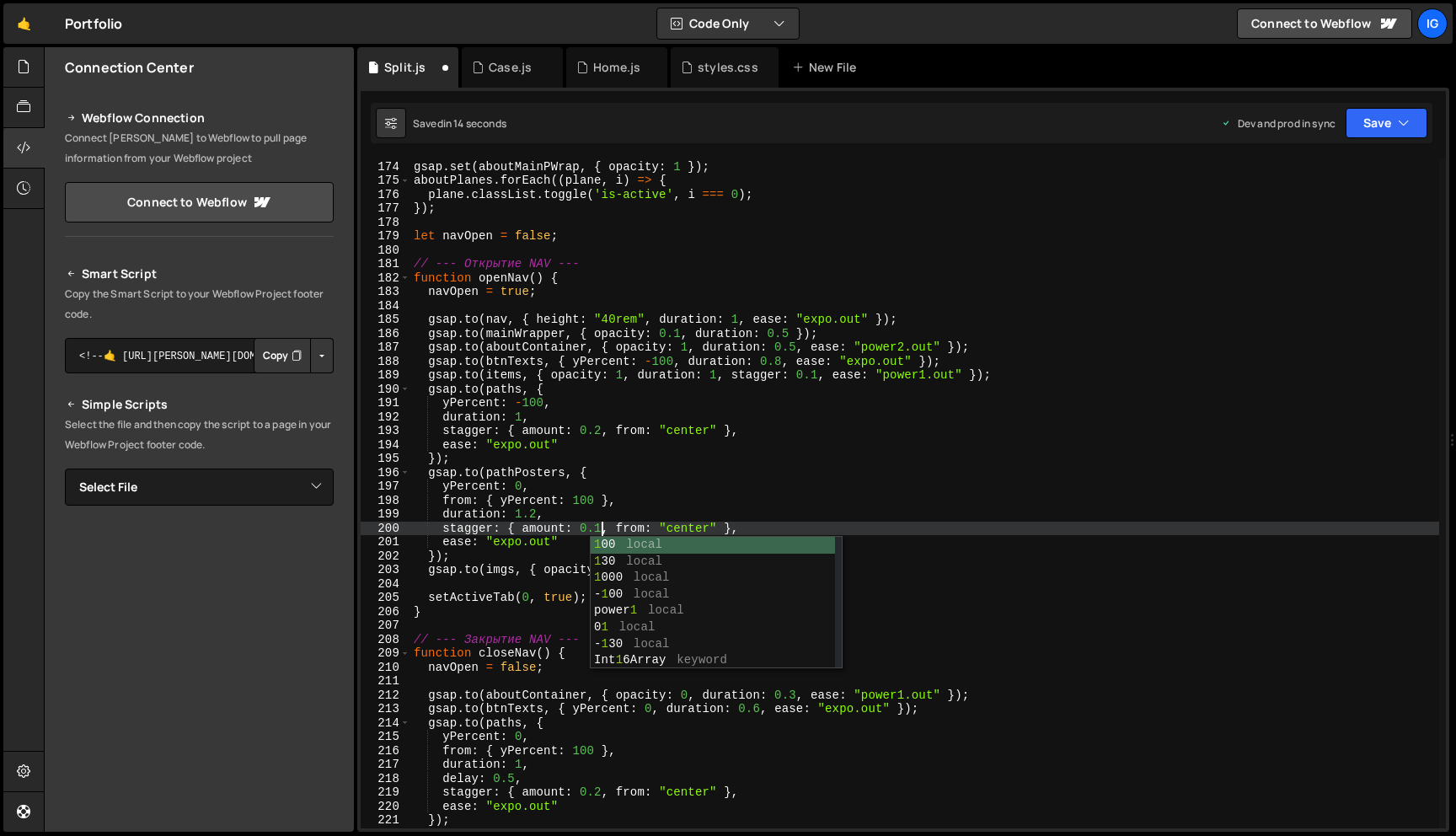
scroll to position [0, 14]
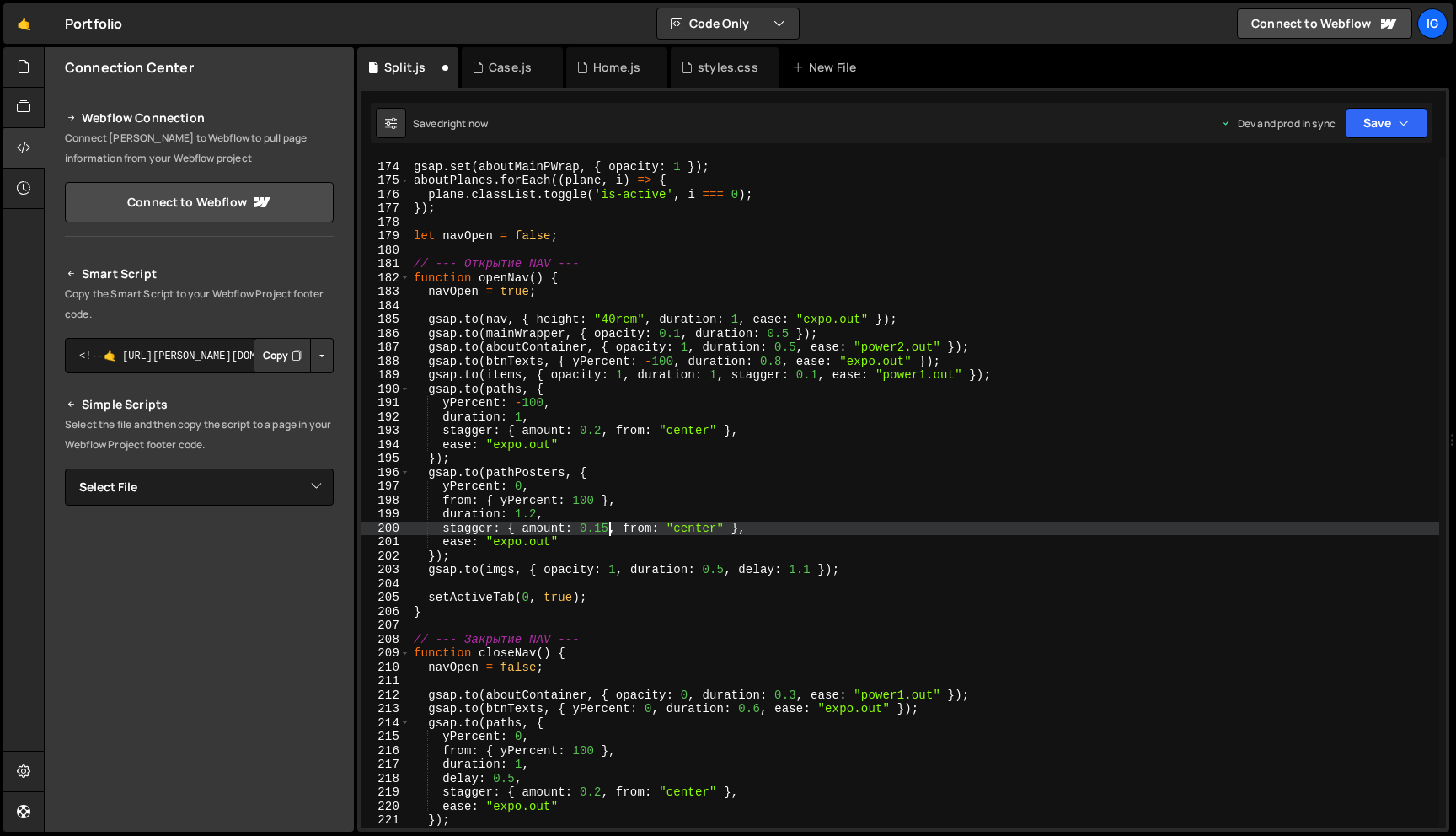
click at [601, 430] on div "gsap . set ( imgs , { opacity : 0 }) ; gsap . set ( aboutMainPWrap , { opacity …" at bounding box center [924, 494] width 1029 height 698
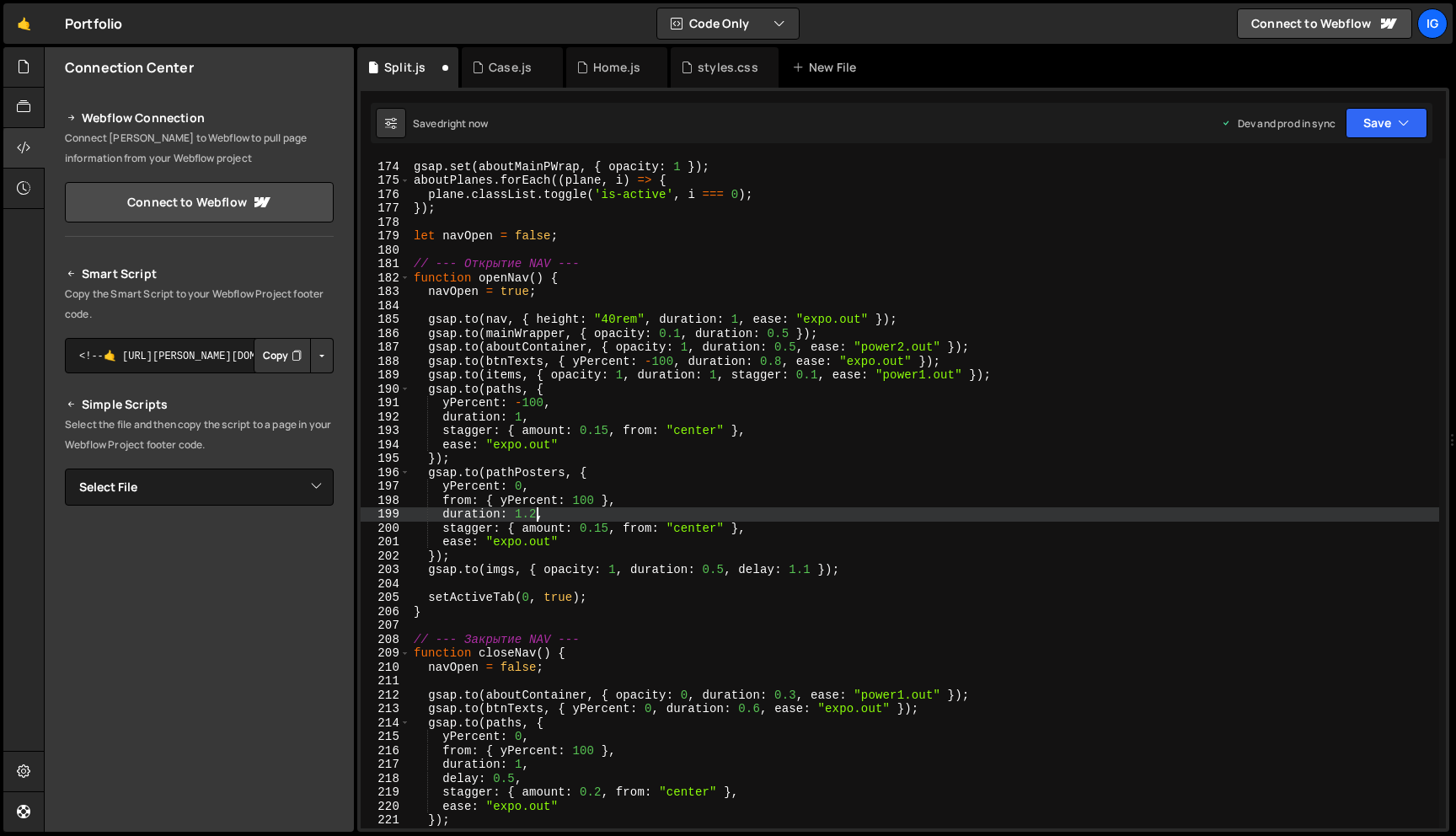
click at [533, 517] on div "gsap . set ( imgs , { opacity : 0 }) ; gsap . set ( aboutMainPWrap , { opacity …" at bounding box center [924, 494] width 1029 height 698
click at [802, 477] on div "gsap . set ( imgs , { opacity : 0 }) ; gsap . set ( aboutMainPWrap , { opacity …" at bounding box center [924, 494] width 1029 height 698
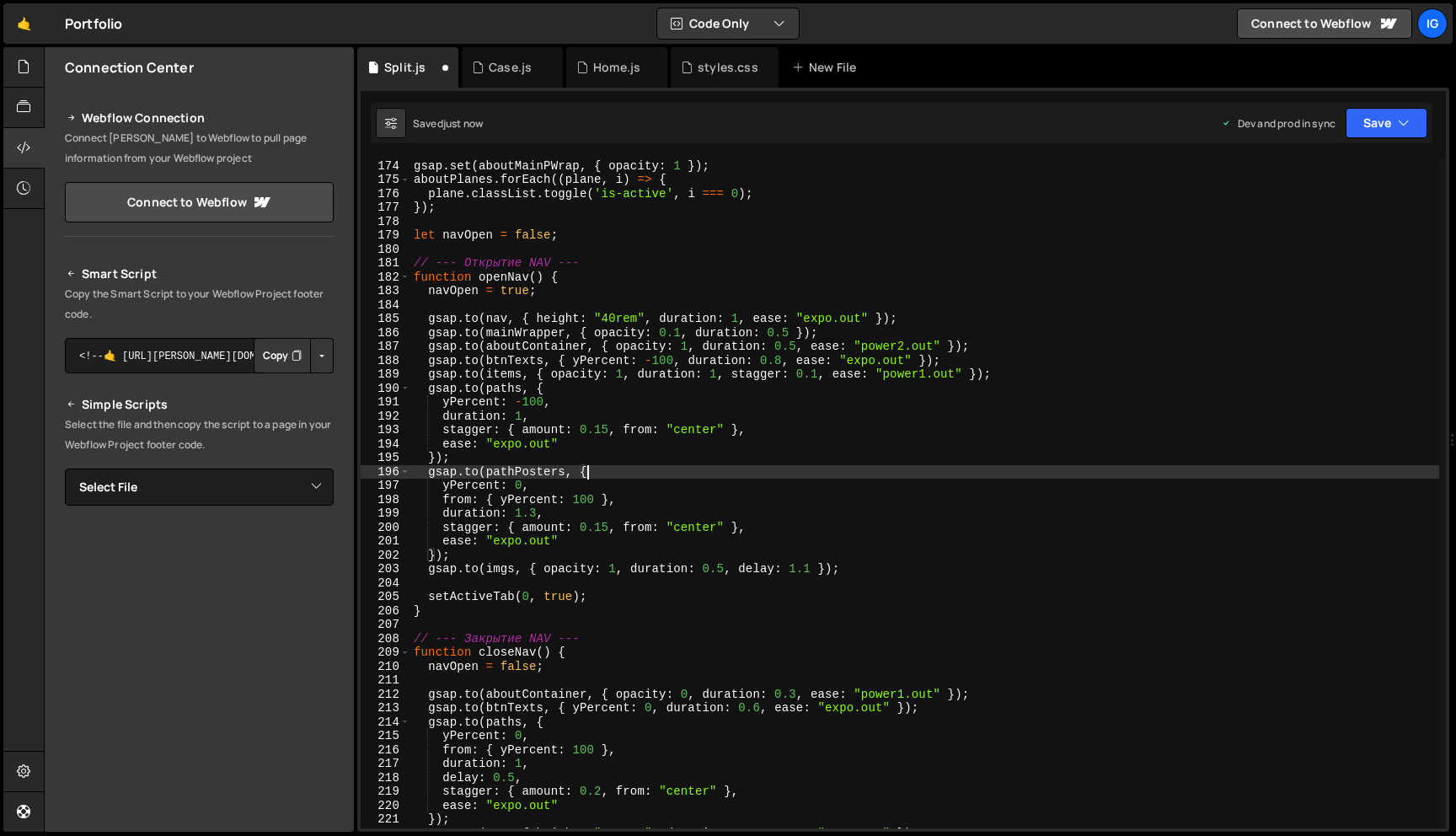
scroll to position [2415, 0]
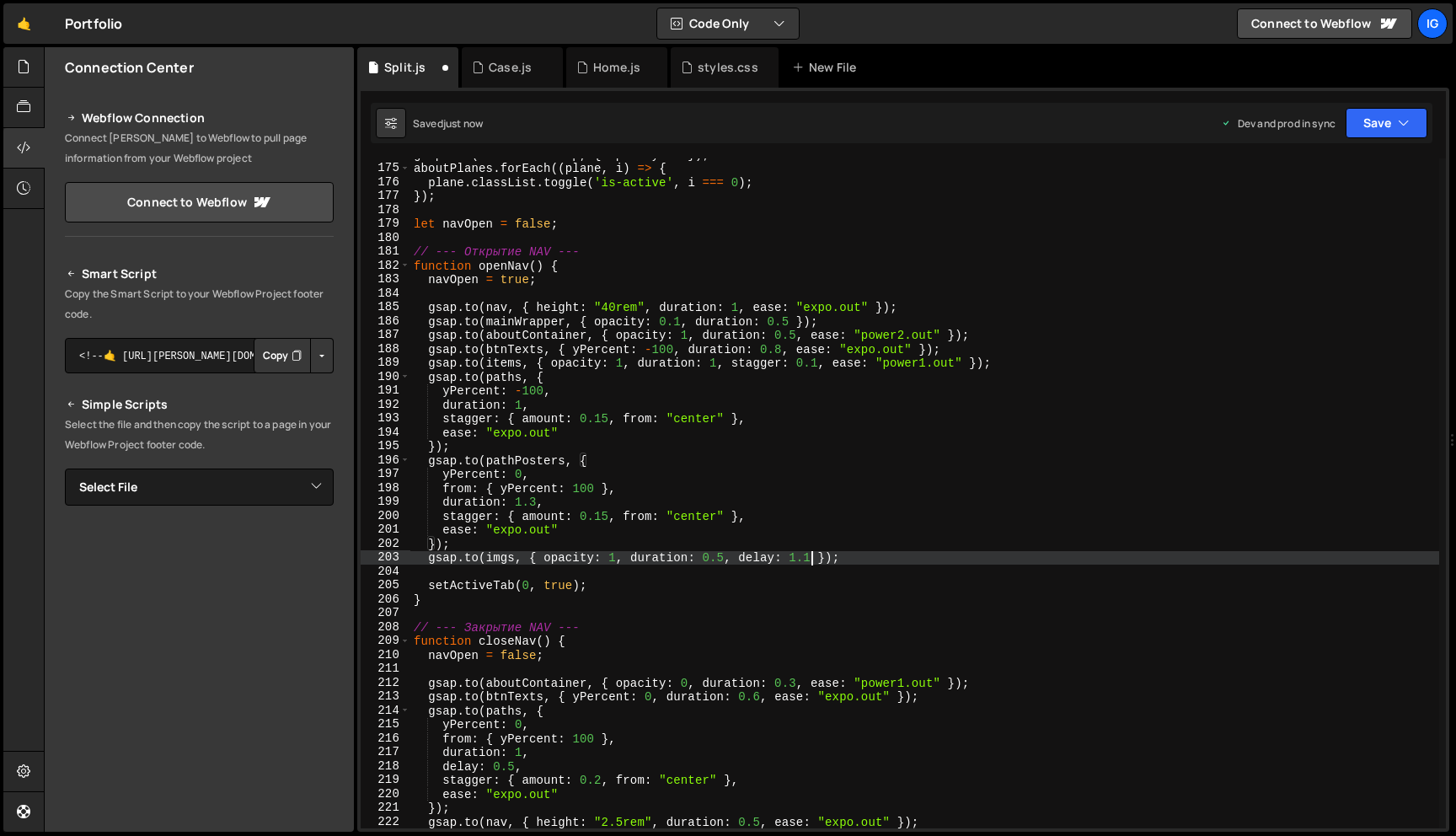
click at [810, 556] on div "gsap . set ( aboutMainPWrap , { opacity : 1 }) ; aboutPlanes . forEach (( plane…" at bounding box center [924, 496] width 1029 height 698
click at [724, 559] on div "gsap . set ( aboutMainPWrap , { opacity : 1 }) ; aboutPlanes . forEach (( plane…" at bounding box center [924, 496] width 1029 height 698
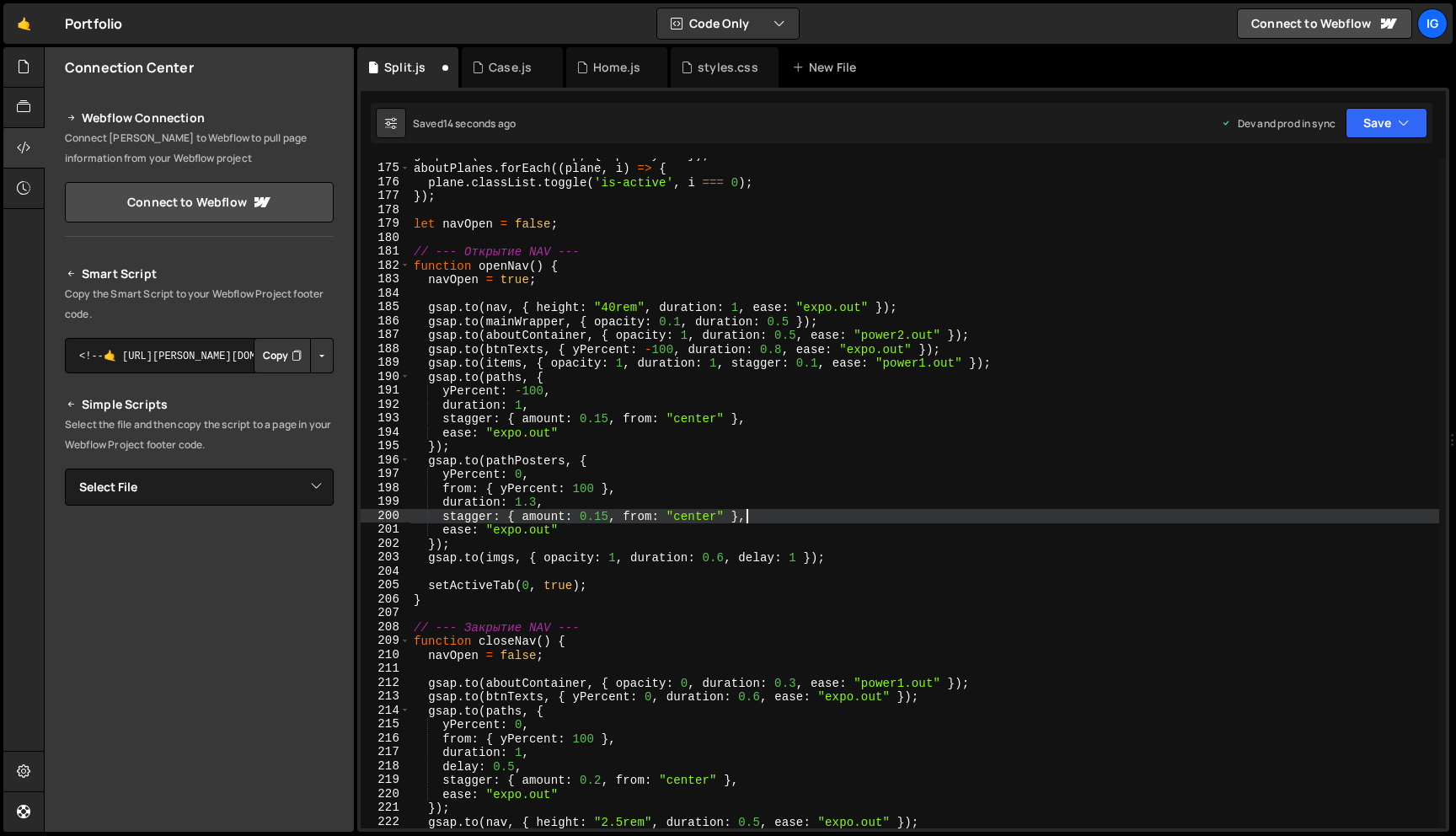
click at [1027, 520] on div "gsap . set ( aboutMainPWrap , { opacity : 1 }) ; aboutPlanes . forEach (( plane…" at bounding box center [924, 496] width 1029 height 698
click at [897, 555] on div "gsap . set ( aboutMainPWrap , { opacity : 1 }) ; aboutPlanes . forEach (( plane…" at bounding box center [924, 496] width 1029 height 698
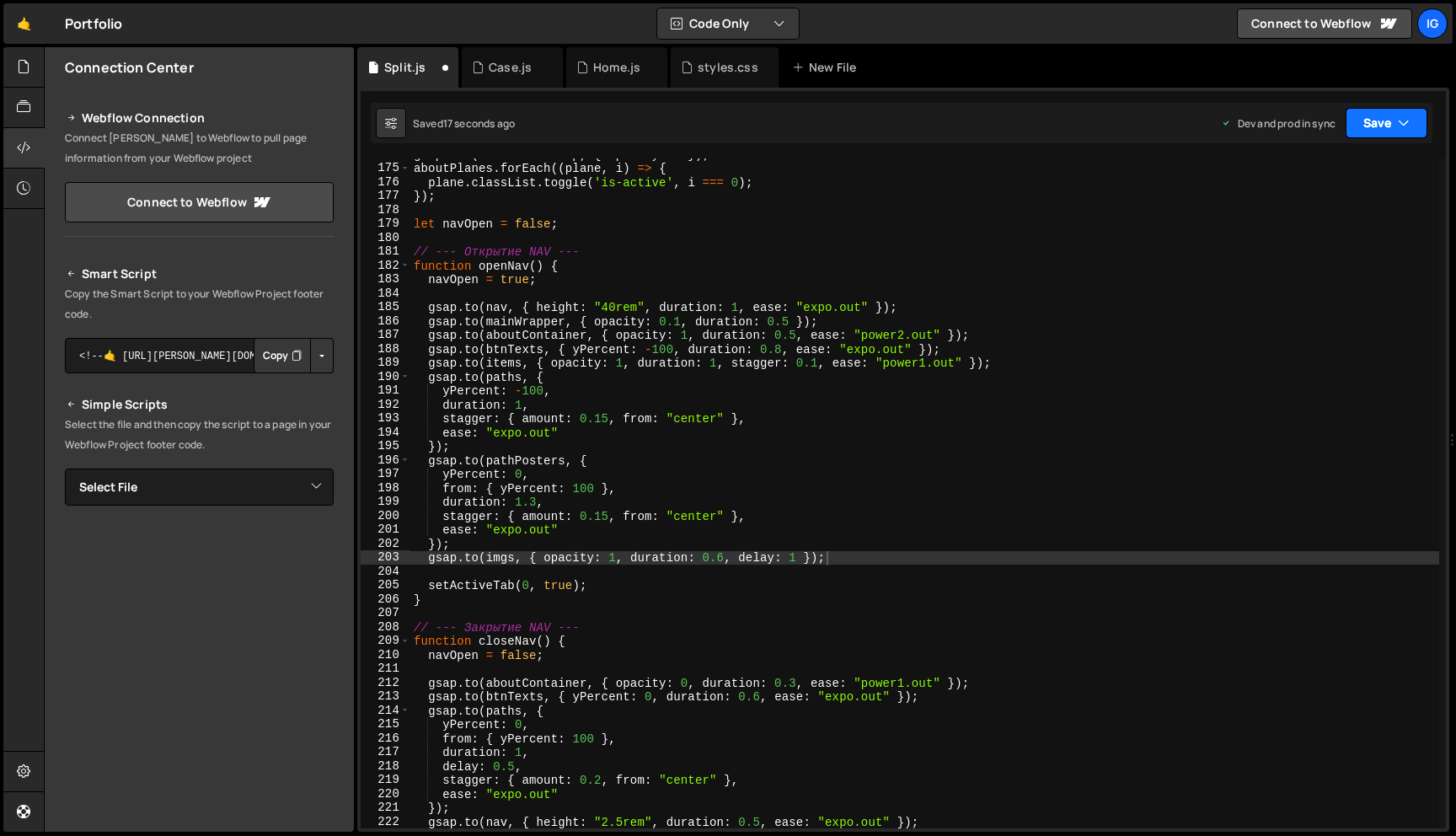
click at [1373, 116] on button "Save" at bounding box center [1387, 122] width 82 height 30
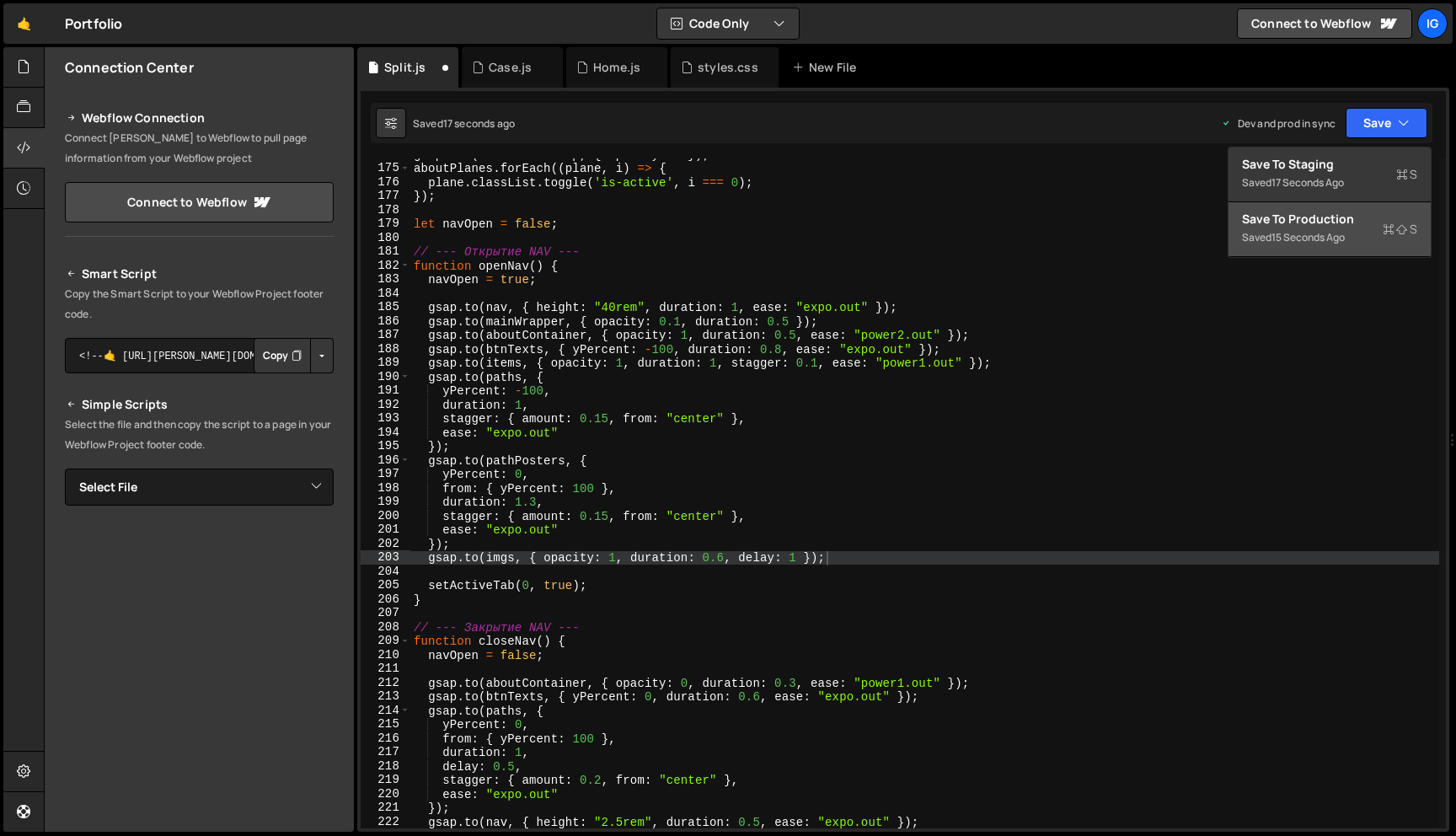
click at [1364, 222] on div "Save to Production S" at bounding box center [1329, 219] width 175 height 16
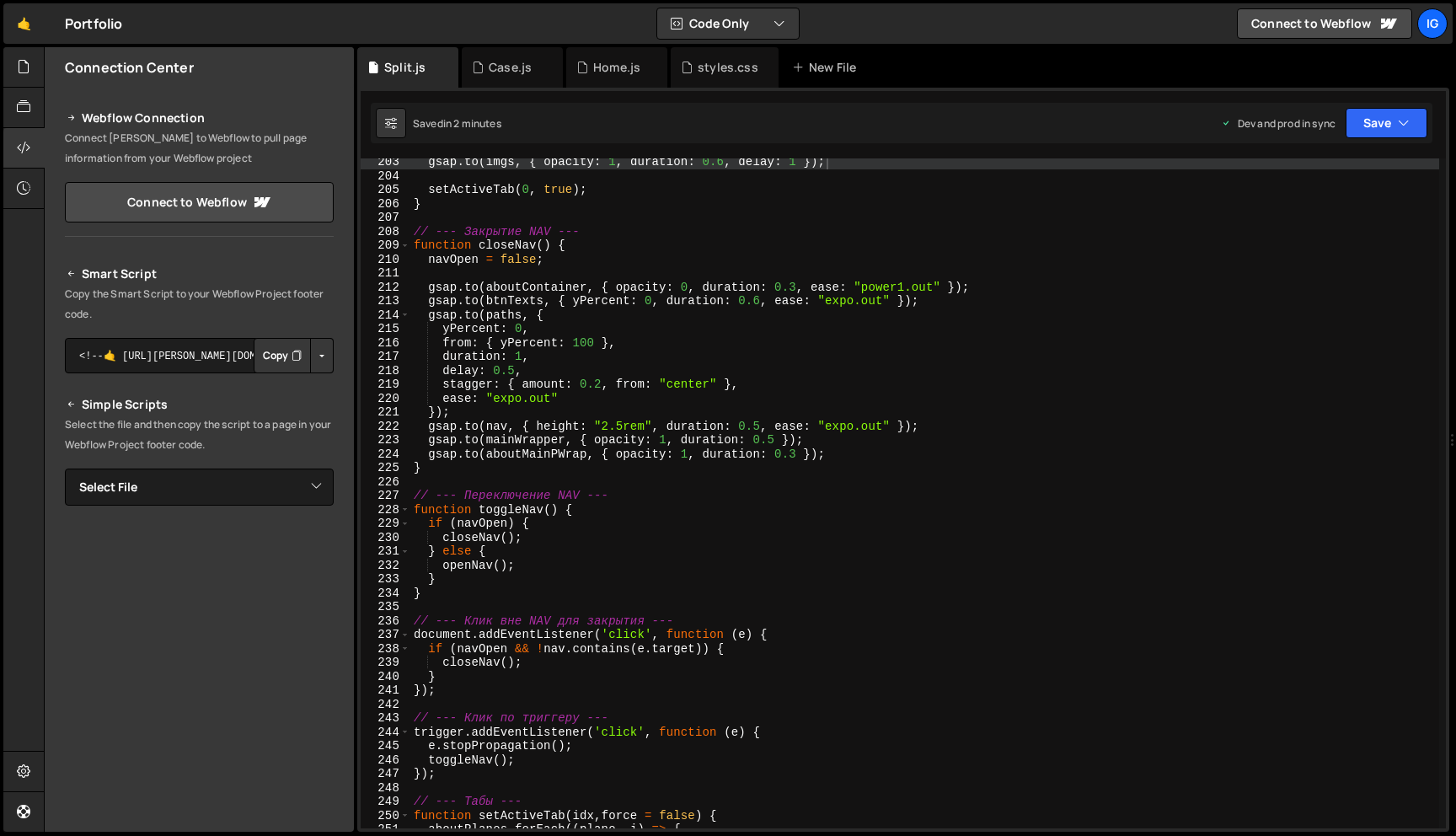
scroll to position [2787, 0]
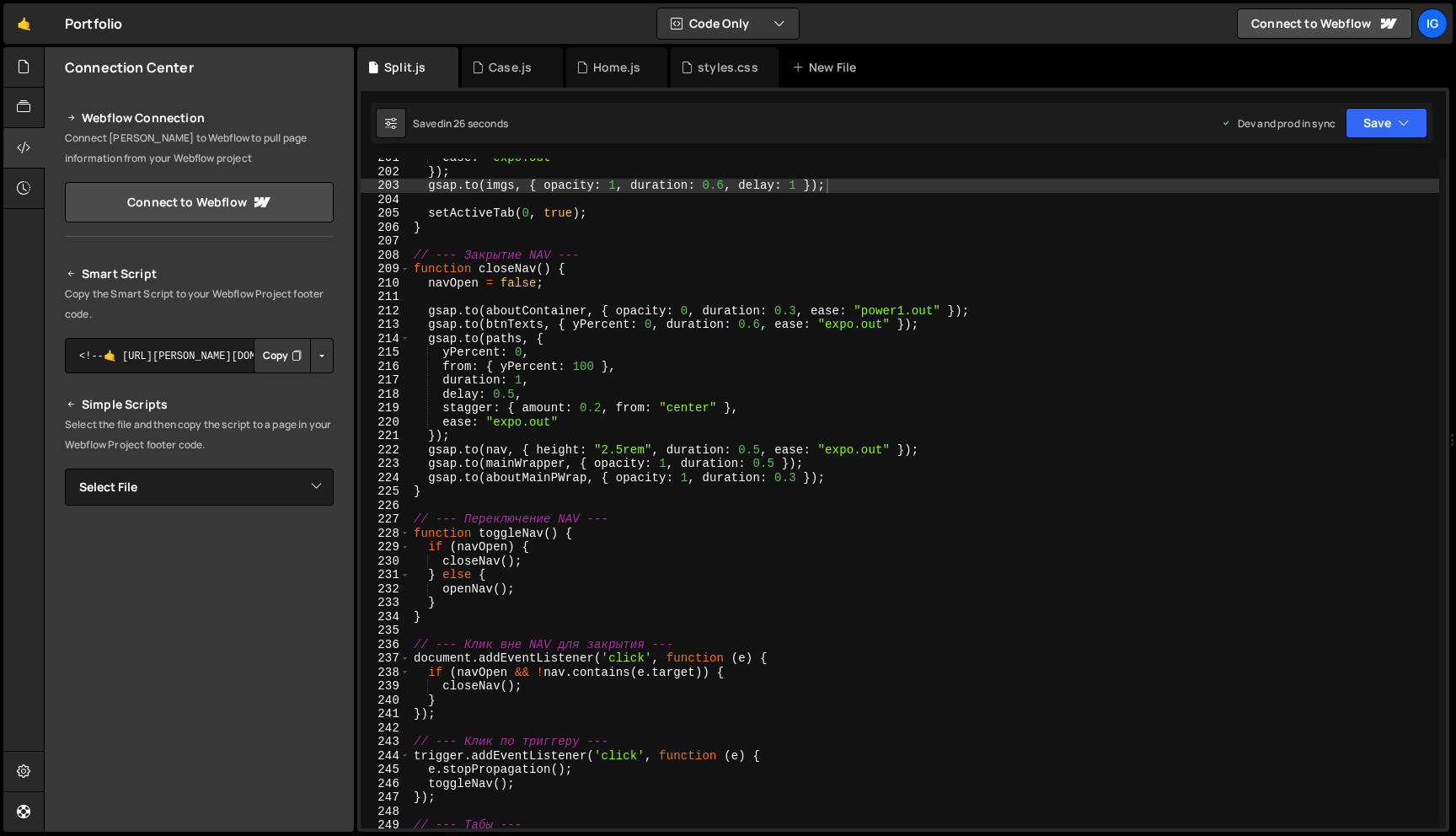
click at [666, 454] on div "ease : "expo.out" }) ; gsap . to ( imgs , { opacity : 1 , duration : 0.6 , dela…" at bounding box center [924, 500] width 1029 height 698
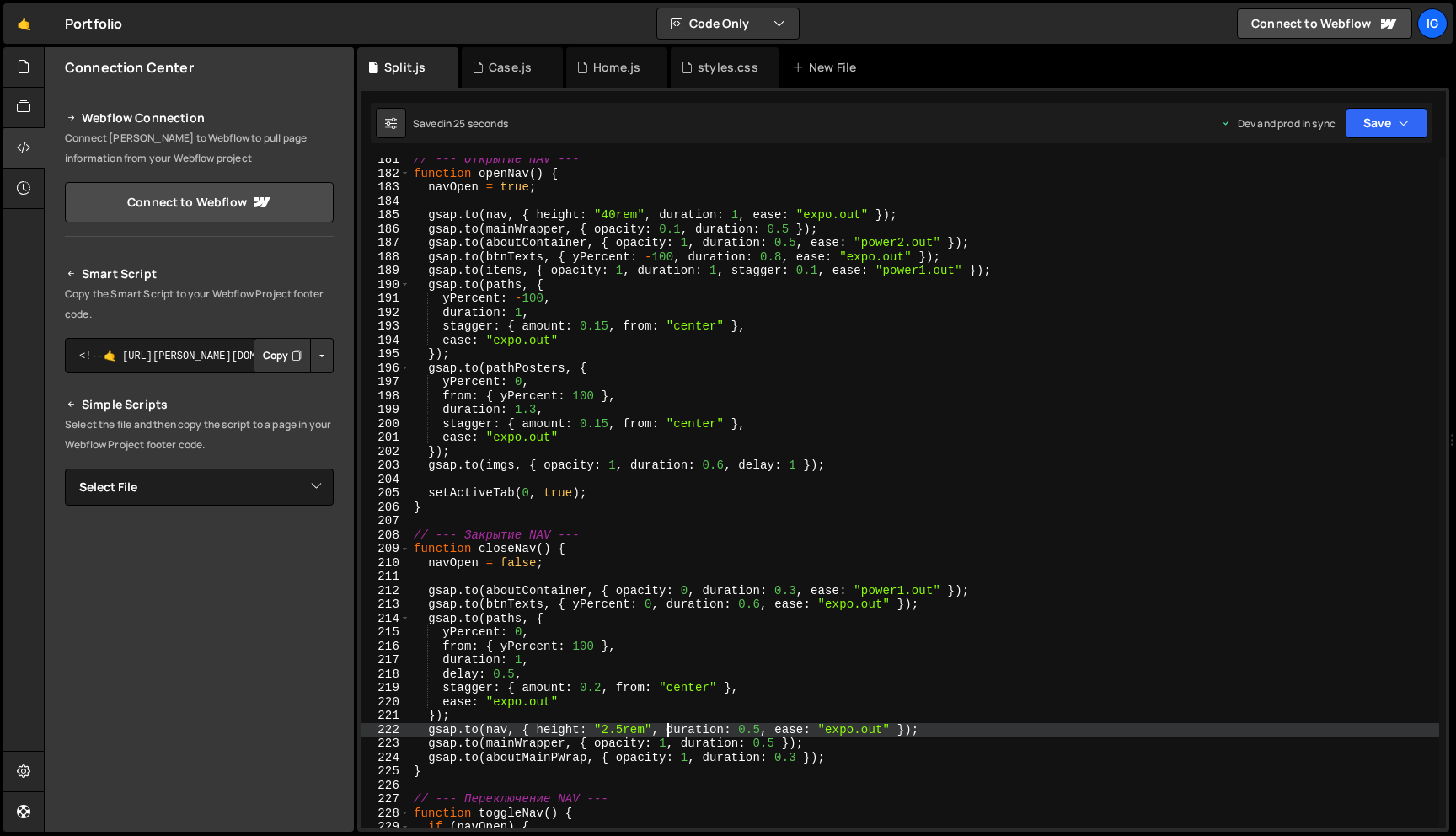
scroll to position [2506, 0]
click at [796, 466] on div "// --- Открытие NAV --- function openNav ( ) { navOpen = true ; gsap . to ( nav…" at bounding box center [924, 503] width 1029 height 698
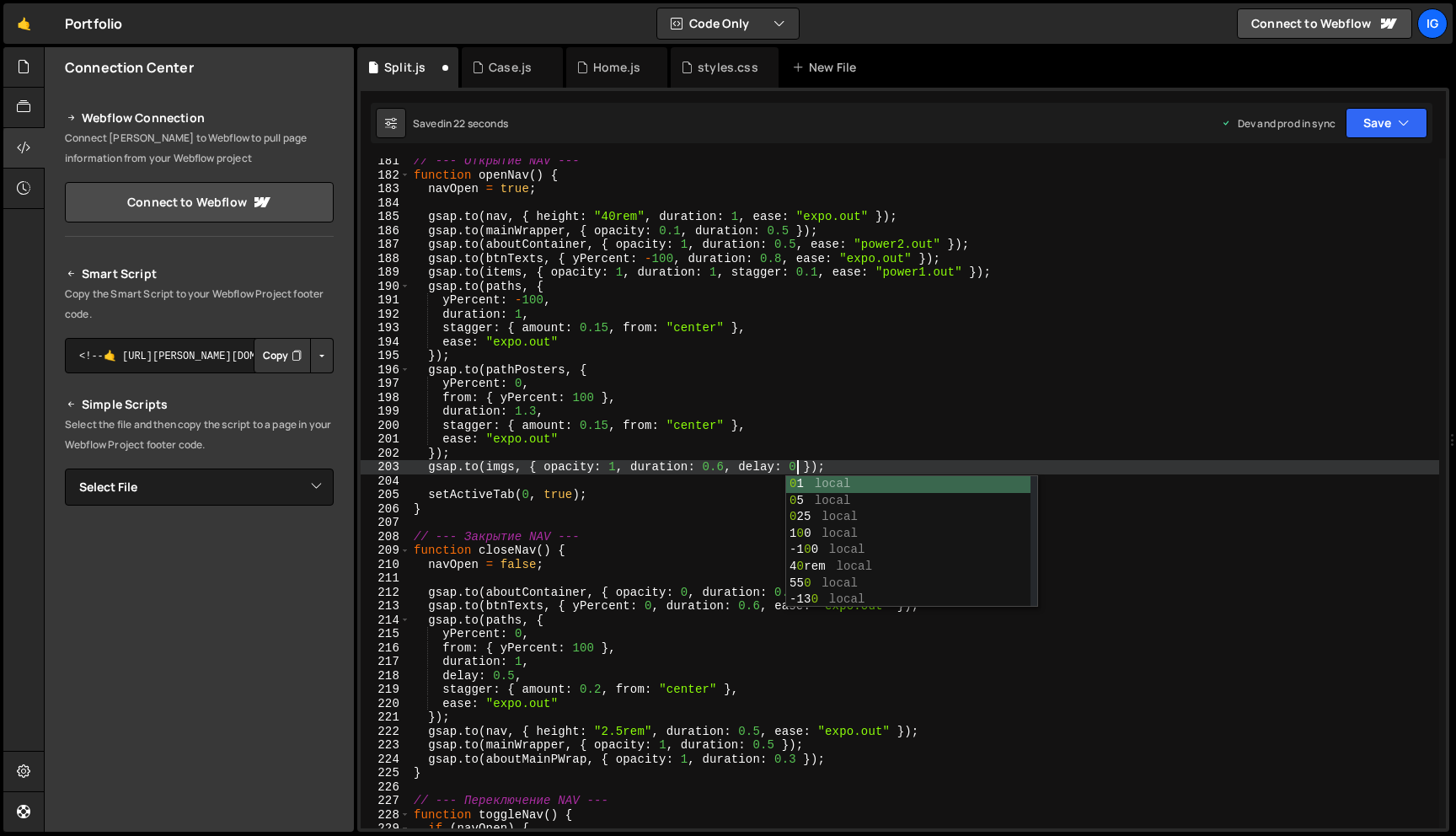
scroll to position [0, 27]
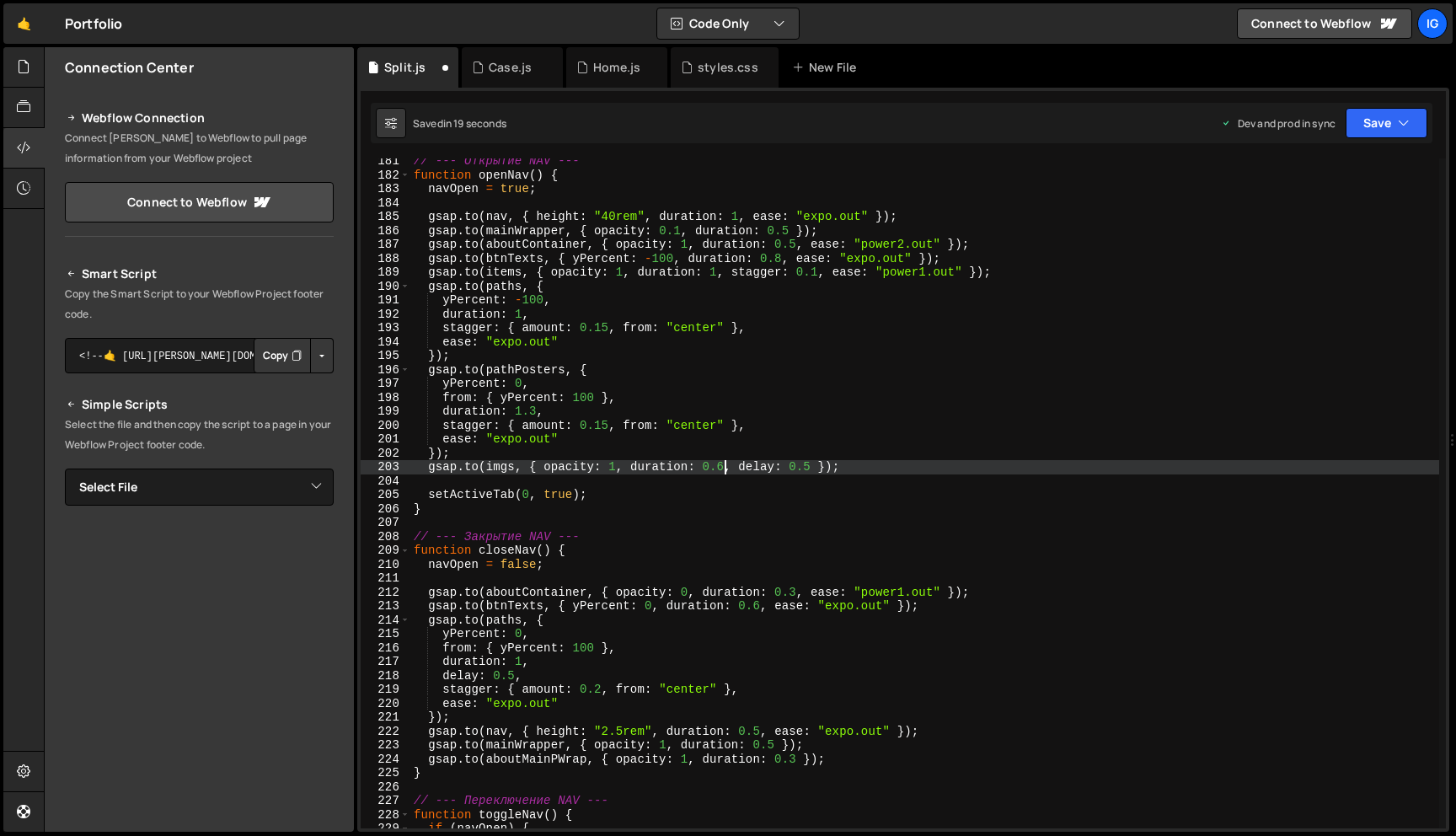
click at [725, 473] on div "// --- Открытие NAV --- function openNav ( ) { navOpen = true ; gsap . to ( nav…" at bounding box center [924, 503] width 1029 height 698
click at [1352, 127] on button "Save" at bounding box center [1387, 122] width 82 height 30
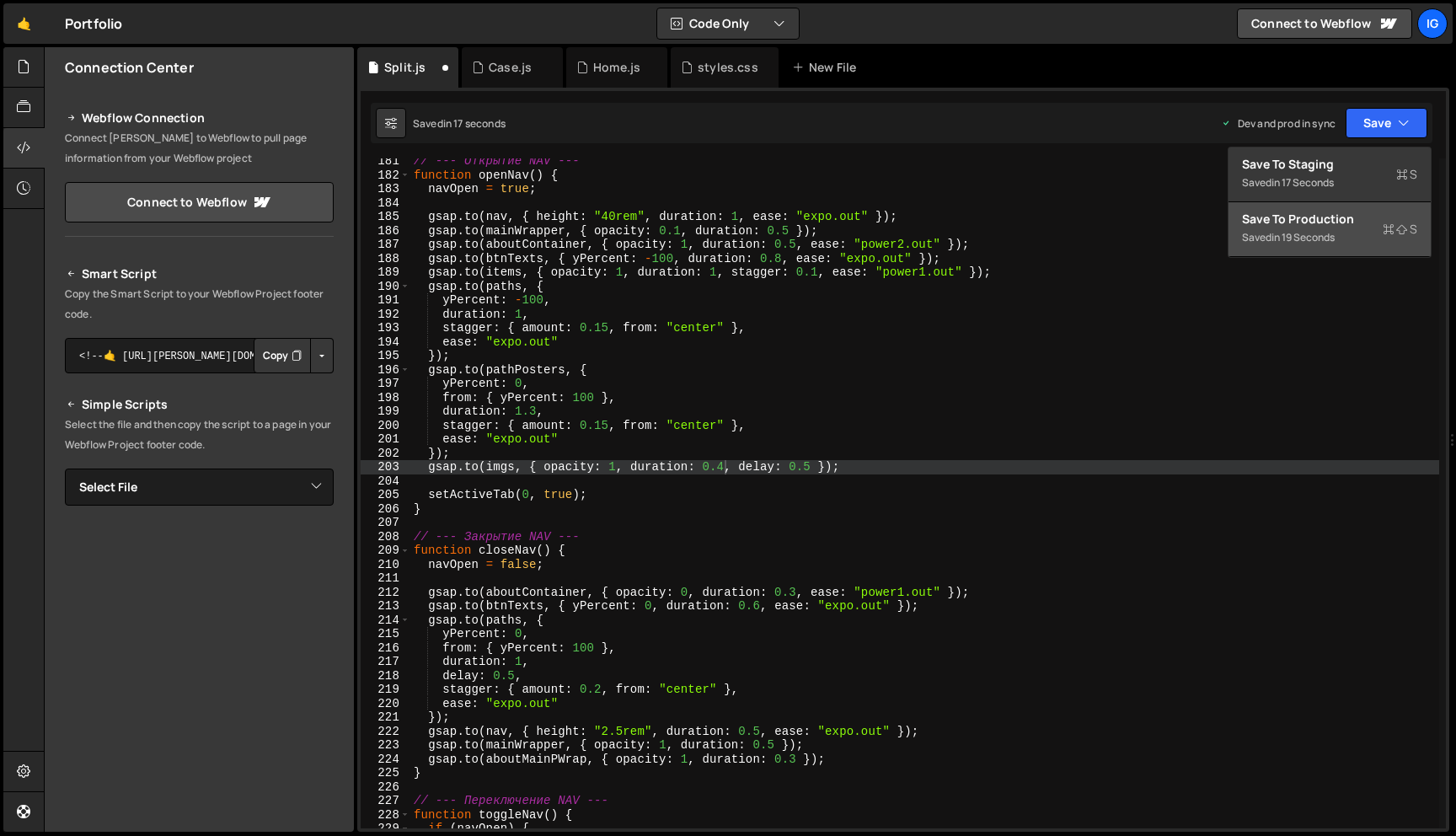
click at [1328, 217] on div "Save to Production S" at bounding box center [1329, 219] width 175 height 16
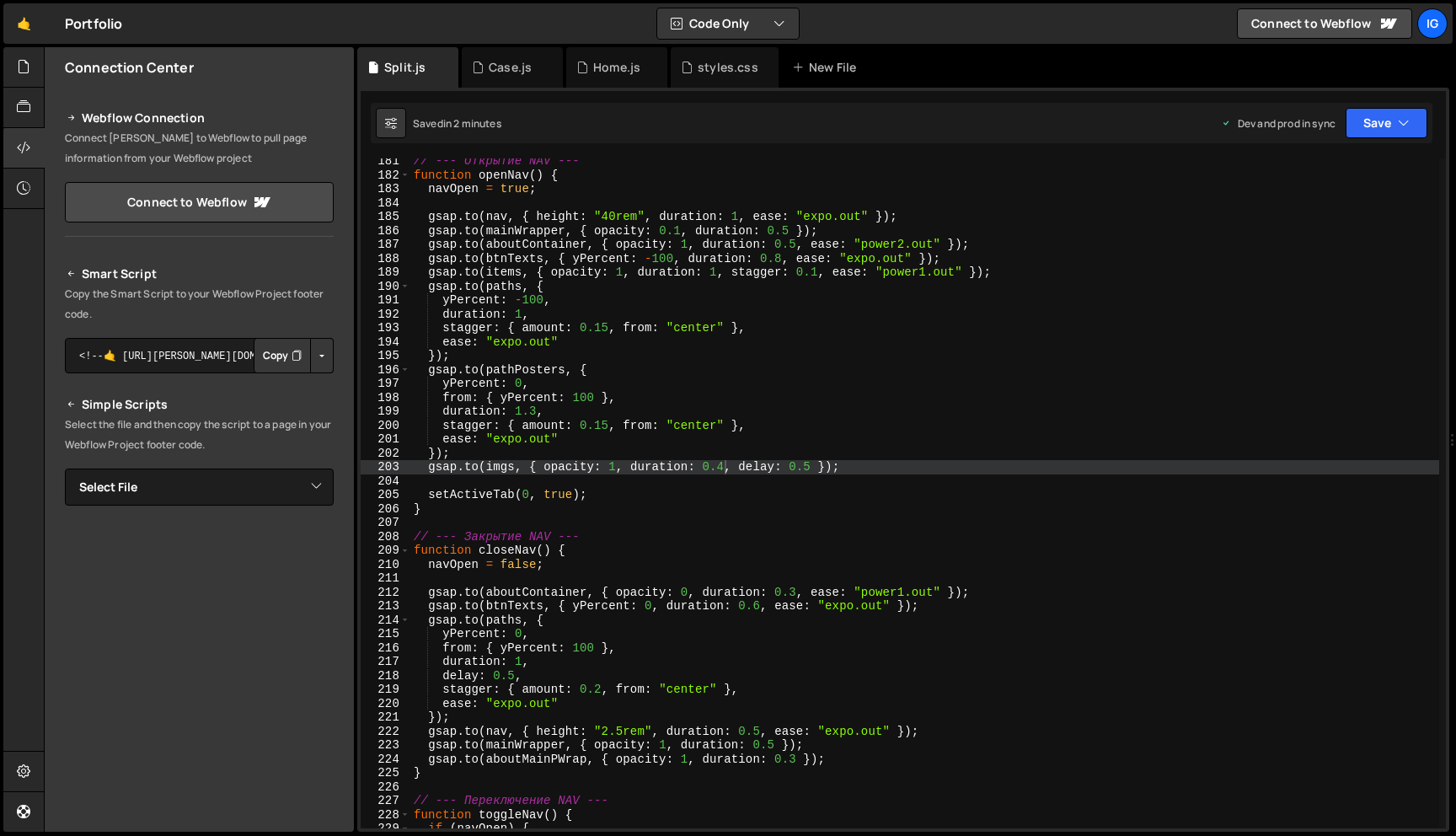
scroll to position [0, 9]
click at [700, 443] on div "// --- Открытие NAV --- function openNav ( ) { navOpen = true ; gsap . to ( nav…" at bounding box center [924, 503] width 1029 height 698
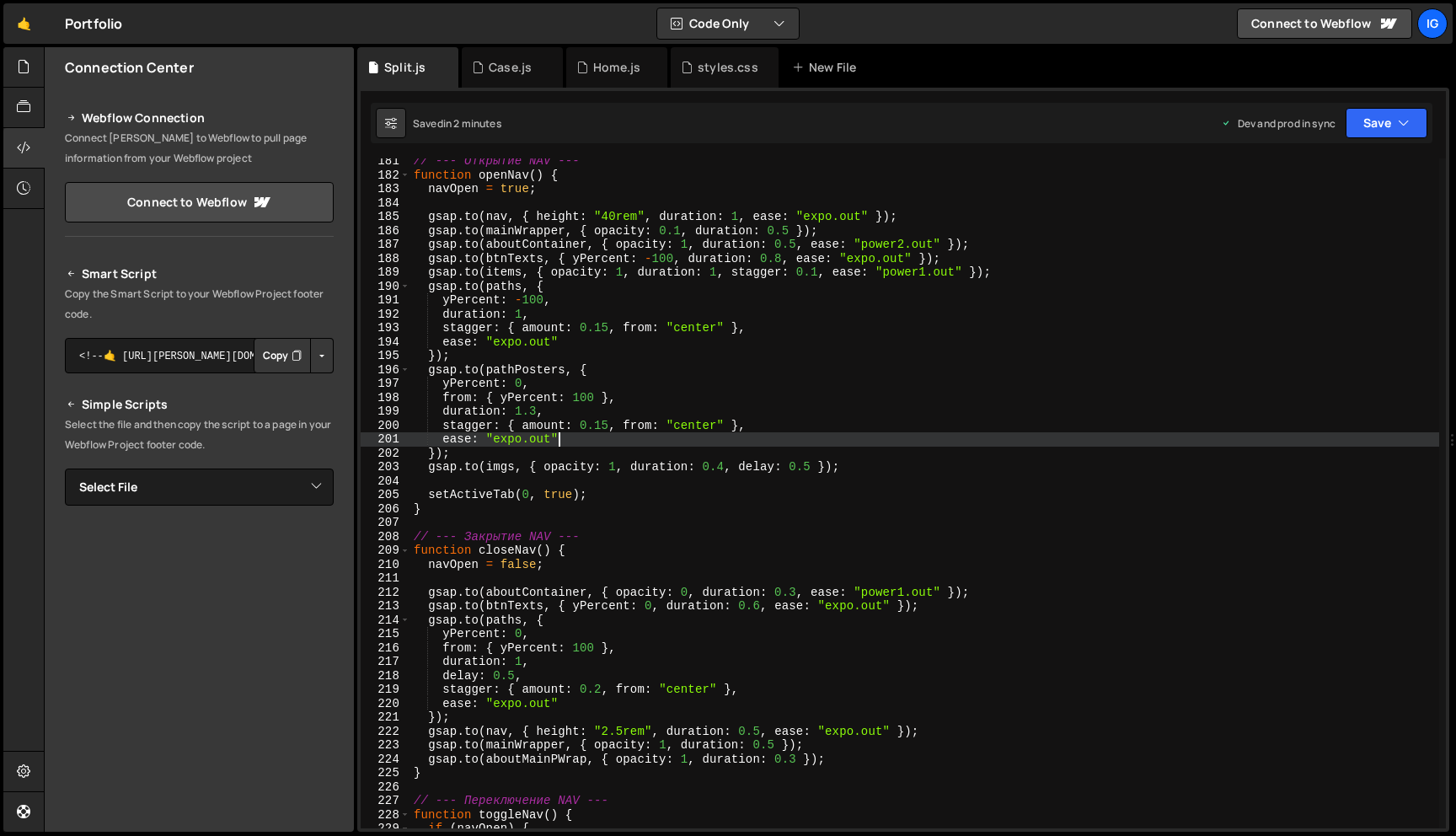
click at [535, 409] on div "// --- Открытие NAV --- function openNav ( ) { navOpen = true ; gsap . to ( nav…" at bounding box center [924, 503] width 1029 height 698
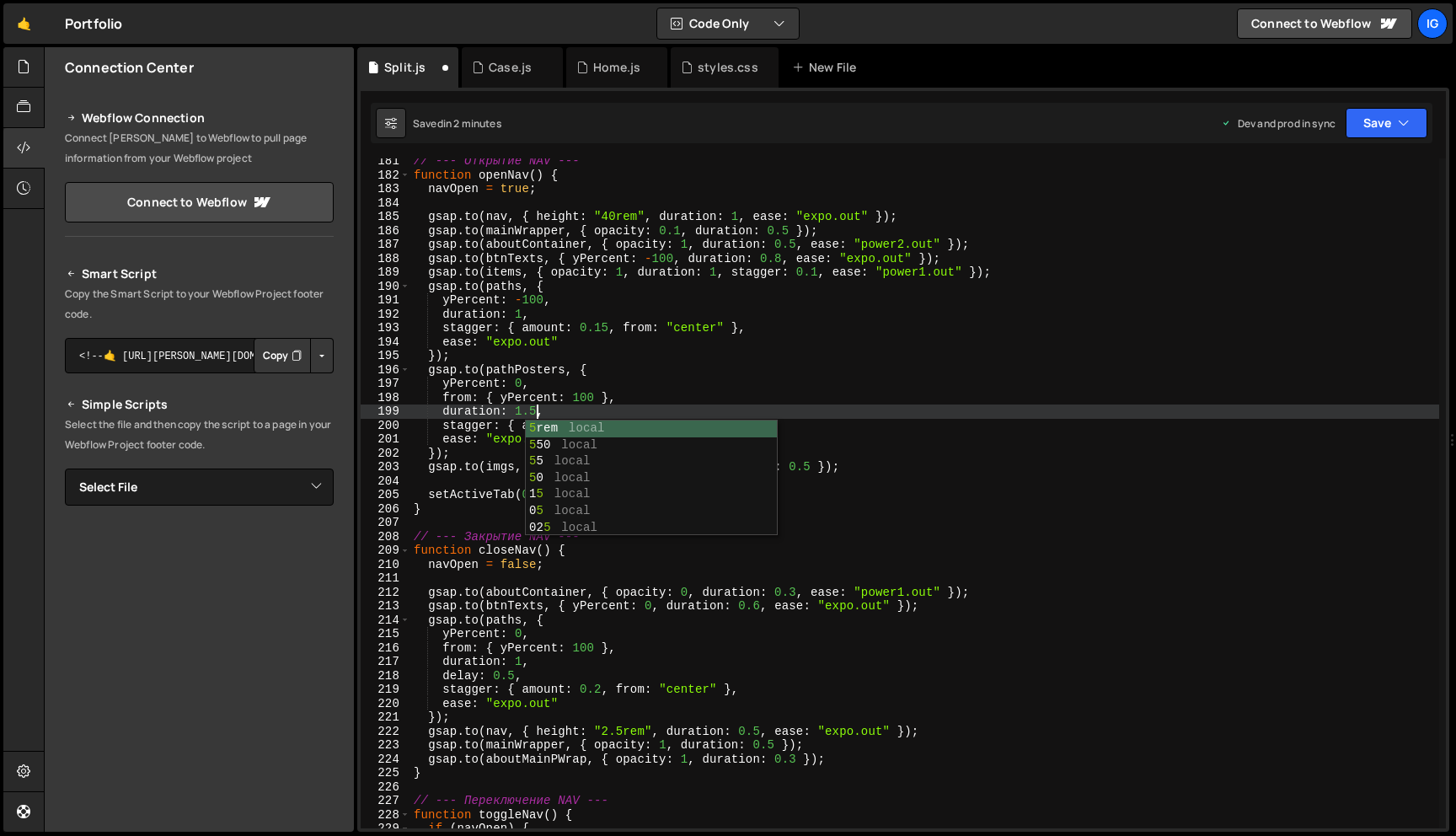
scroll to position [0, 7]
click at [585, 395] on div "// --- Открытие NAV --- function openNav ( ) { navOpen = true ; gsap . to ( nav…" at bounding box center [924, 503] width 1029 height 698
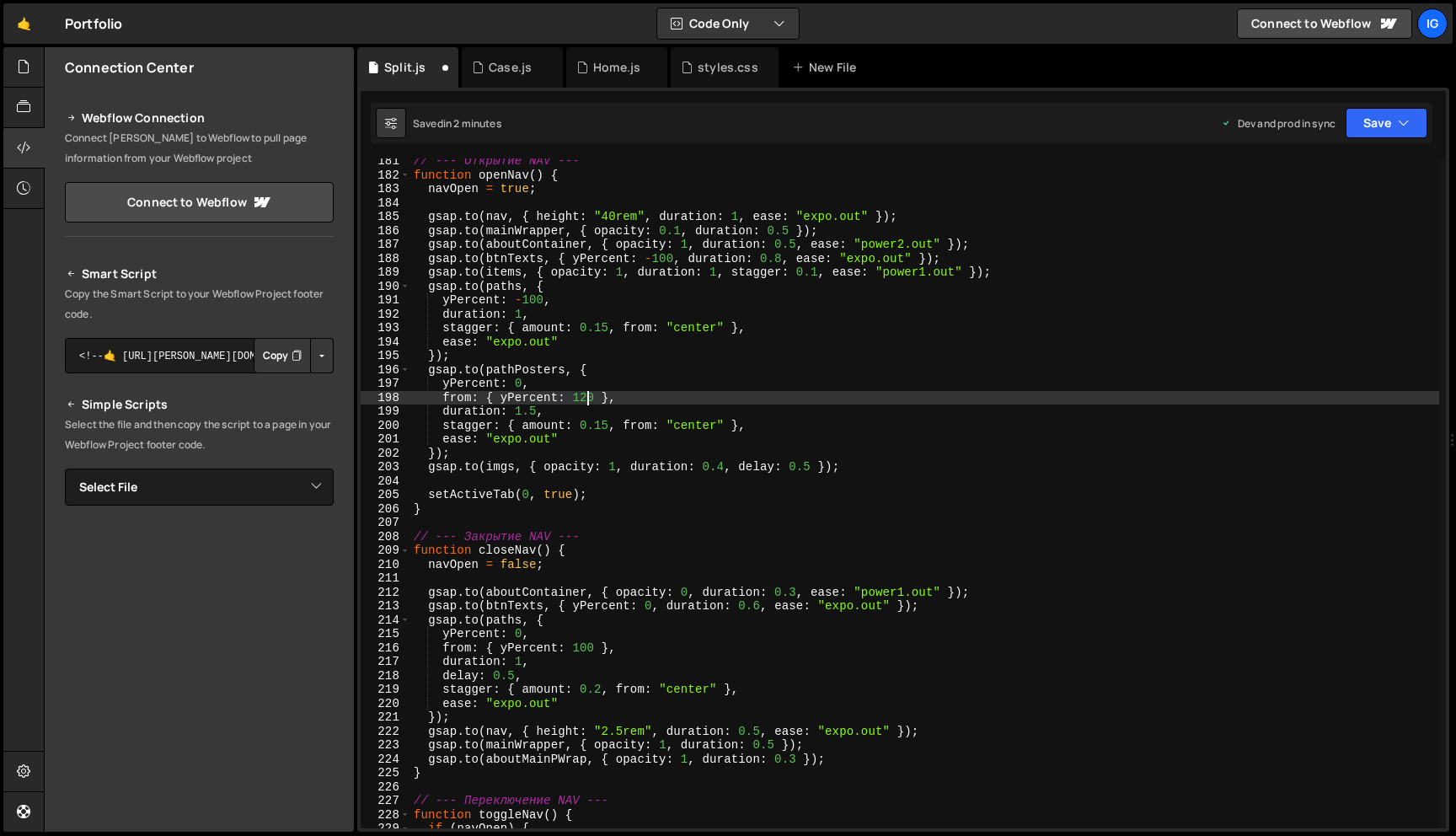
scroll to position [0, 12]
type textarea "from: { yPercent: 120 },"
click at [1412, 127] on button "Save" at bounding box center [1387, 122] width 82 height 30
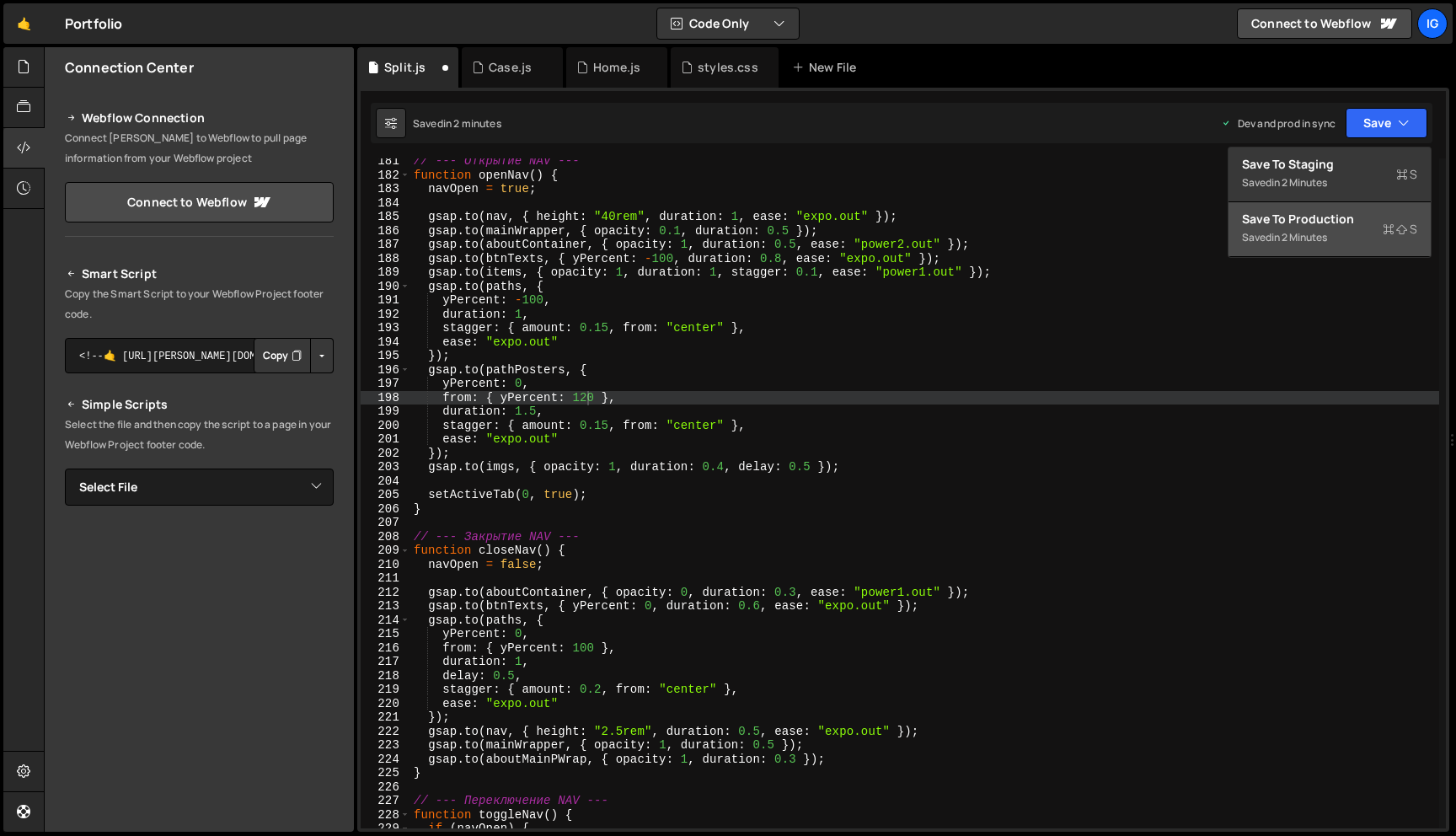
click at [1349, 210] on div "Save to Production S" at bounding box center [1329, 219] width 175 height 16
